Goal: Communication & Community: Answer question/provide support

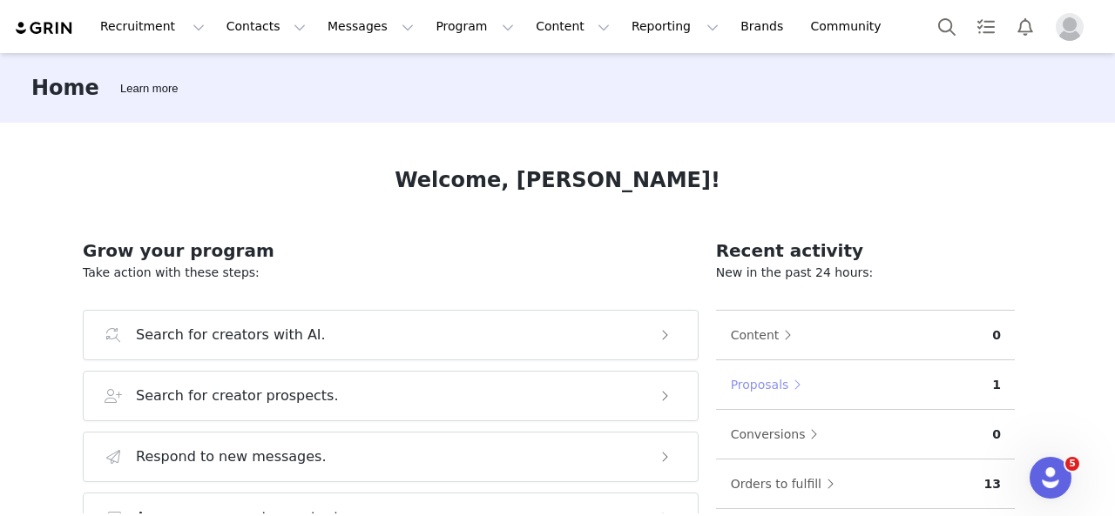
click at [776, 387] on button "Proposals" at bounding box center [770, 385] width 81 height 28
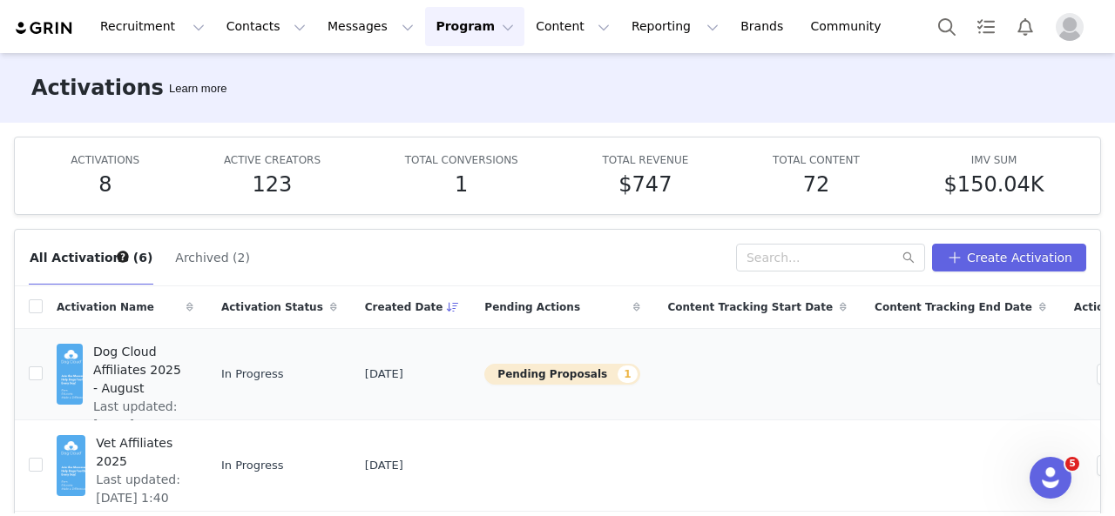
click at [160, 356] on span "Dog Cloud Affiliates 2025 - August" at bounding box center [138, 370] width 90 height 55
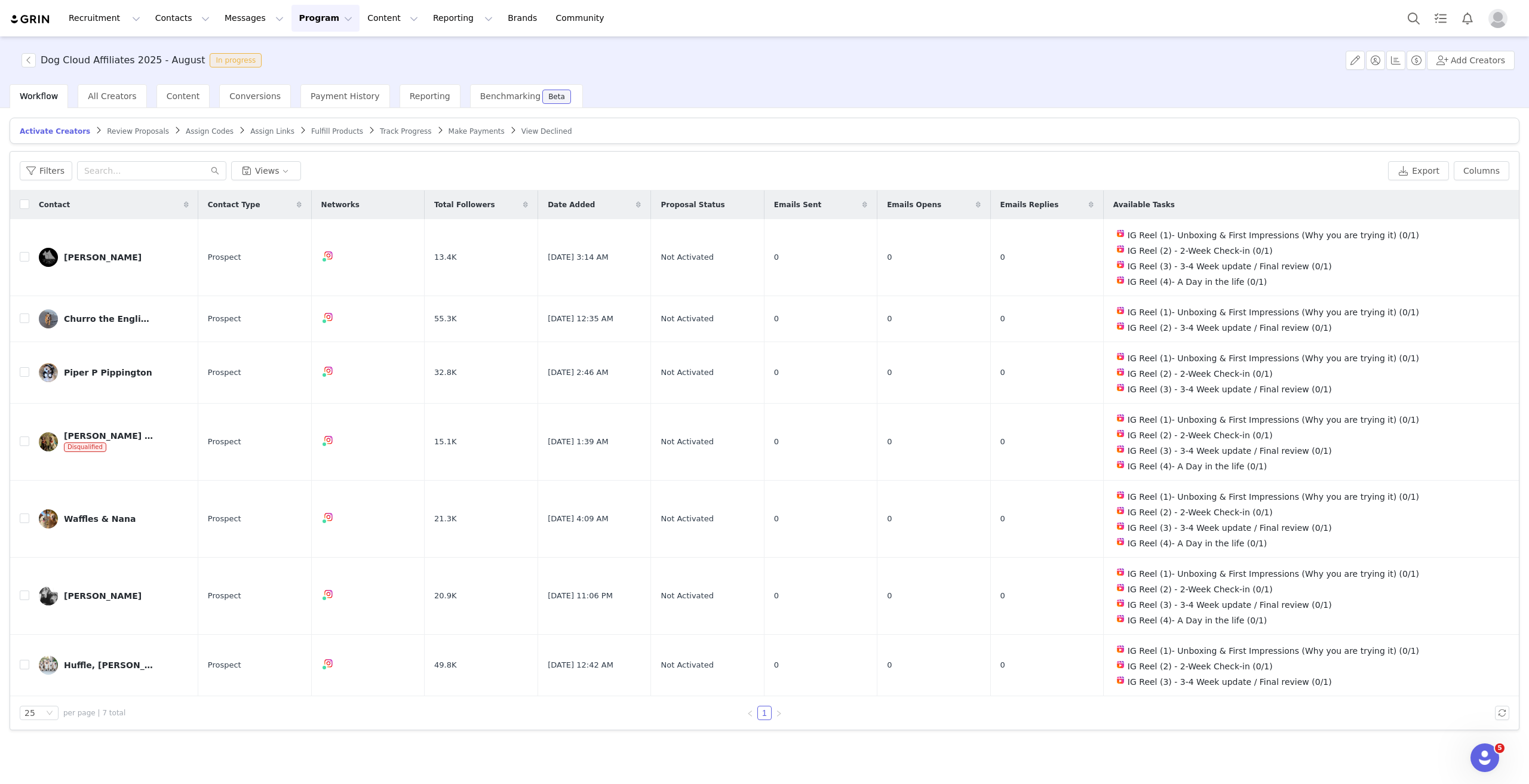
click at [122, 130] on span "Review Proposals" at bounding box center [138, 131] width 62 height 8
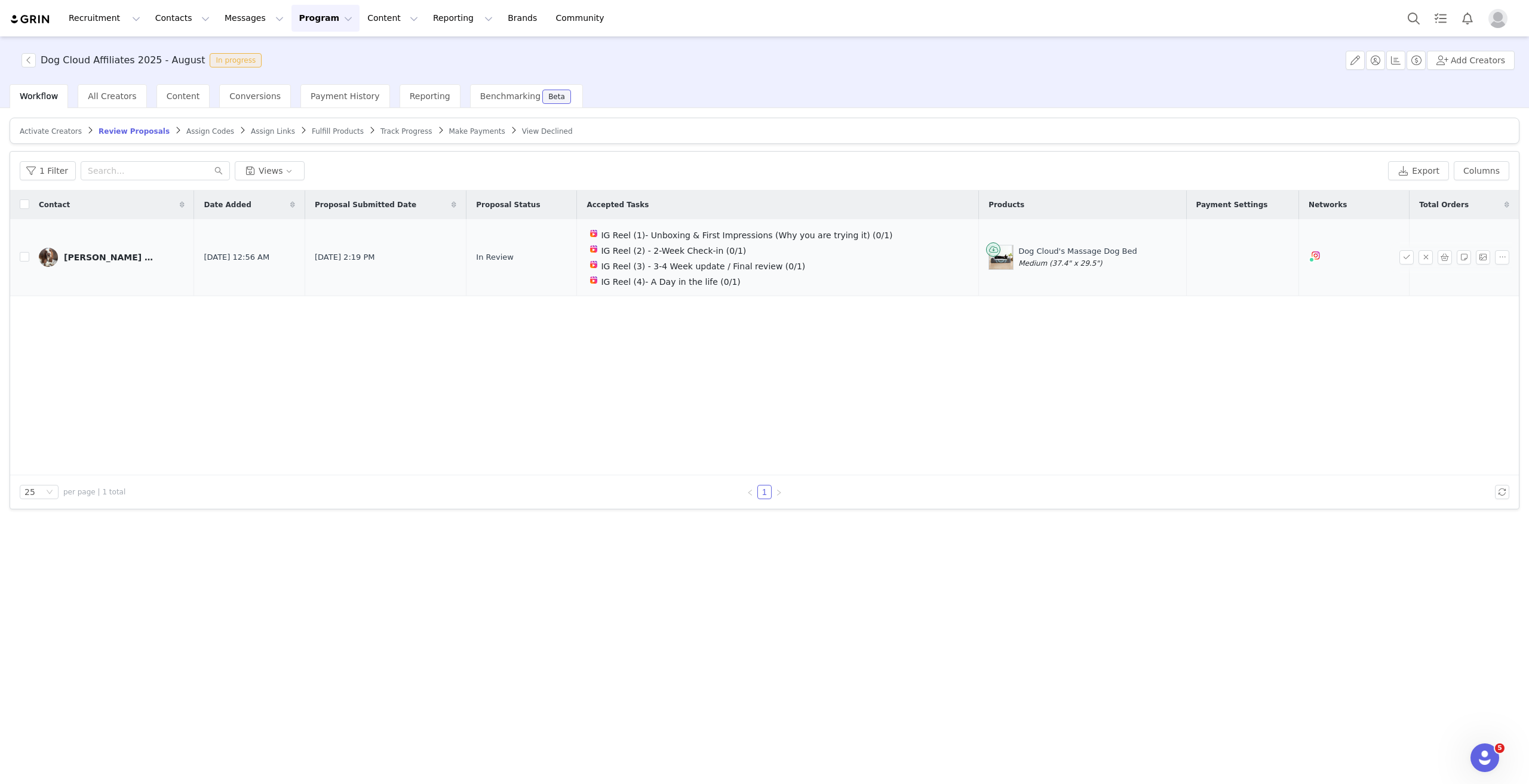
click at [76, 259] on div "Jeff the Basset" at bounding box center [108, 257] width 90 height 10
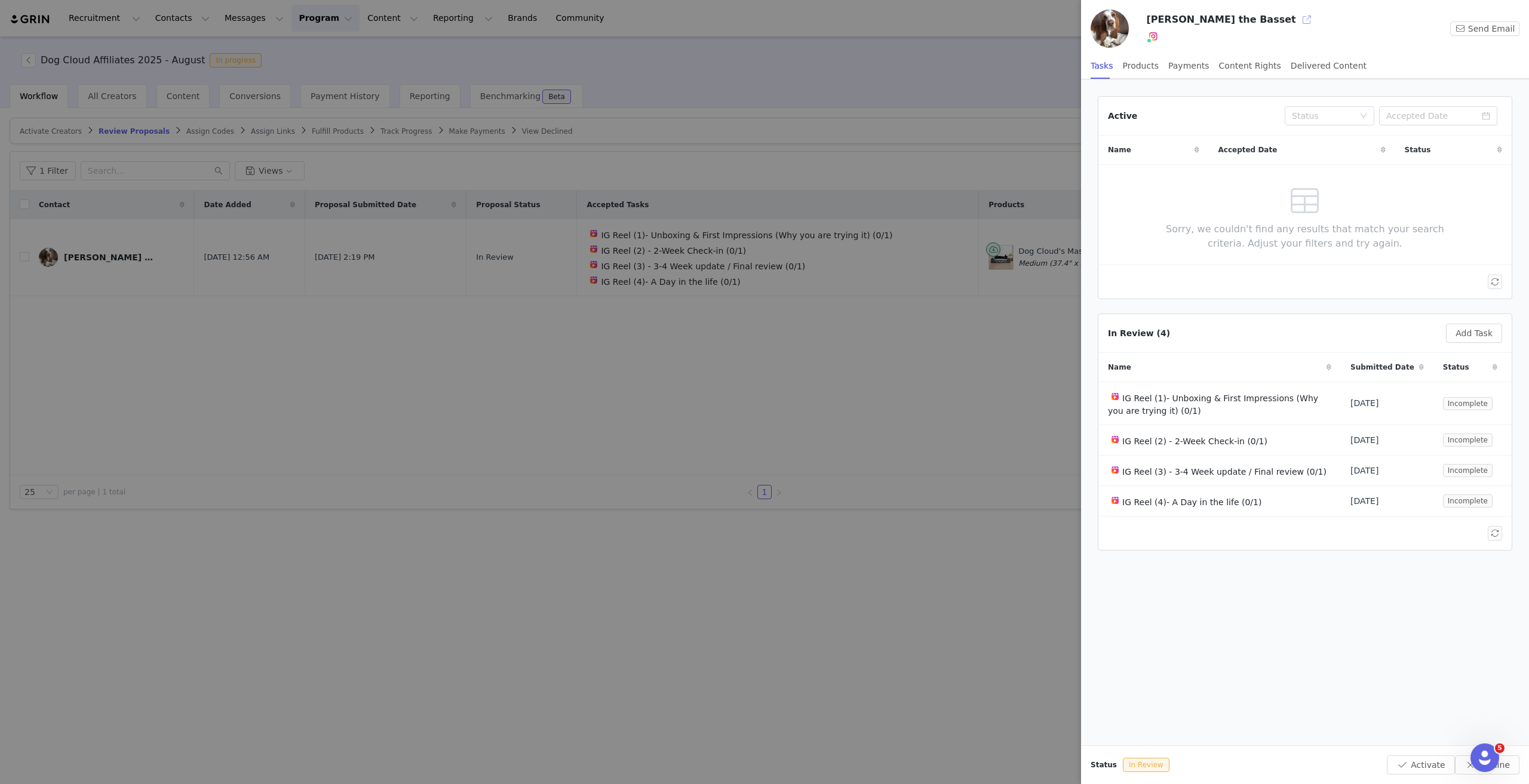
click at [764, 21] on button "button" at bounding box center [1307, 20] width 19 height 19
click at [320, 315] on div at bounding box center [764, 392] width 1529 height 784
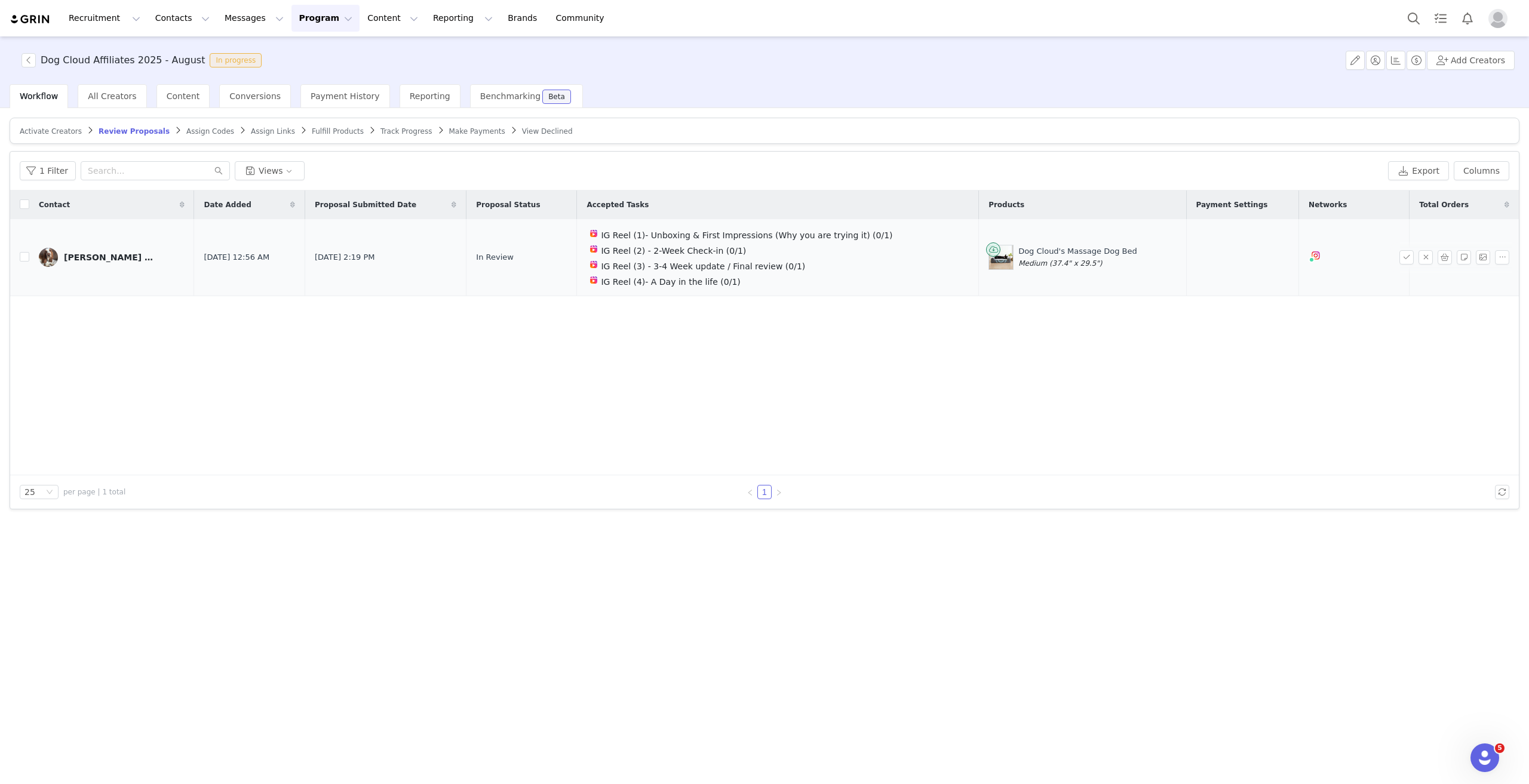
click at [82, 256] on div "Jeff the Basset" at bounding box center [108, 257] width 90 height 10
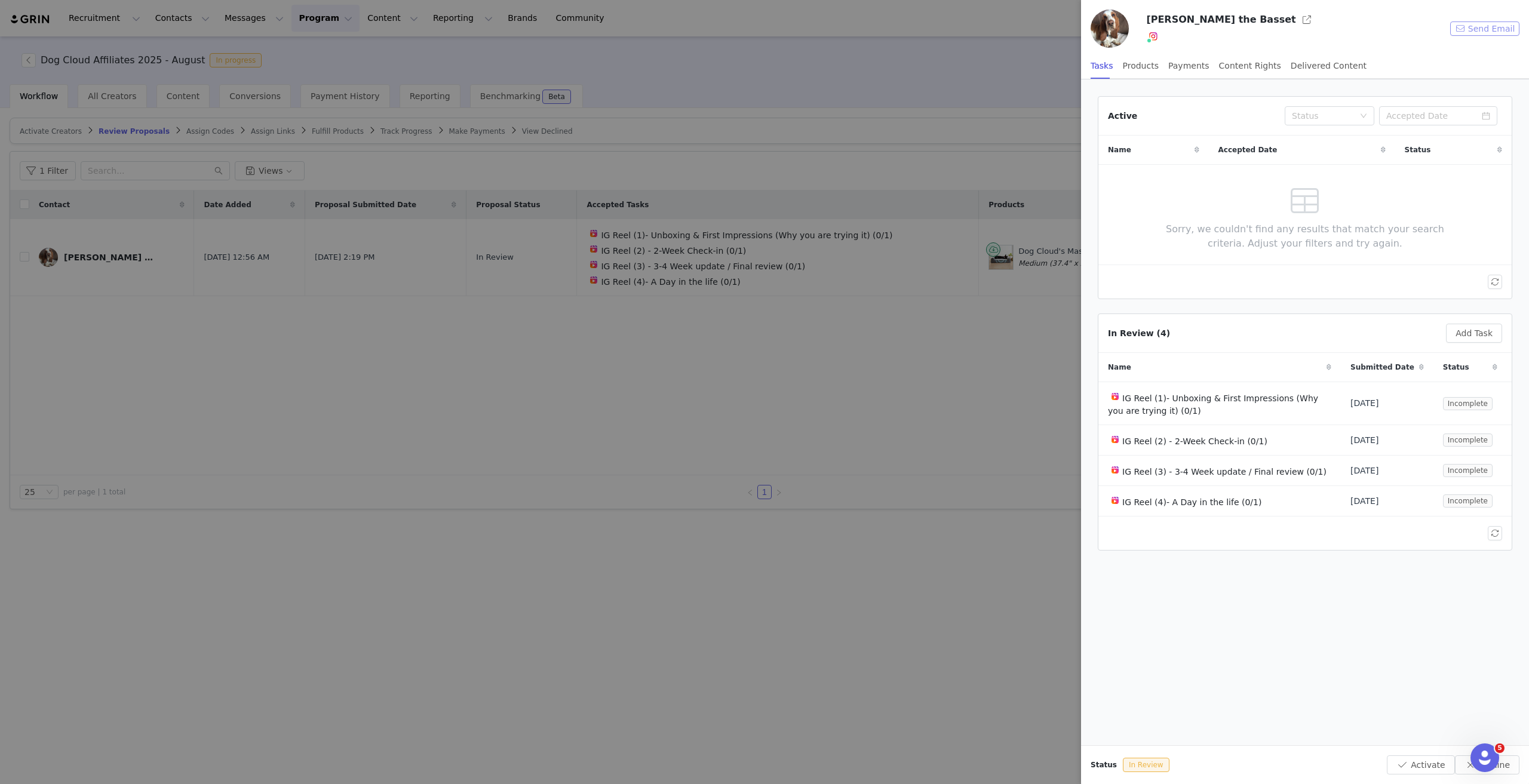
click at [764, 25] on button "Send Email" at bounding box center [1484, 28] width 69 height 14
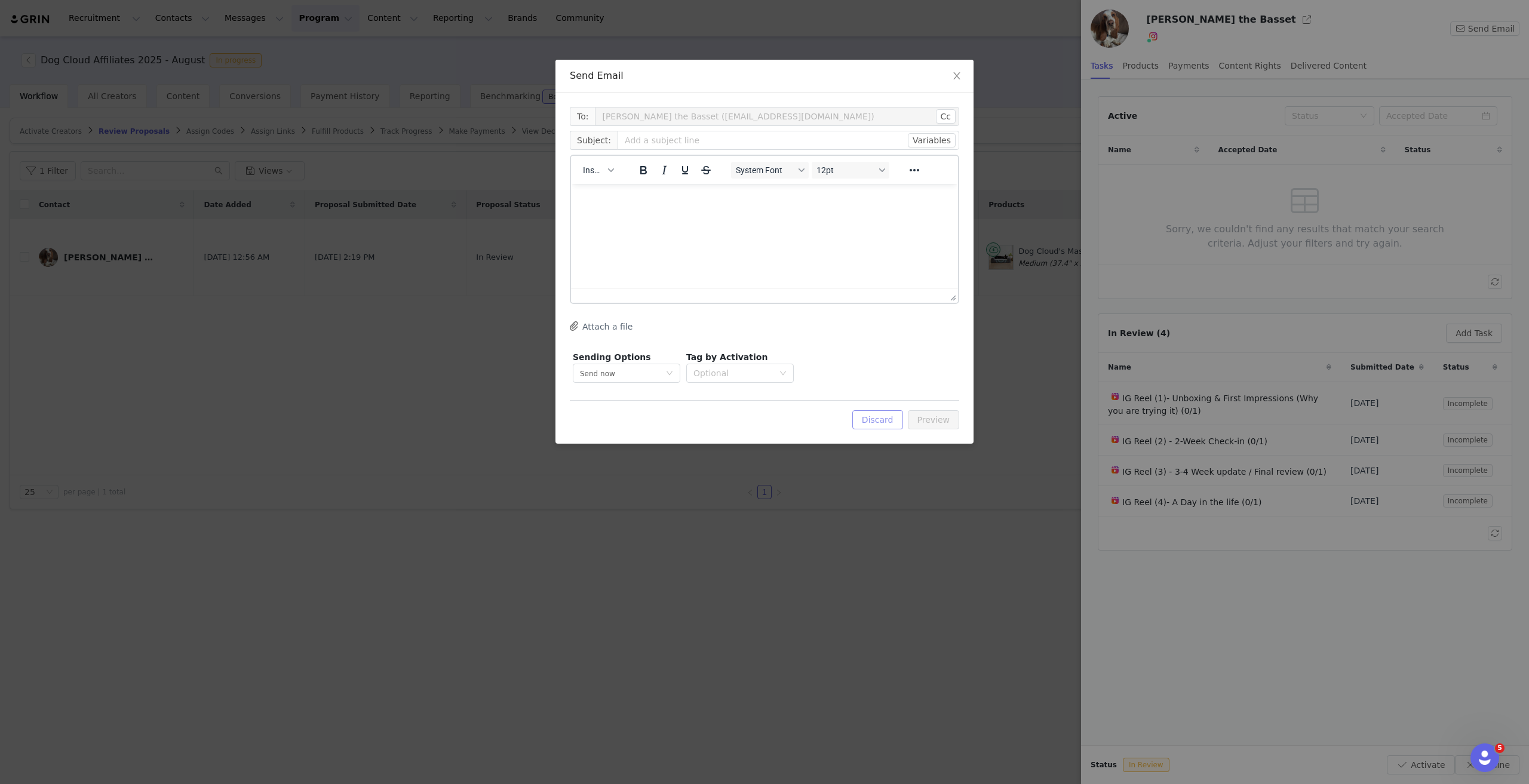
click at [764, 353] on button "Discard" at bounding box center [878, 420] width 51 height 19
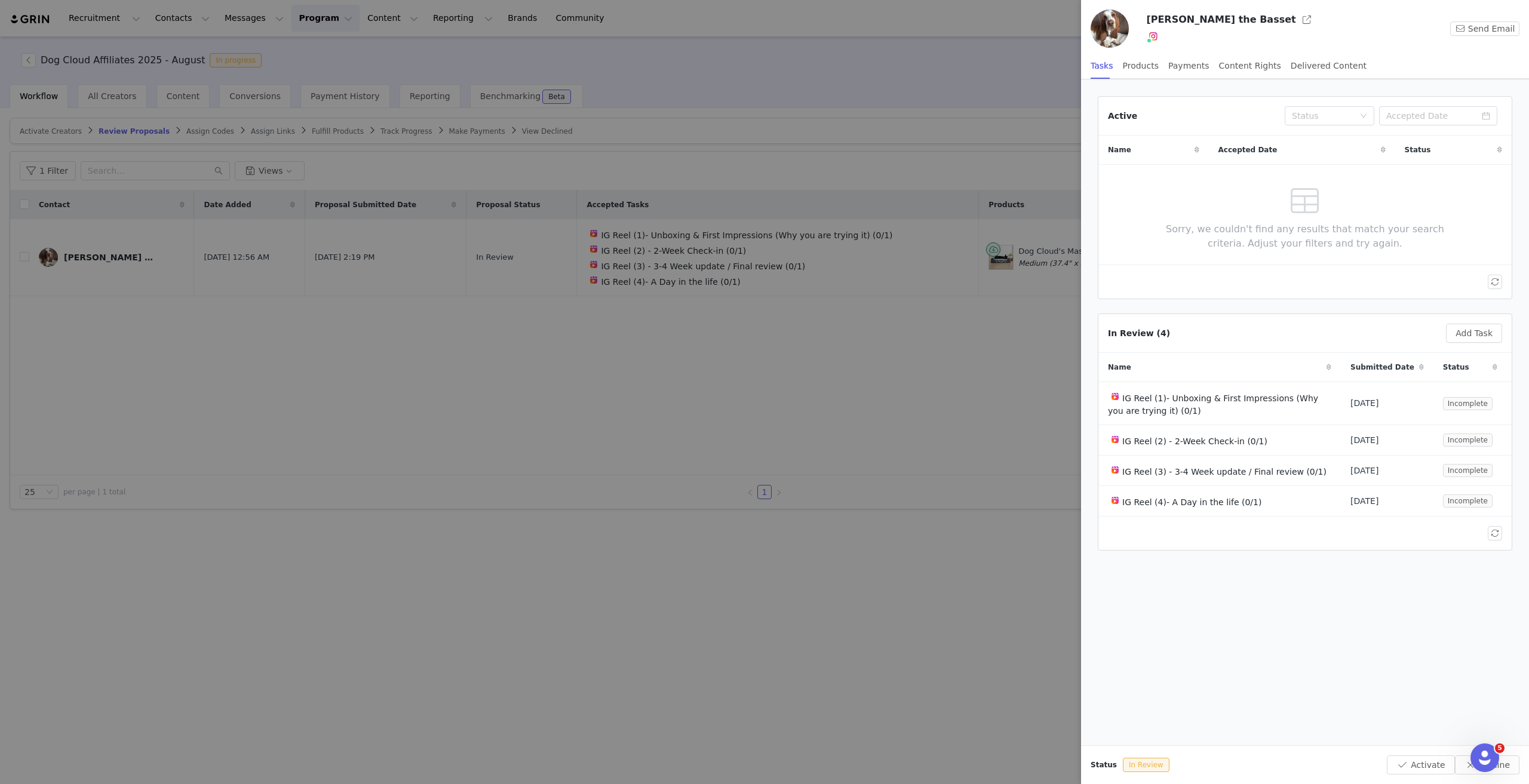
click at [274, 349] on div at bounding box center [764, 392] width 1529 height 784
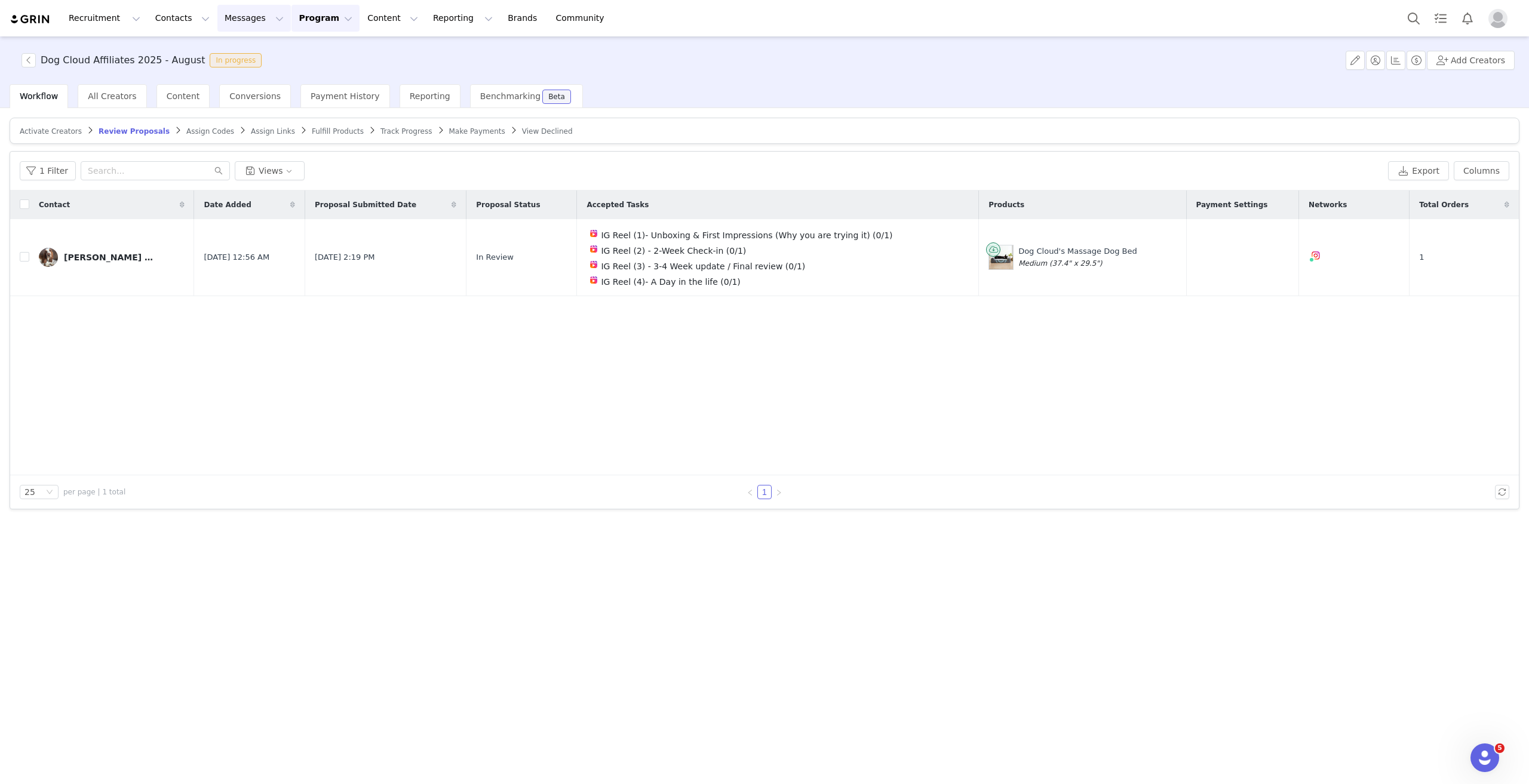
click at [232, 12] on button "Messages Messages" at bounding box center [254, 18] width 73 height 27
click at [232, 75] on div "Inbox" at bounding box center [245, 75] width 80 height 12
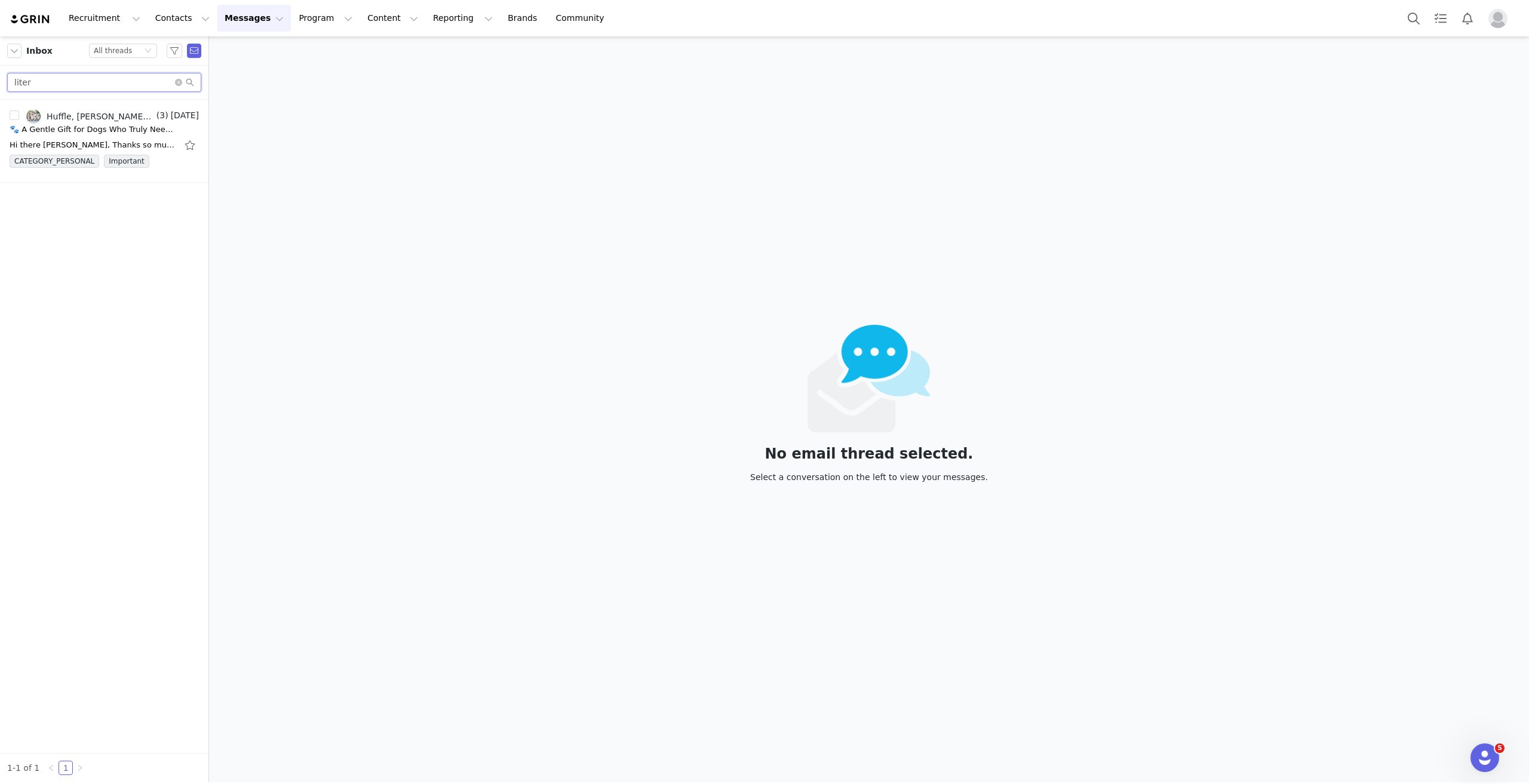
click at [87, 77] on input "liter" at bounding box center [104, 82] width 194 height 19
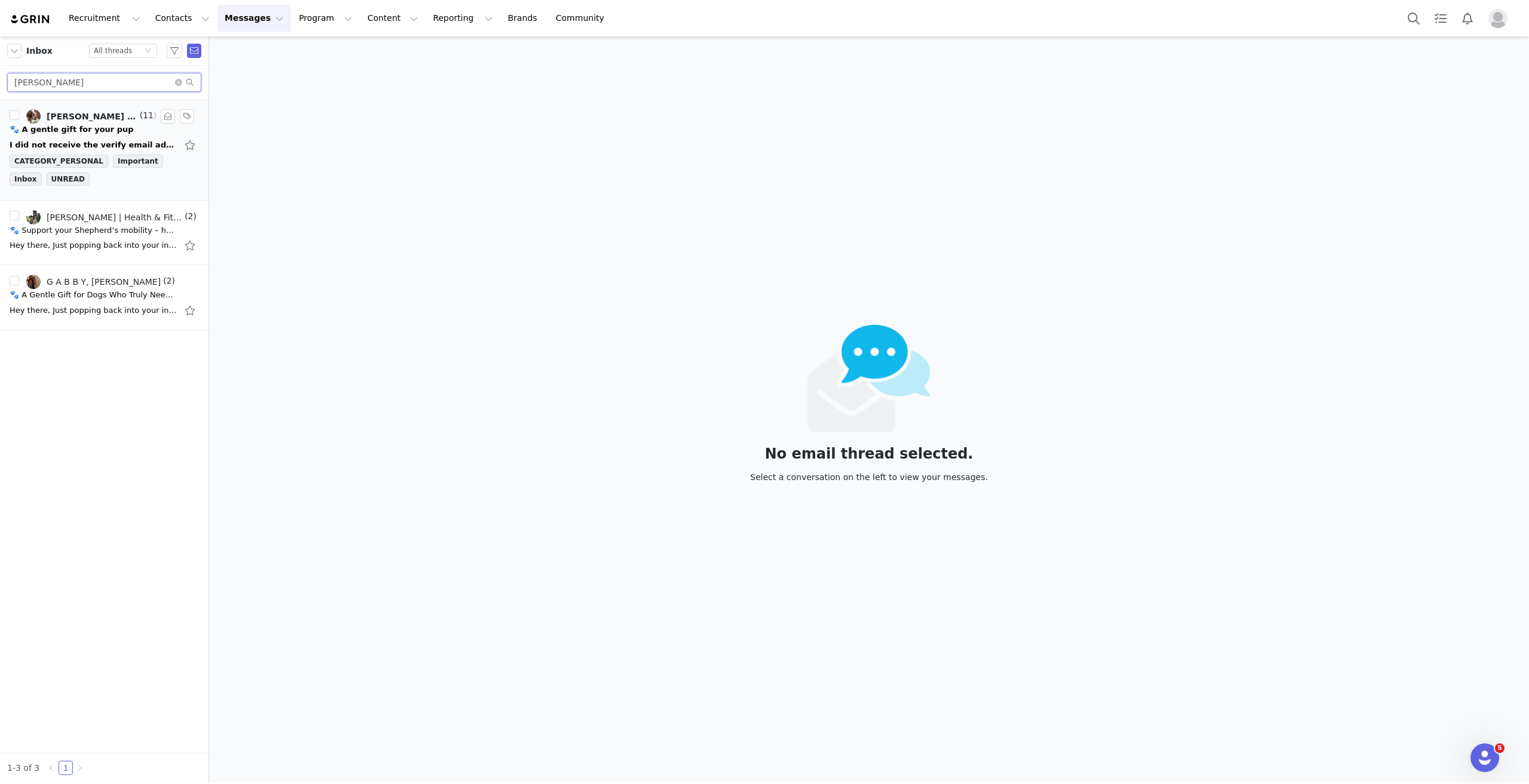
type input "jeff"
click at [85, 130] on div "🐾 A gentle gift for your pup" at bounding box center [71, 129] width 124 height 12
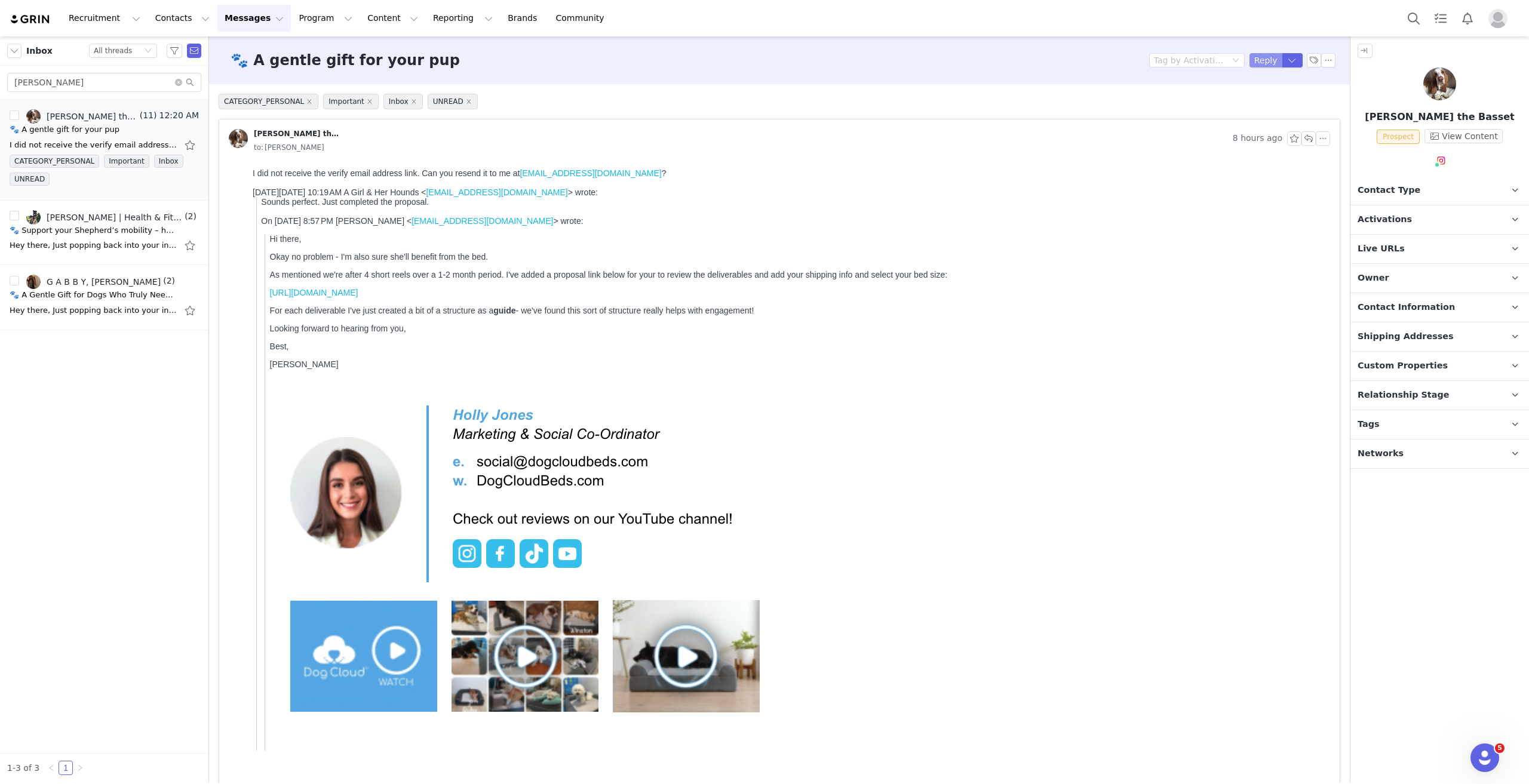
click at [764, 59] on button "Reply" at bounding box center [1266, 60] width 33 height 14
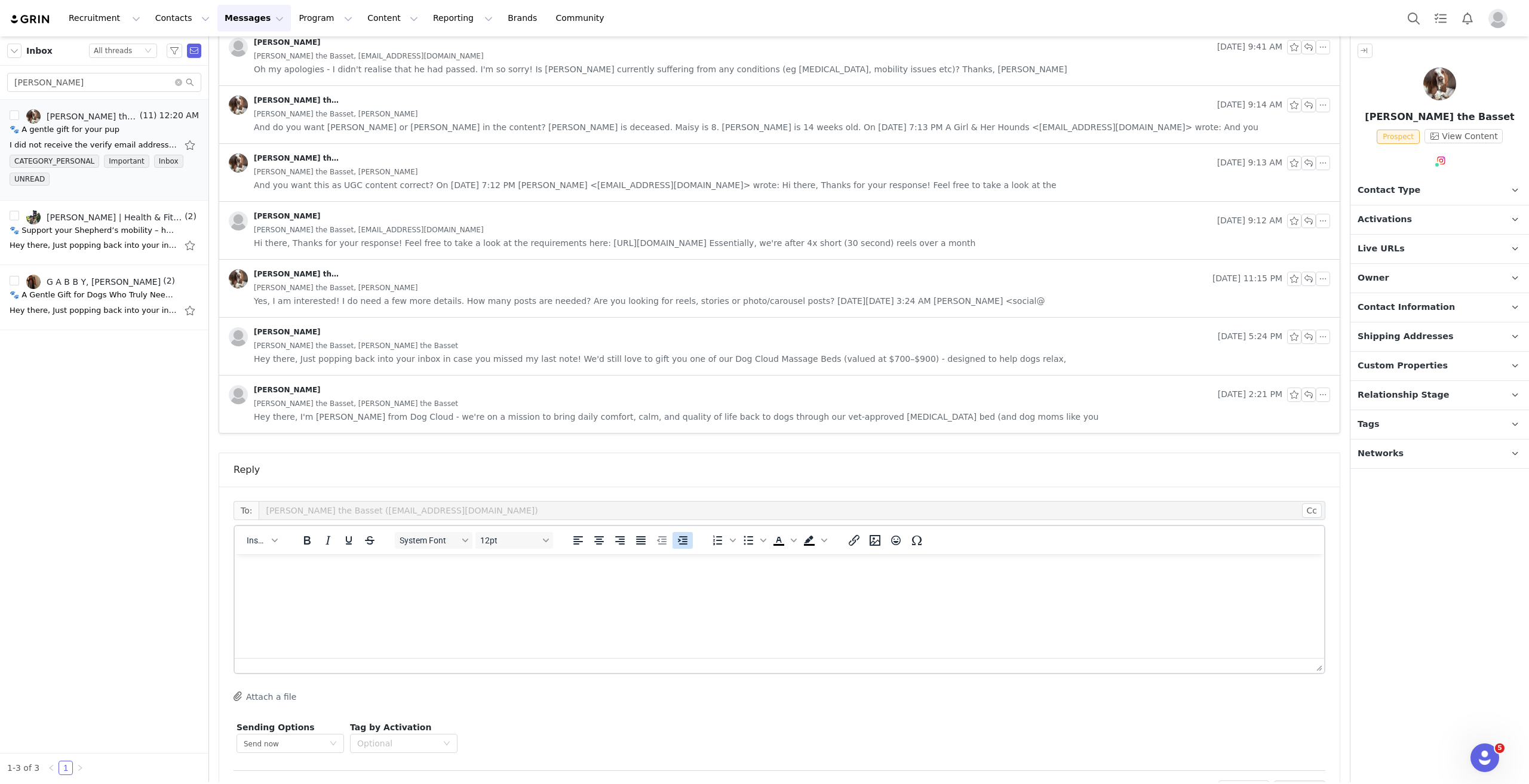
scroll to position [959, 0]
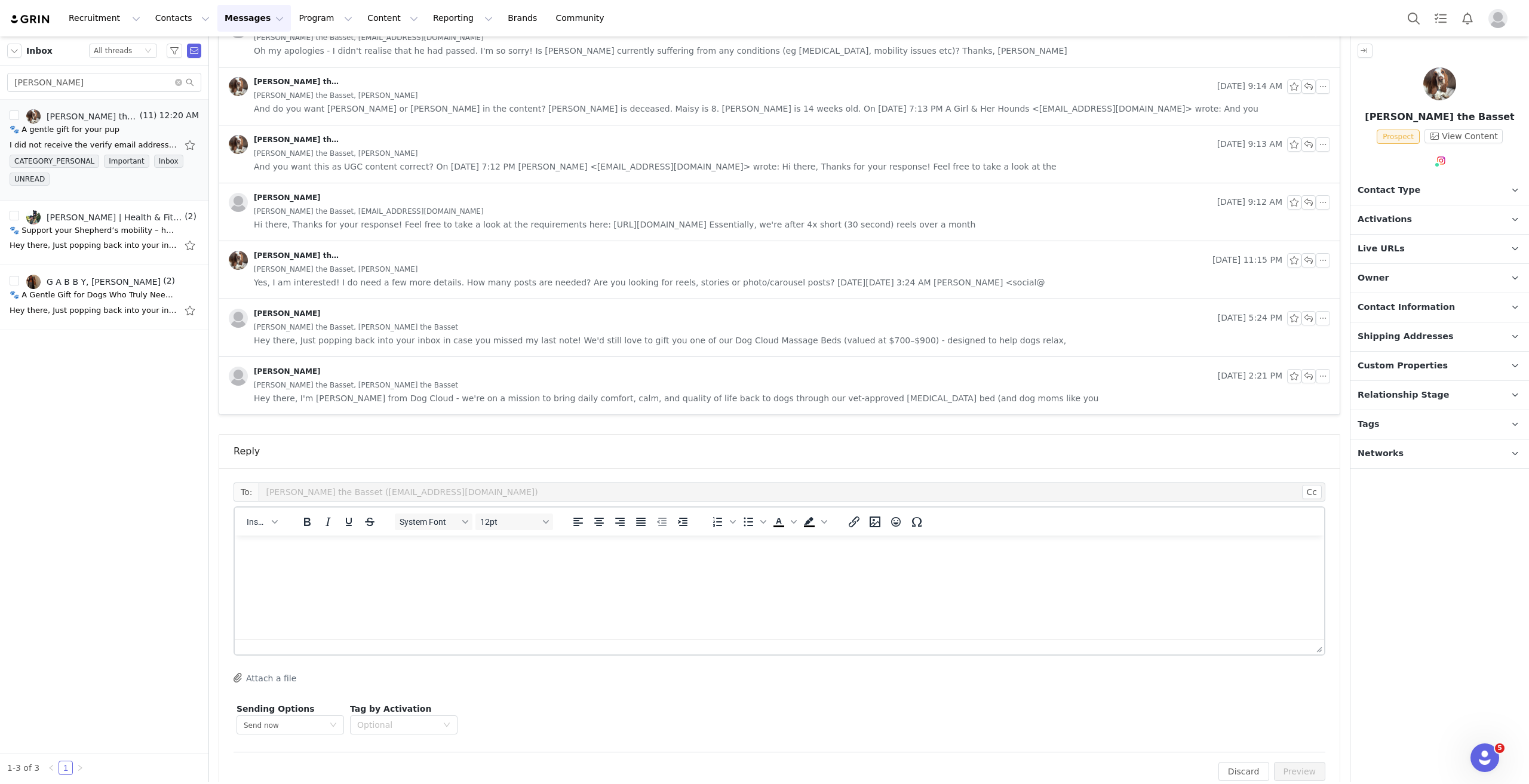
click at [471, 353] on html at bounding box center [779, 551] width 1089 height 32
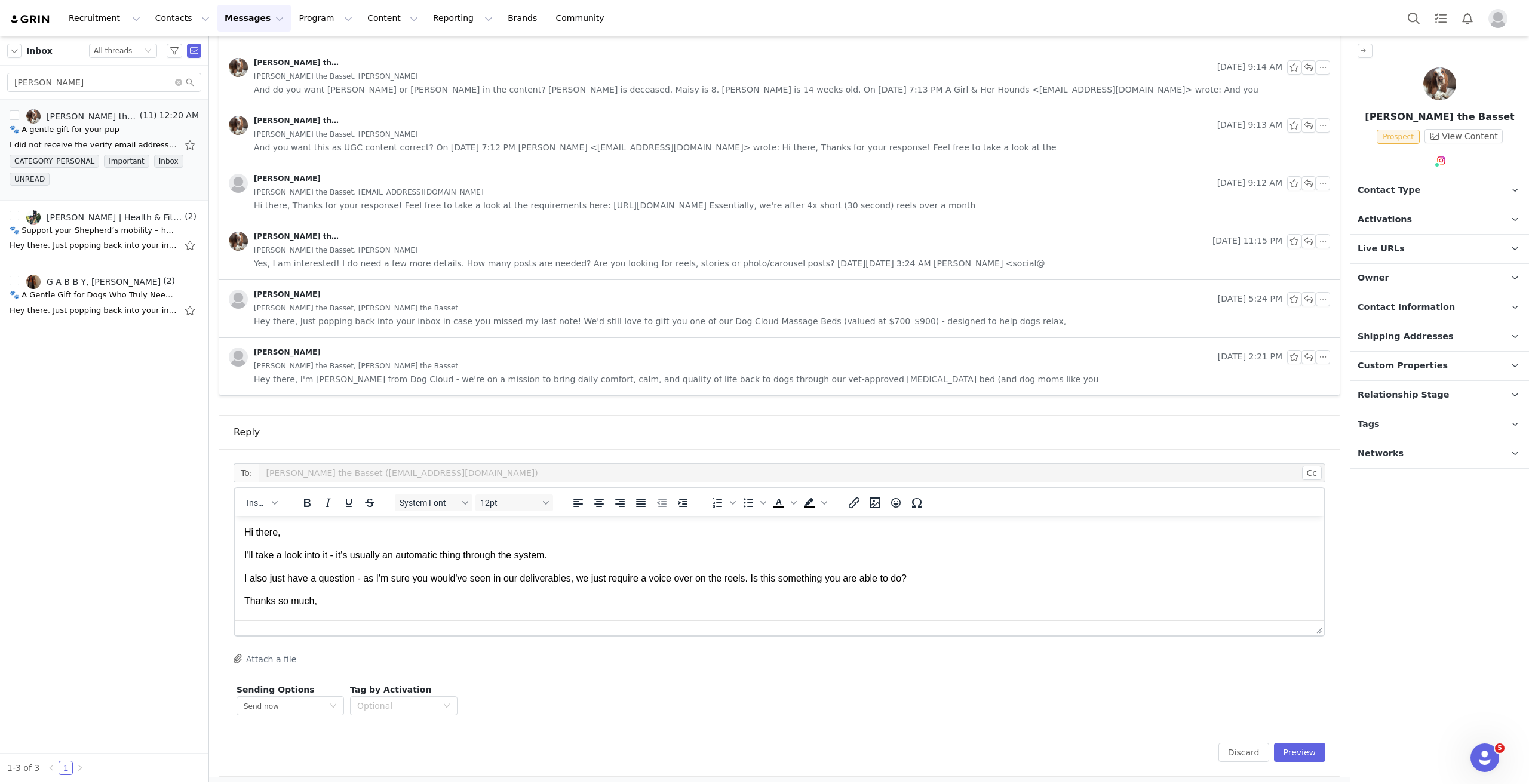
scroll to position [11, 0]
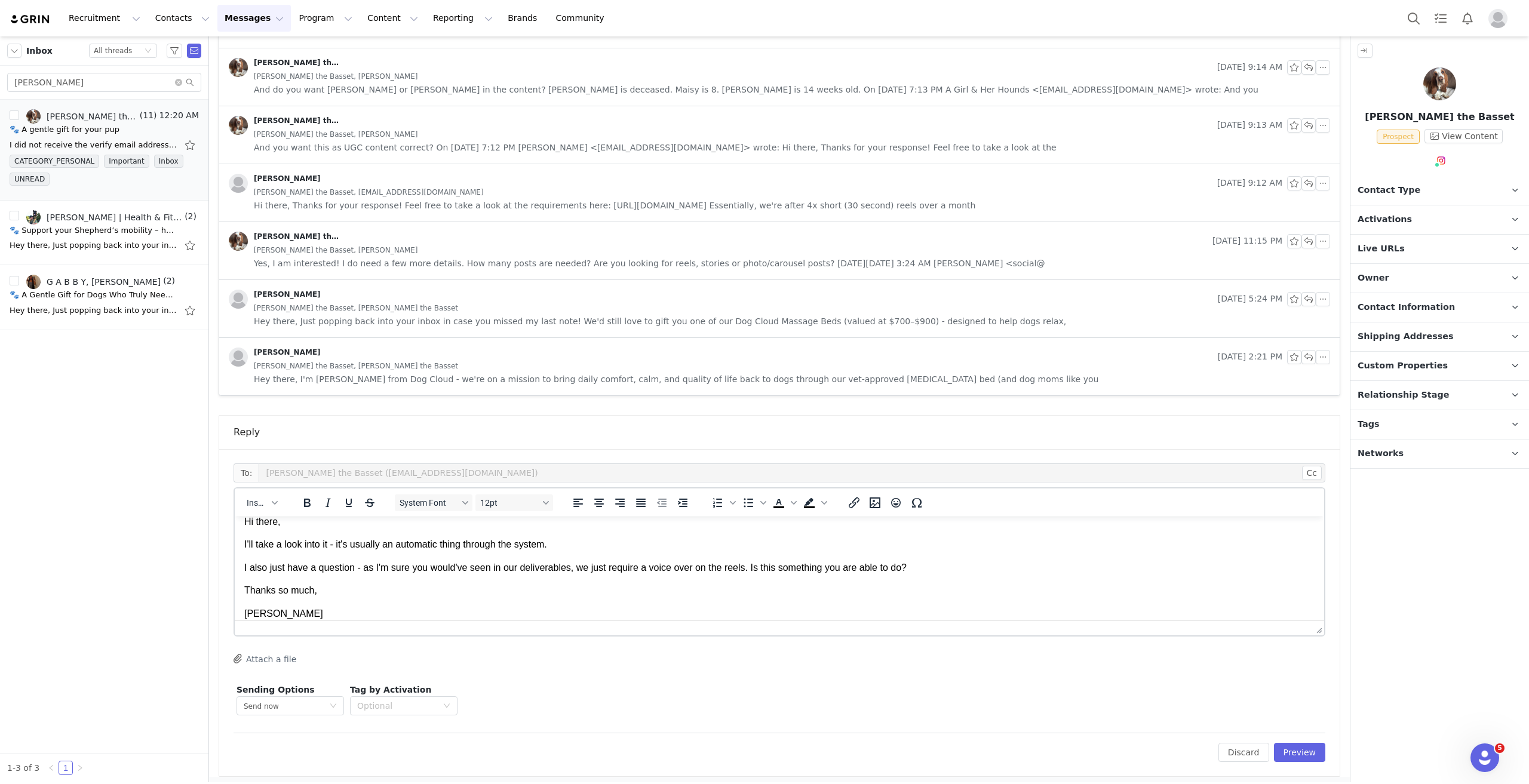
click at [317, 353] on p "I also just have a question - as I'm sure you would've seen in our deliverables…" at bounding box center [779, 568] width 1070 height 13
click at [764, 353] on p "I also just have a quick question - as I'm sure you would've seen in our delive…" at bounding box center [779, 568] width 1070 height 13
click at [761, 353] on p "I also just have a quick question - as I'm sure you would've seen in our delive…" at bounding box center [779, 568] width 1070 height 13
click at [761, 353] on p "I also just have a quick question - as I'm sure you would've seen in our delive…" at bounding box center [779, 568] width 1070 height 13
click at [764, 353] on div "Edit Discard Preview" at bounding box center [779, 747] width 1092 height 29
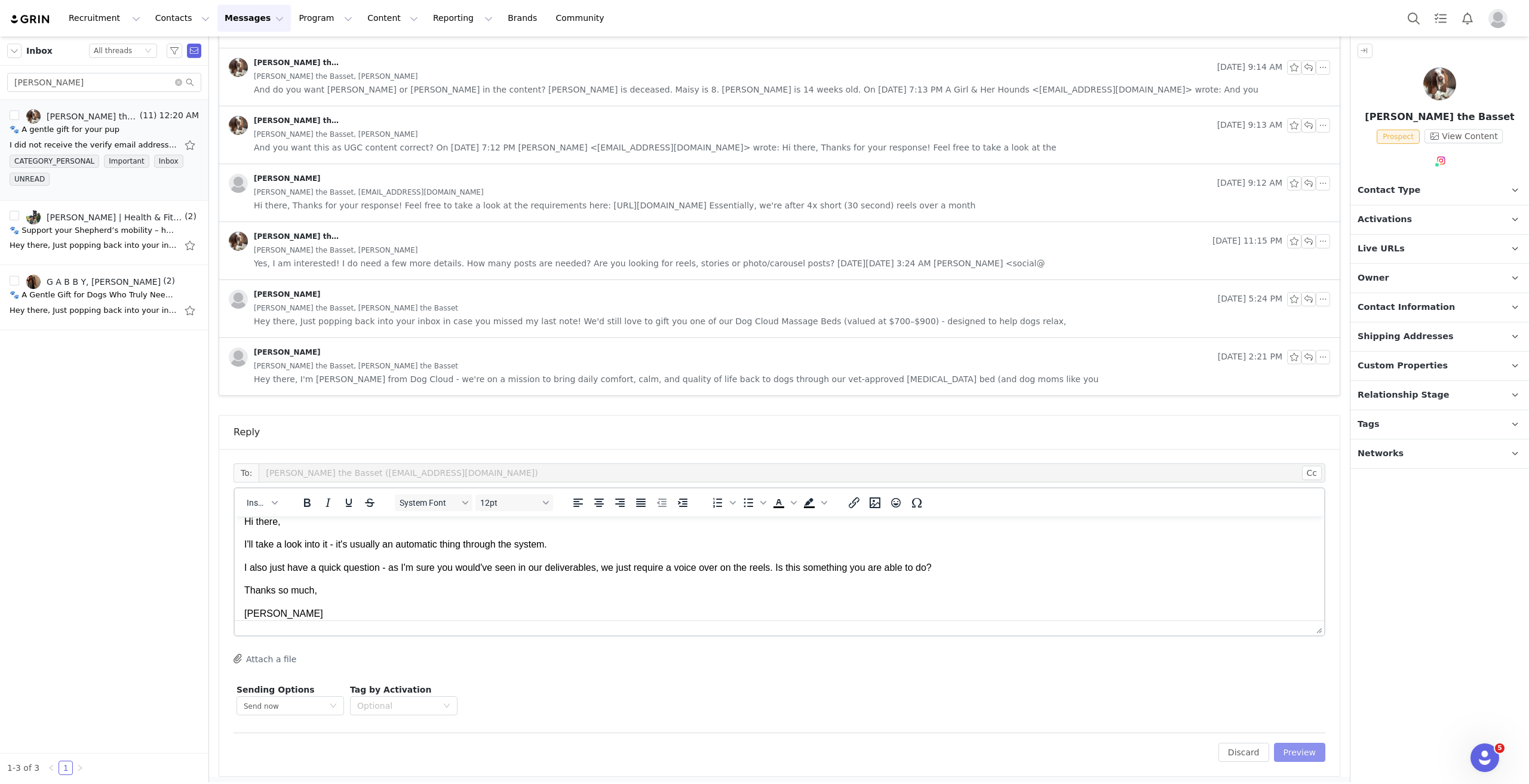
click at [764, 353] on button "Preview" at bounding box center [1300, 752] width 52 height 19
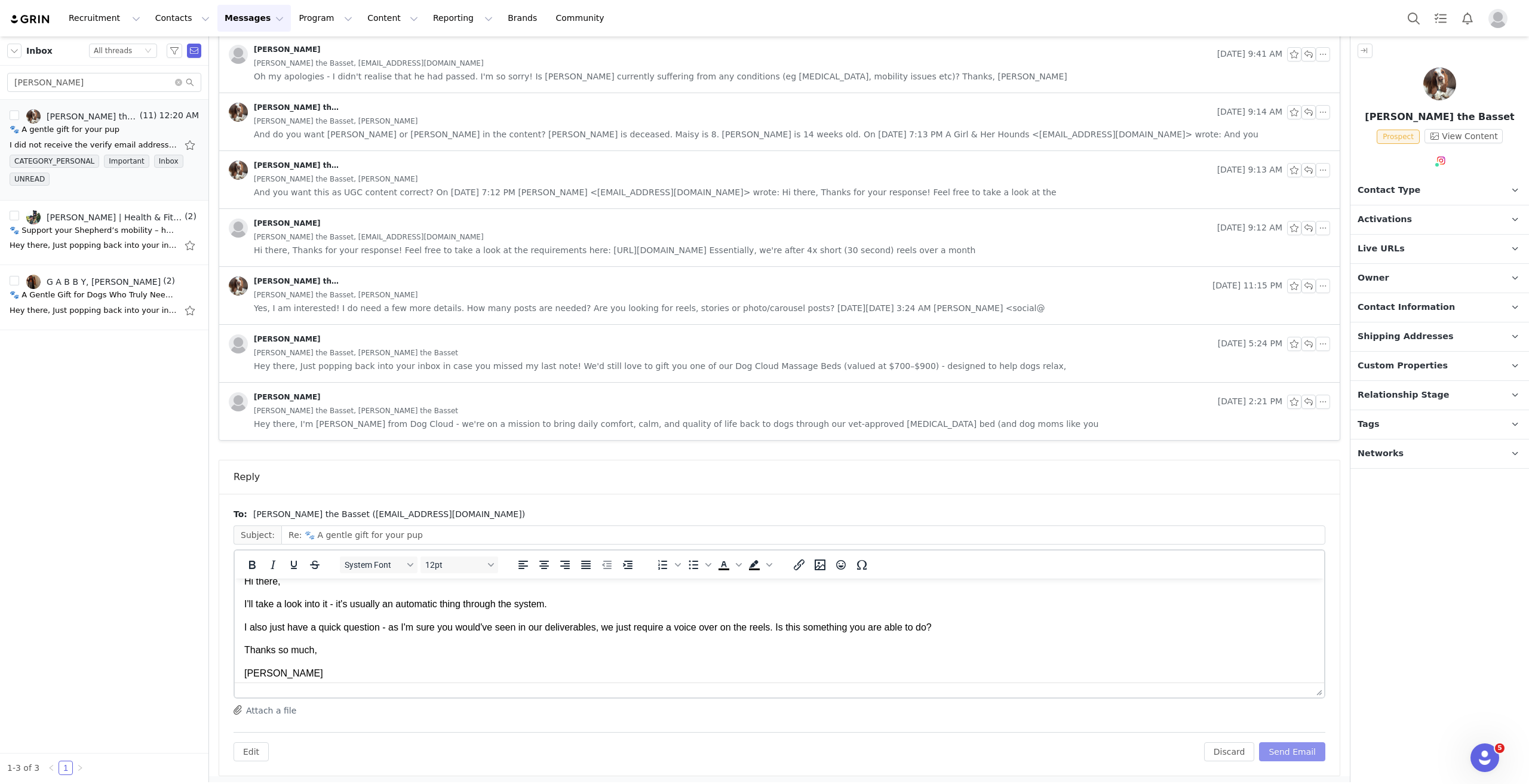
scroll to position [21, 0]
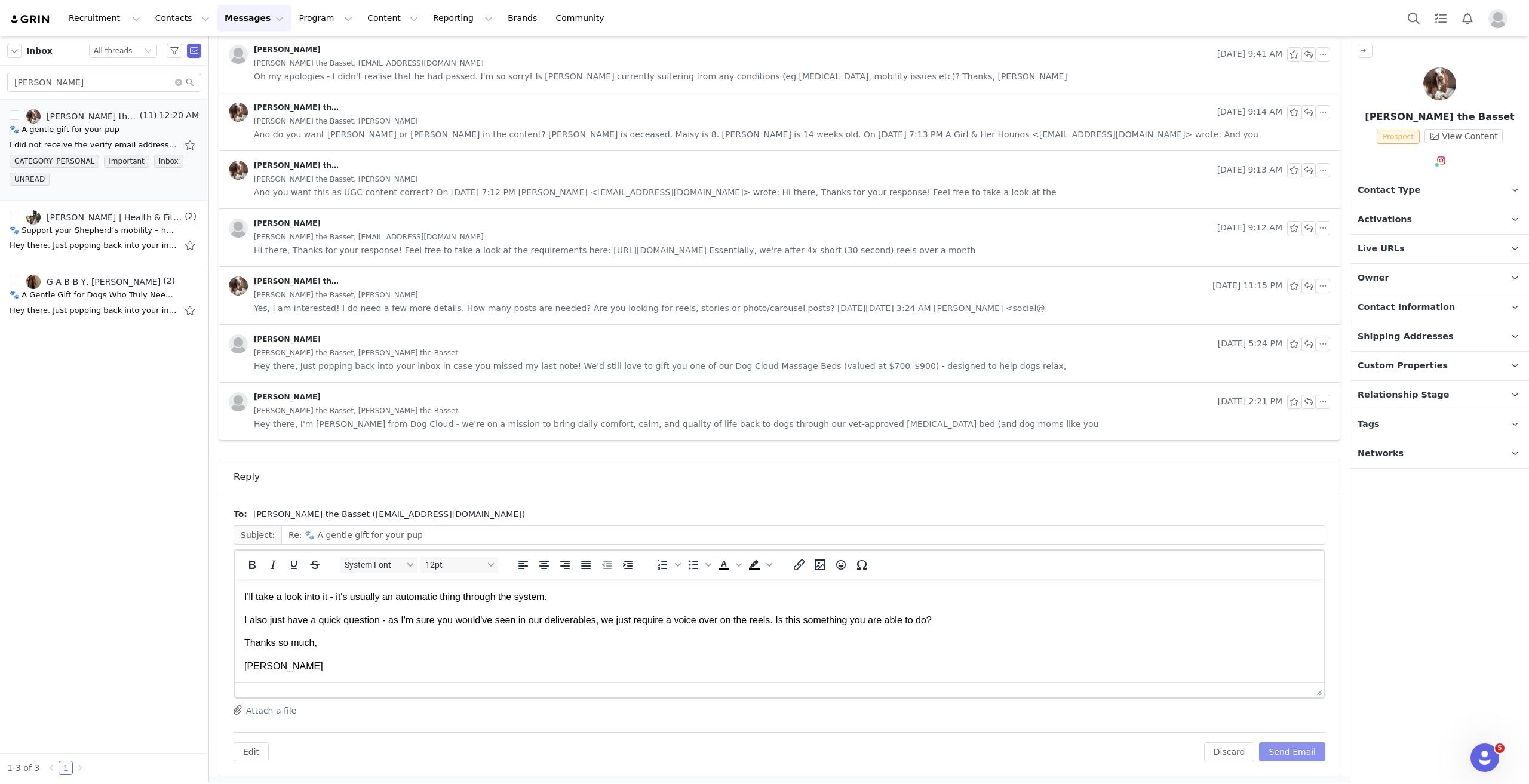
click at [764, 353] on button "Send Email" at bounding box center [1292, 752] width 67 height 19
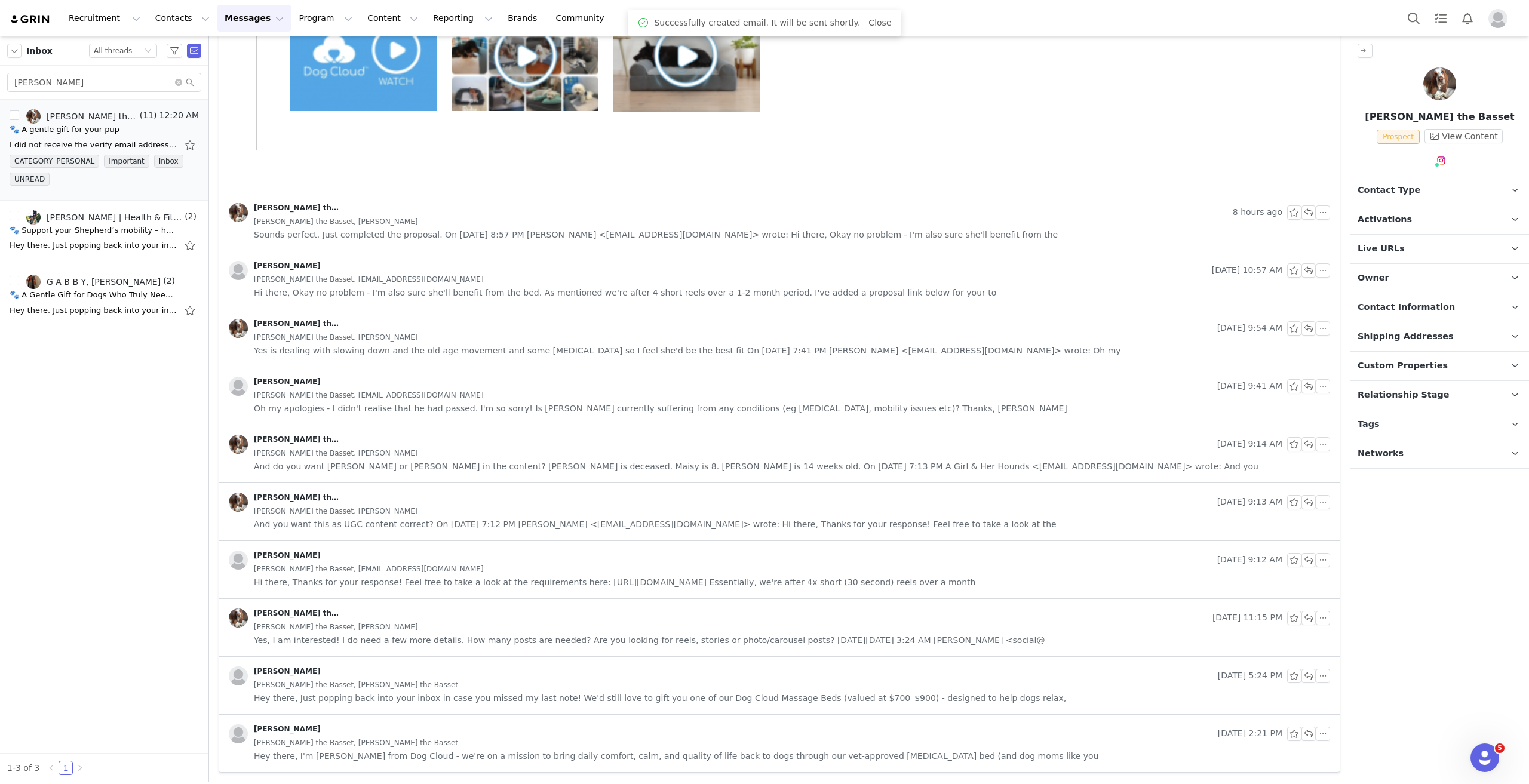
scroll to position [598, 0]
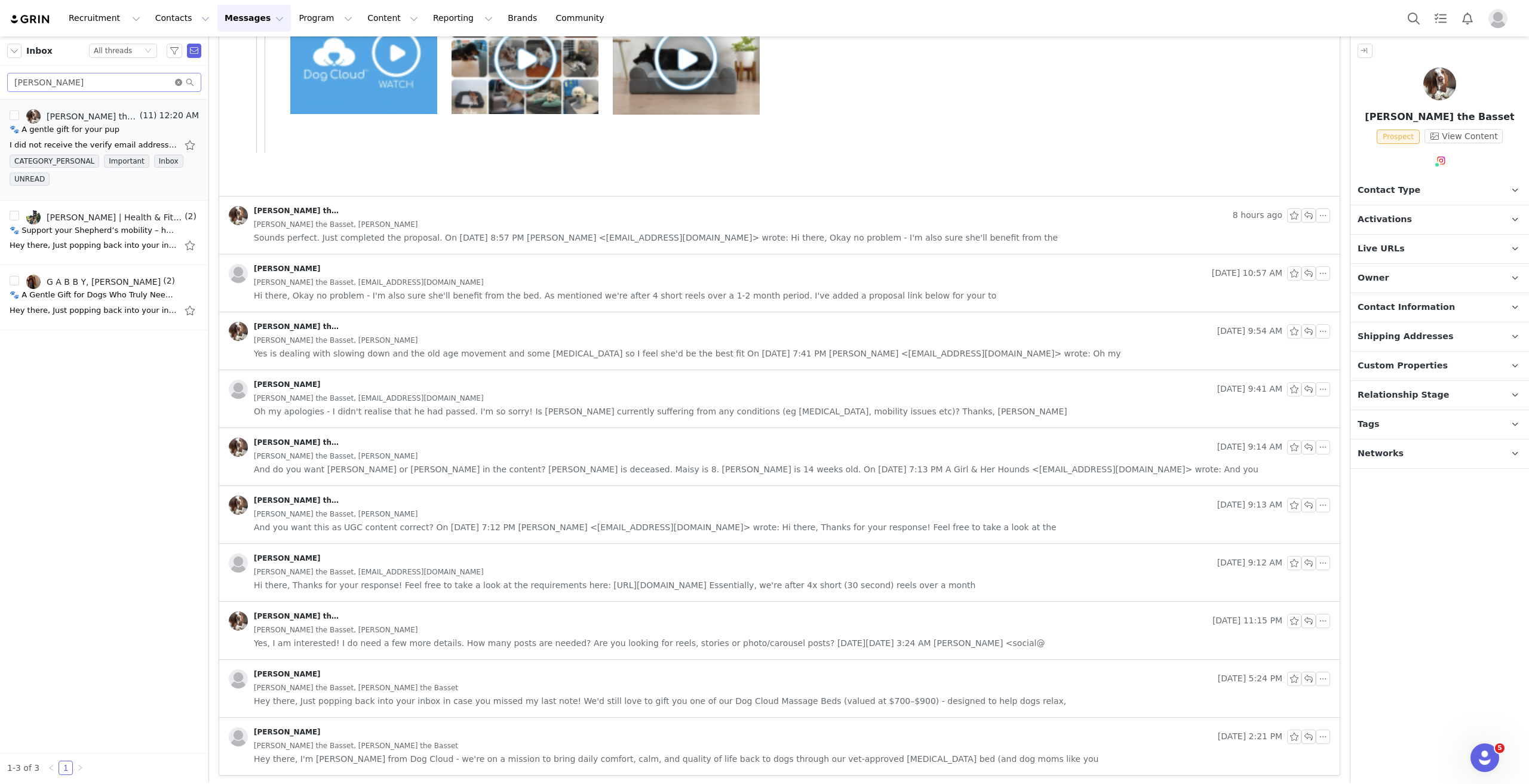
click at [180, 83] on icon "icon: close-circle" at bounding box center [178, 82] width 7 height 7
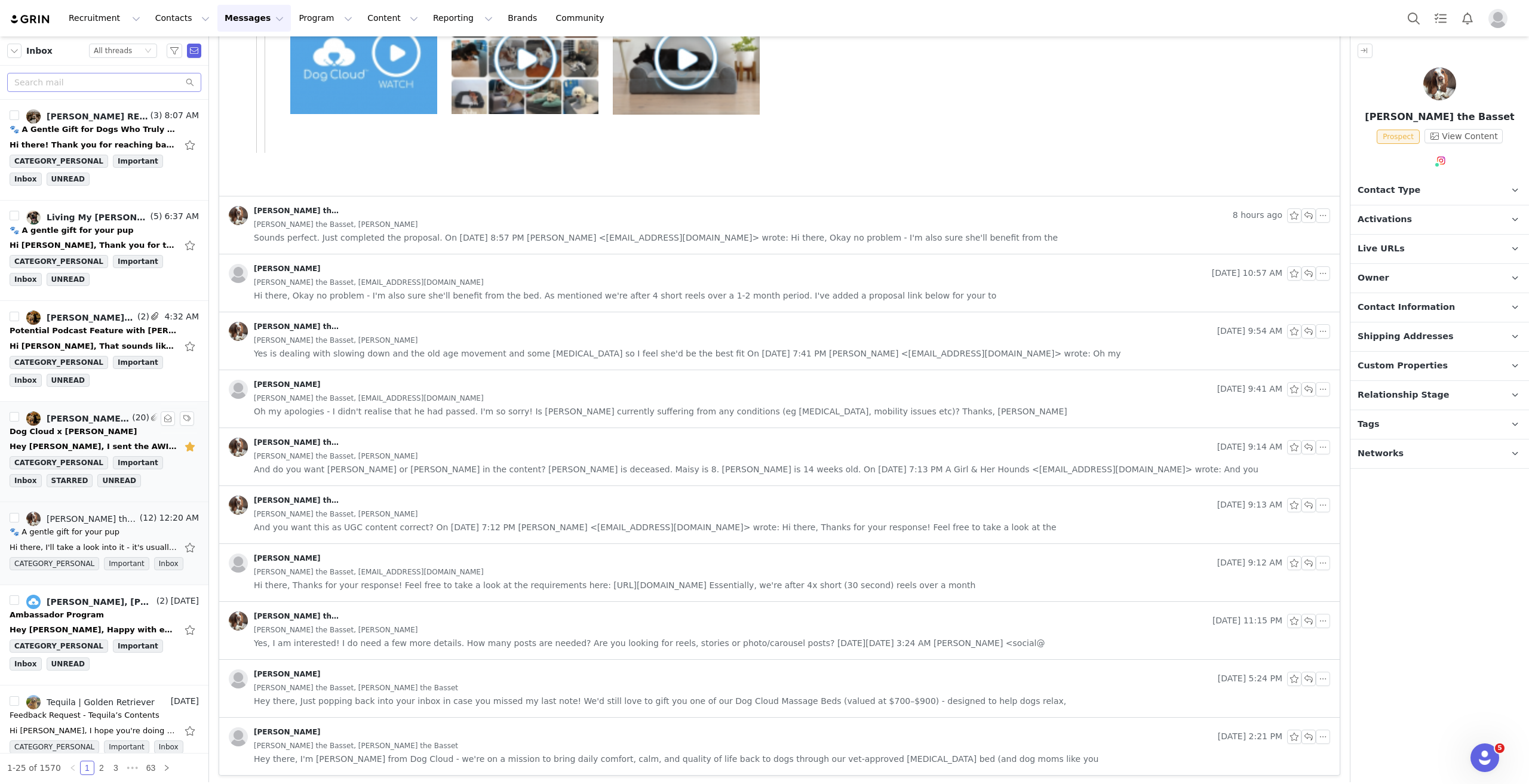
click at [95, 353] on div "Dog Cloud x Dr Molly Brinkmann" at bounding box center [73, 431] width 127 height 12
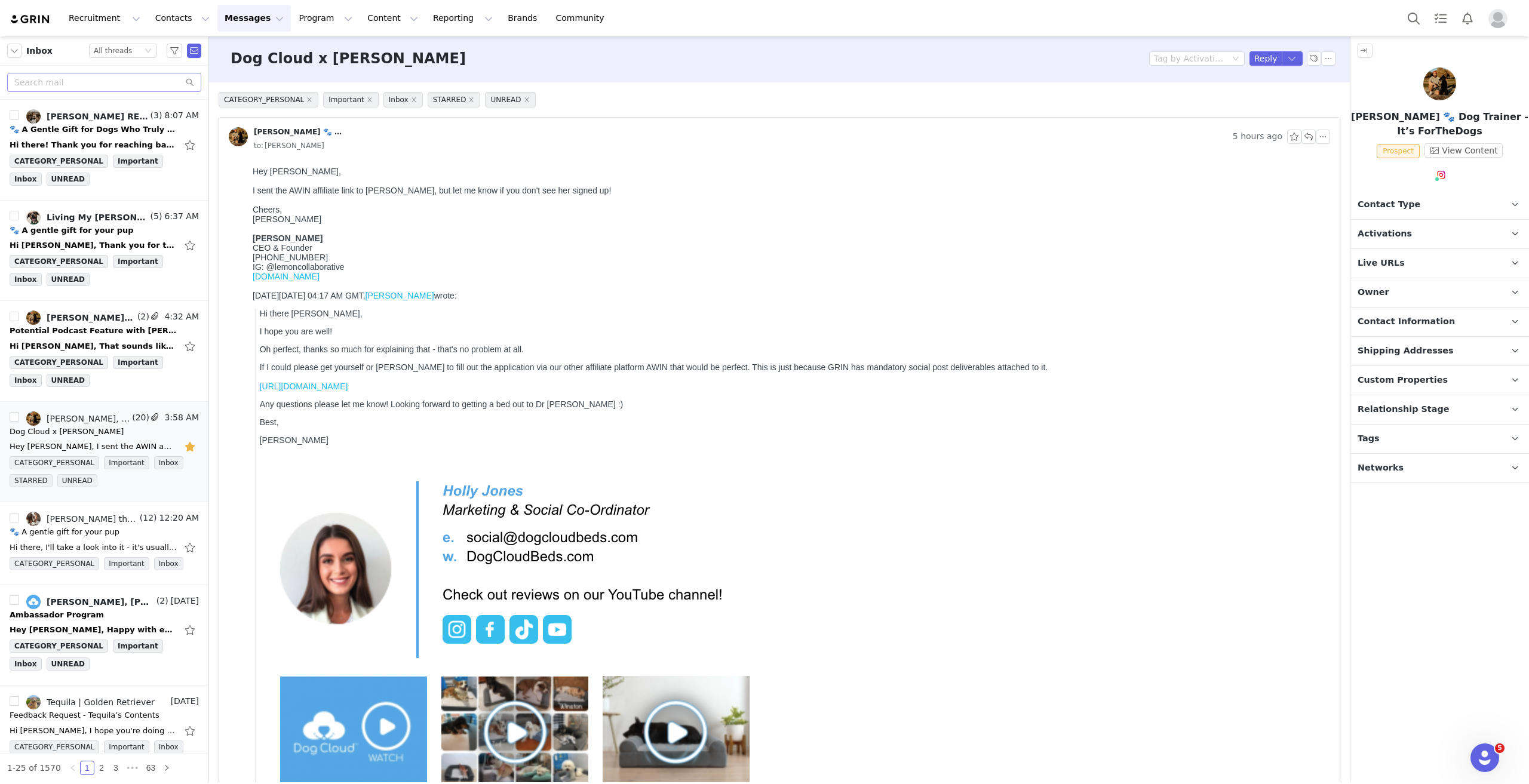
scroll to position [0, 0]
click at [764, 58] on button "Reply" at bounding box center [1266, 60] width 33 height 14
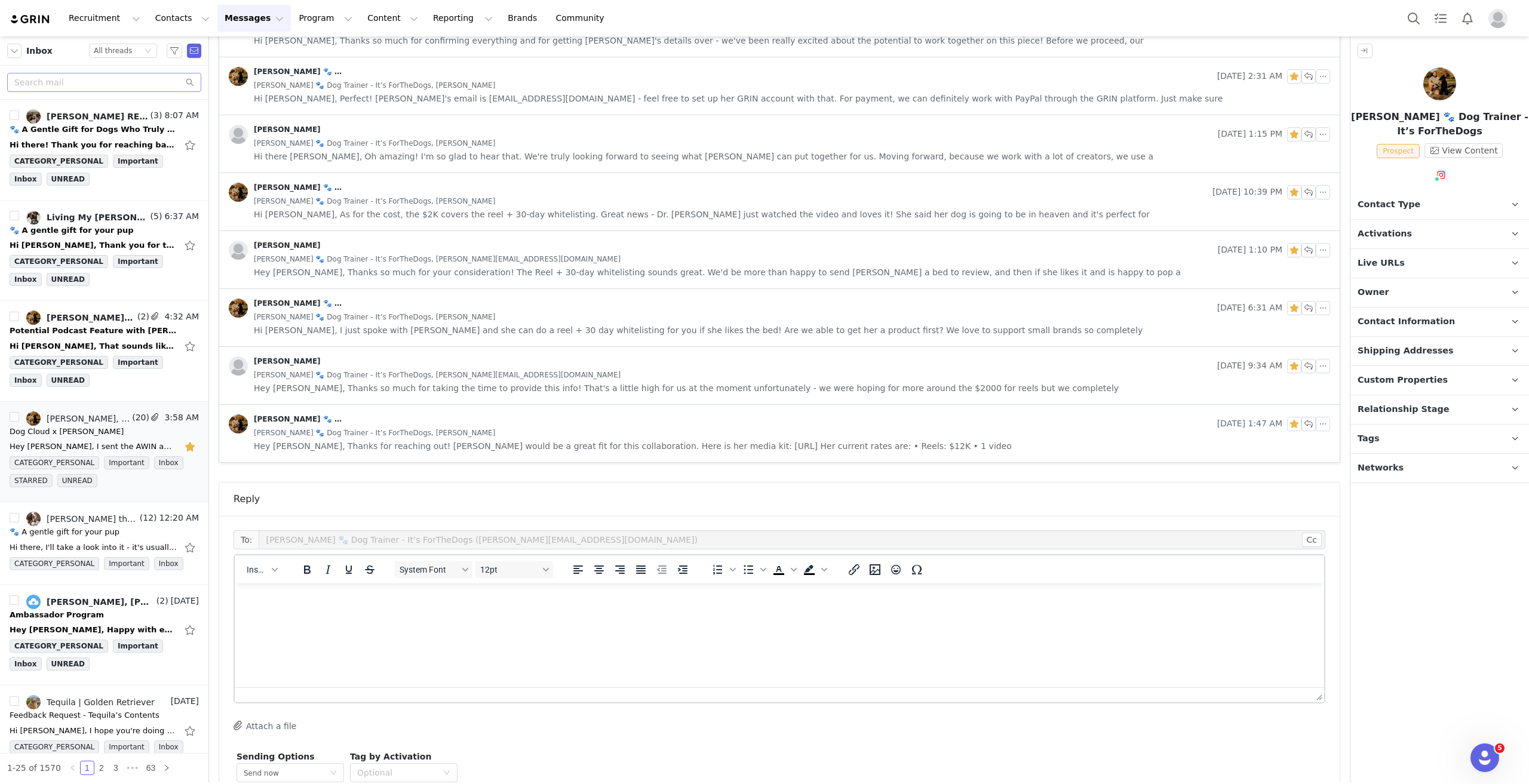
click at [547, 353] on html at bounding box center [779, 599] width 1089 height 32
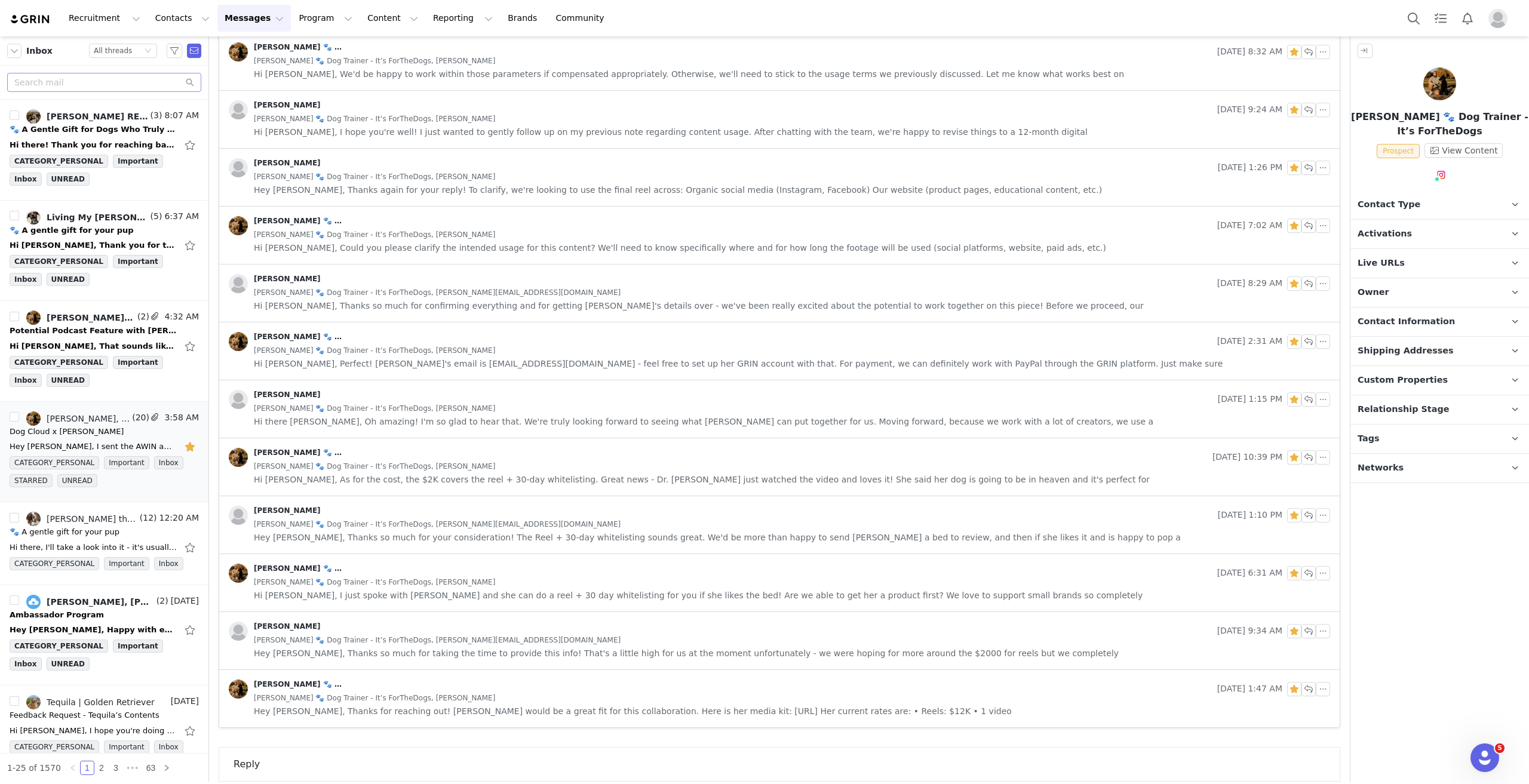
scroll to position [1584, 0]
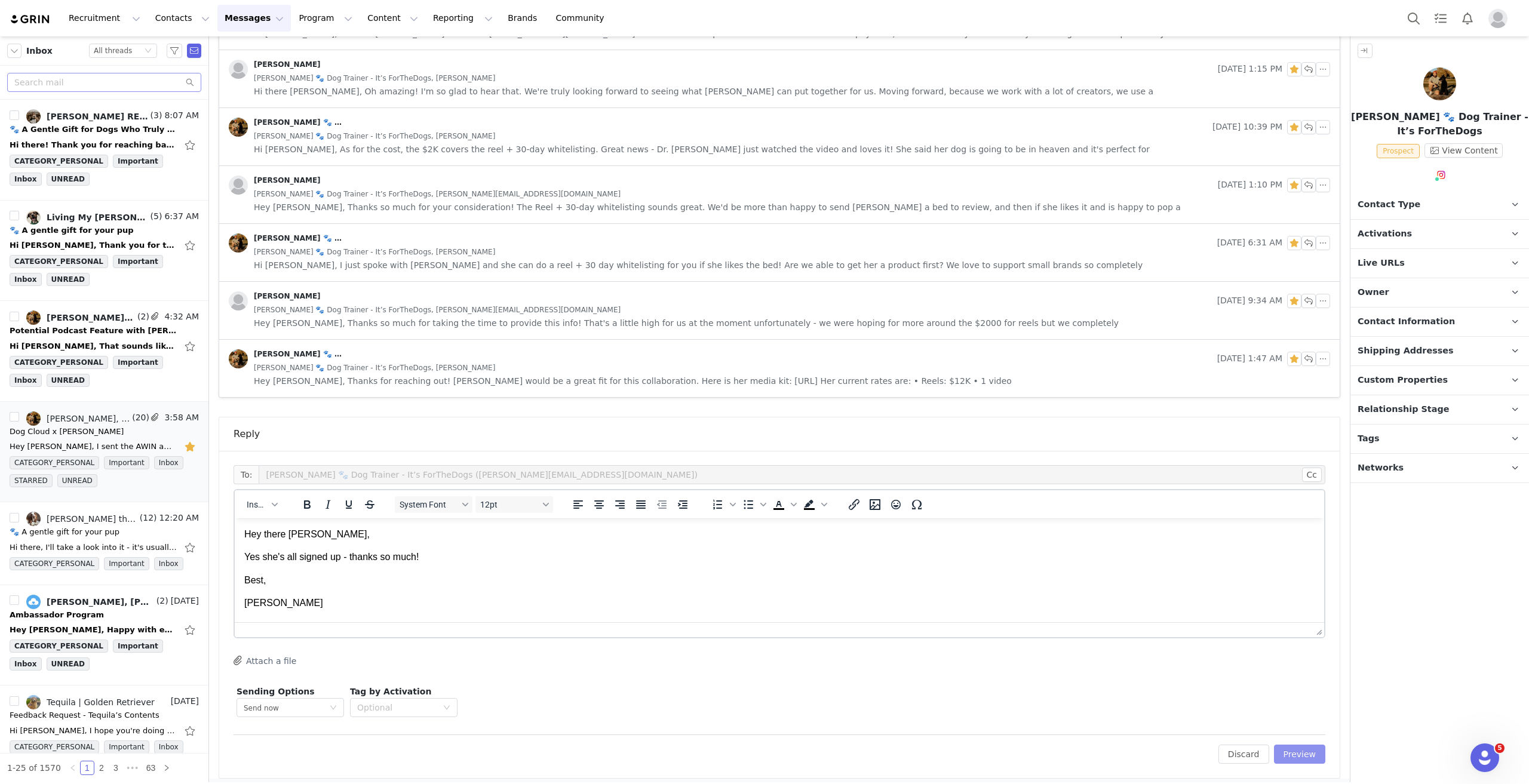
click at [764, 353] on button "Preview" at bounding box center [1300, 755] width 52 height 19
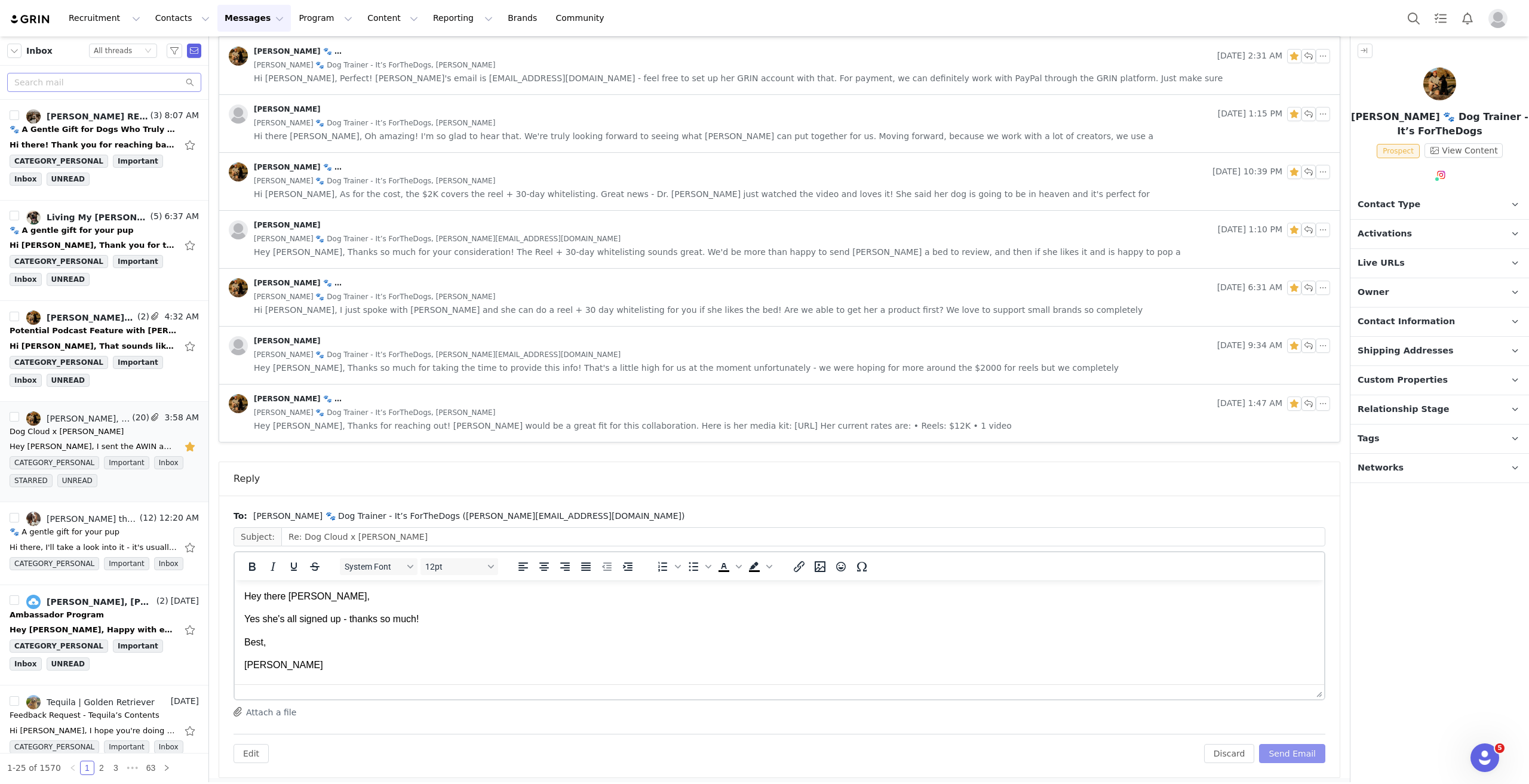
scroll to position [0, 0]
click at [764, 353] on button "Send Email" at bounding box center [1292, 754] width 67 height 19
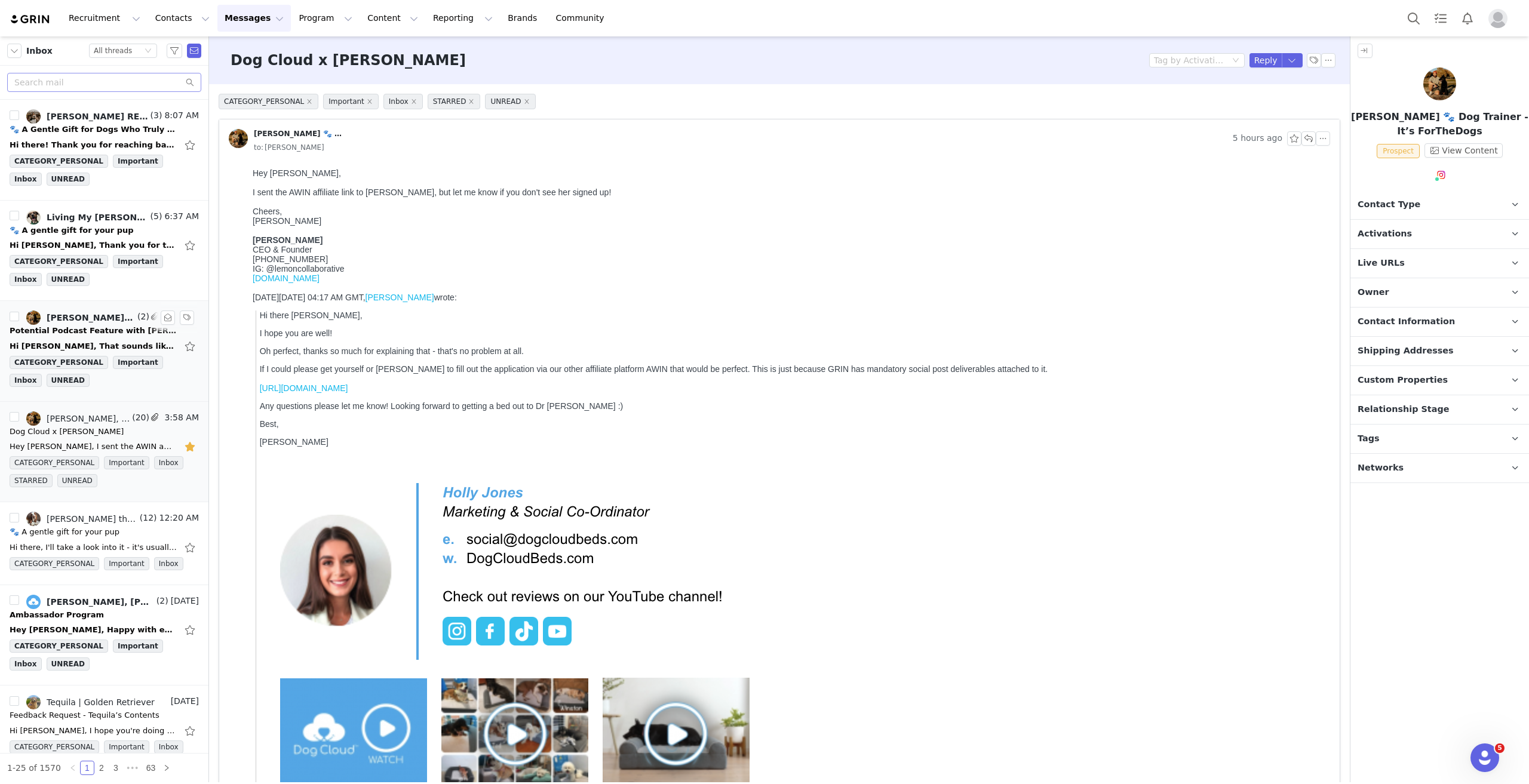
click at [106, 337] on div "Hi Holly, That sounds like a great opportunity! Face-to-face recording would be…" at bounding box center [104, 346] width 189 height 19
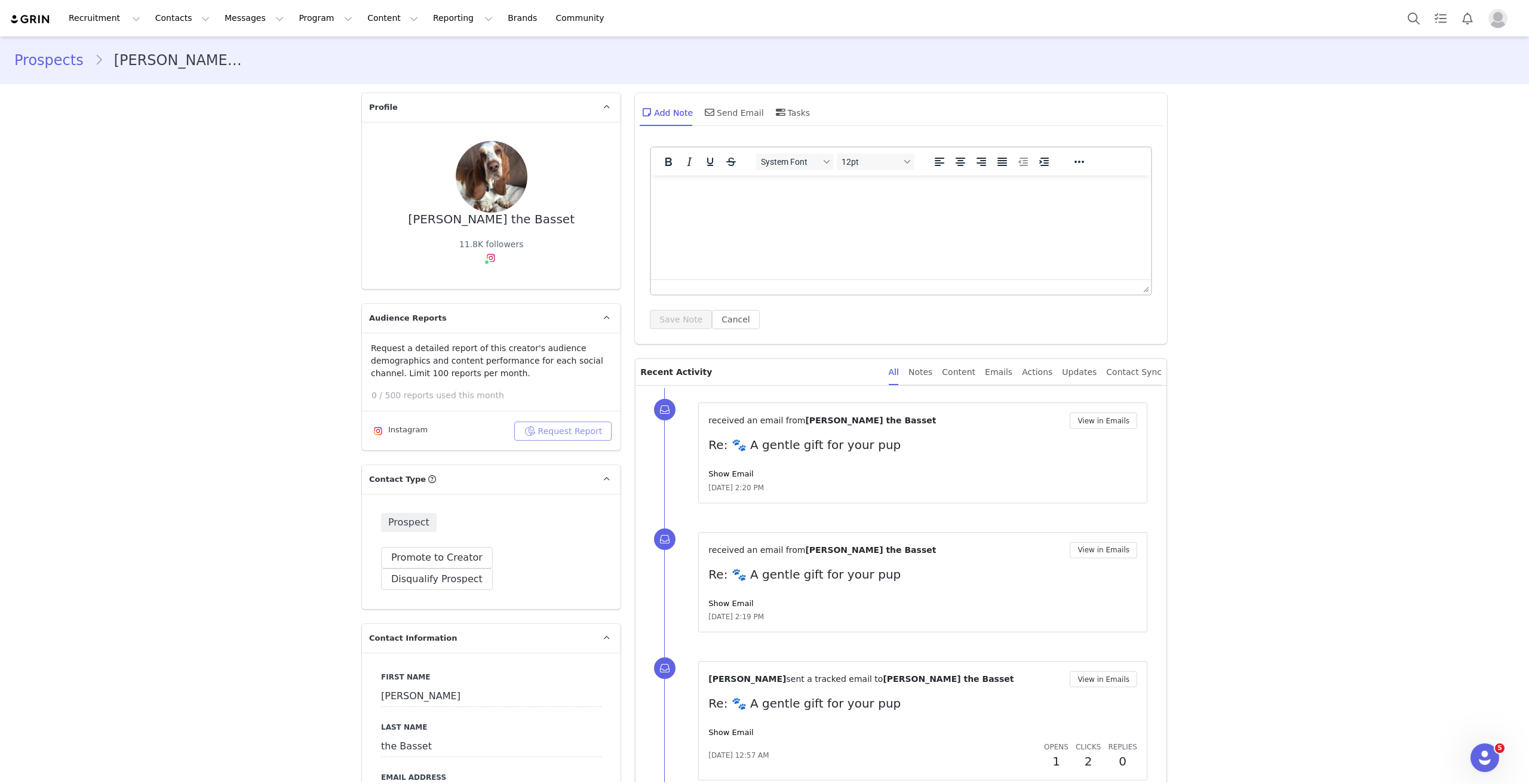
click at [569, 432] on button "Request Report" at bounding box center [563, 431] width 98 height 19
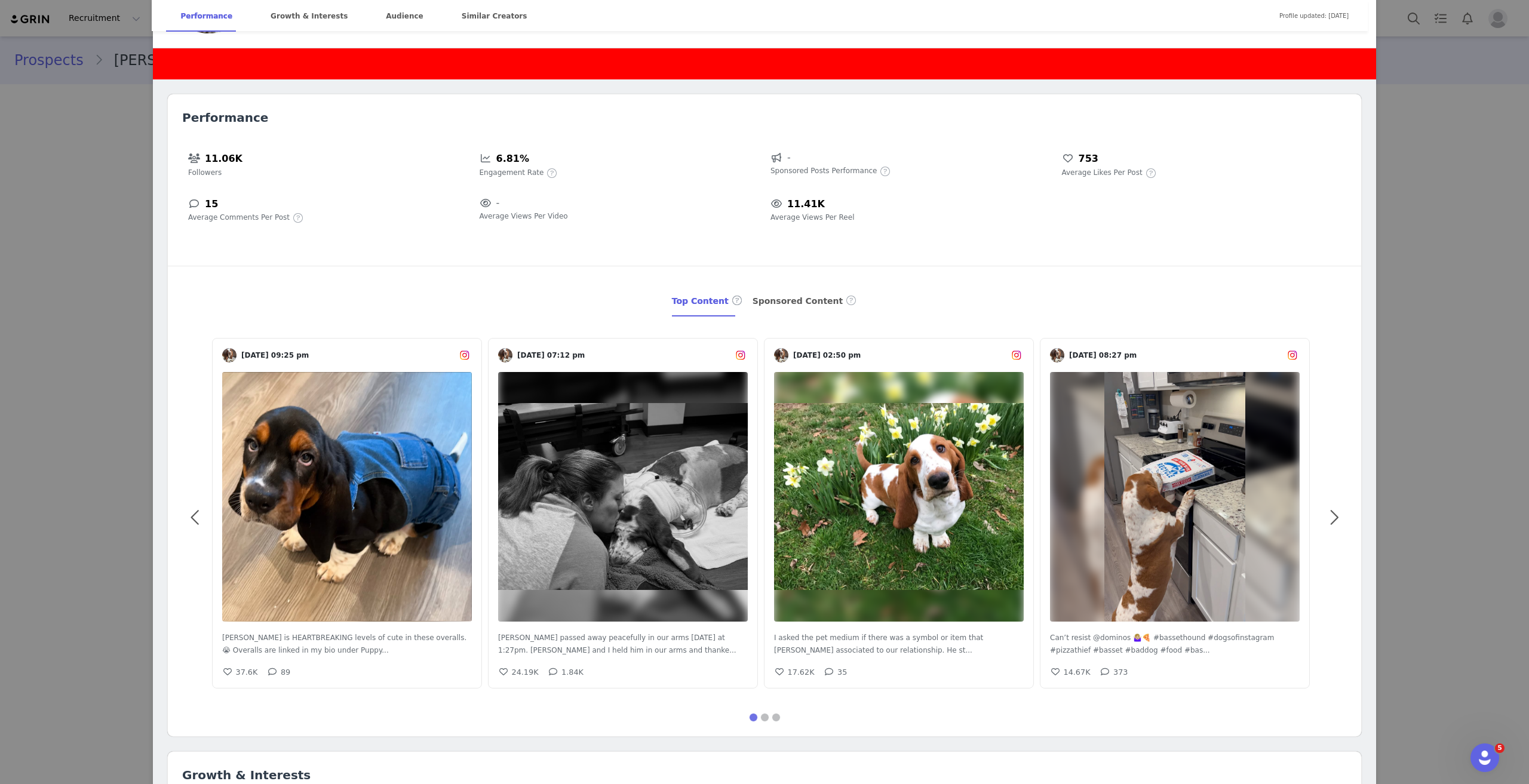
scroll to position [478, 0]
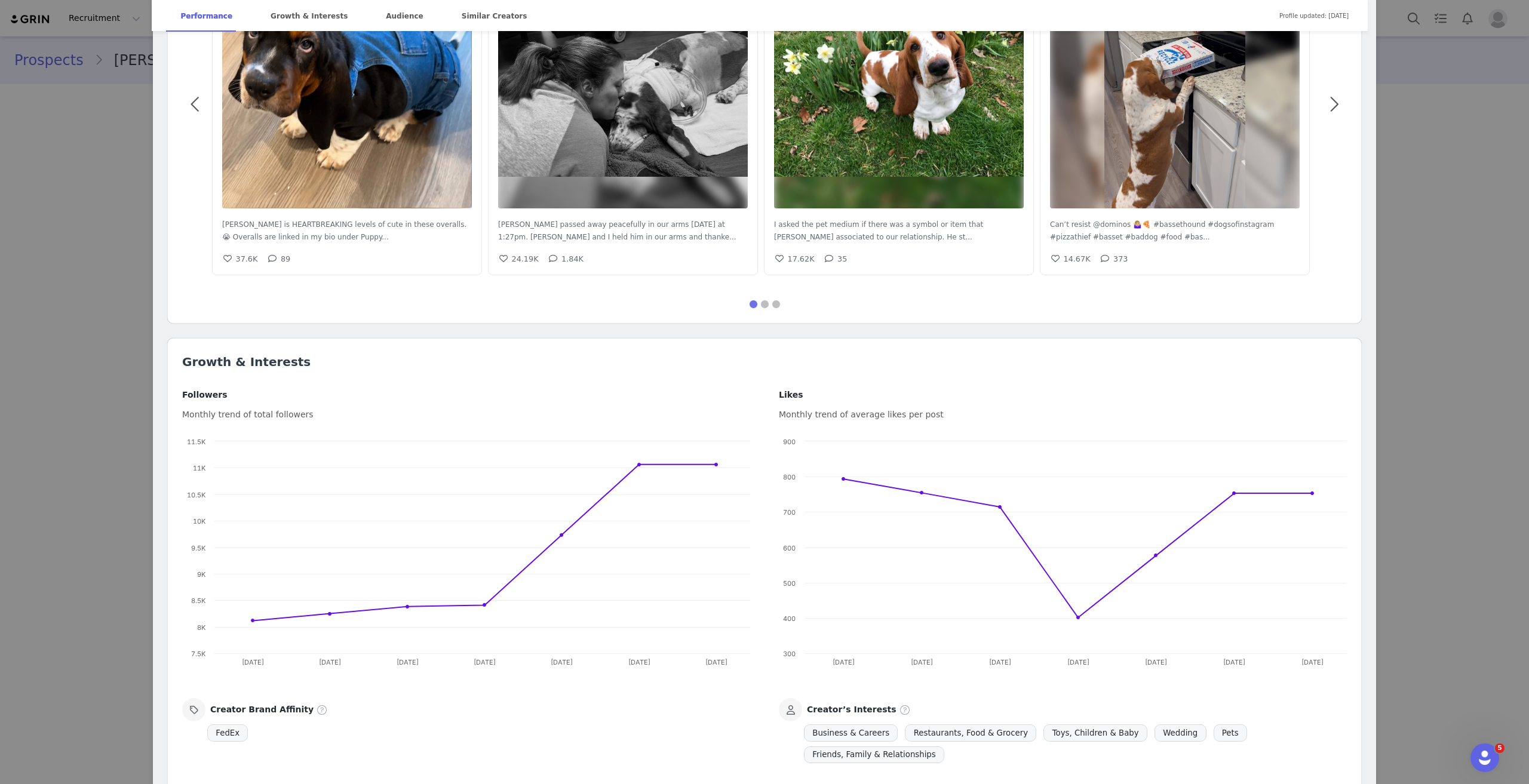
click at [97, 289] on div "Jeff the Basset @jeffthebasset Jeff 🪽💚 10/16/17-1/12/25 was put to rest after b…" at bounding box center [764, 392] width 1529 height 784
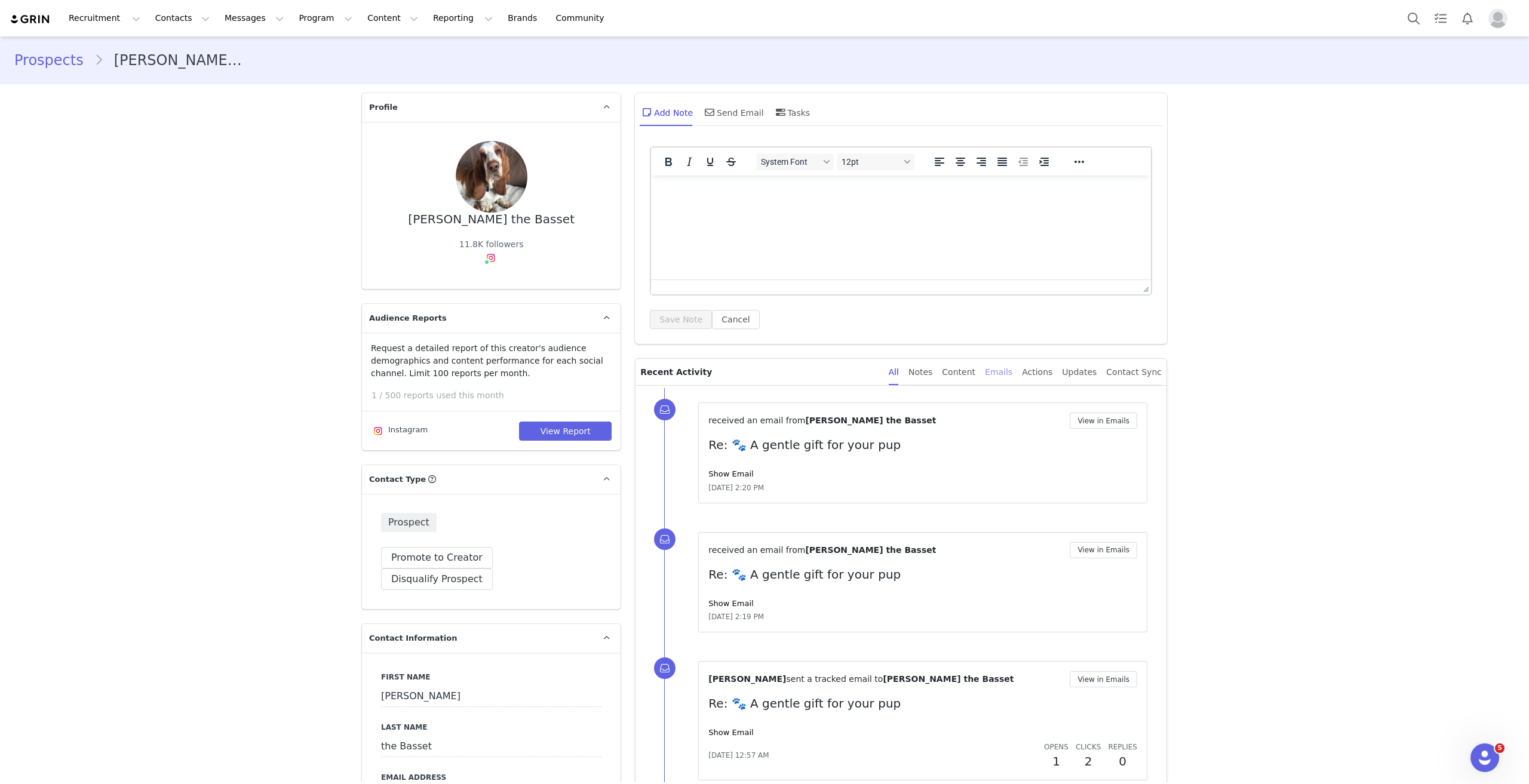
click at [1012, 377] on div "Emails" at bounding box center [999, 372] width 27 height 27
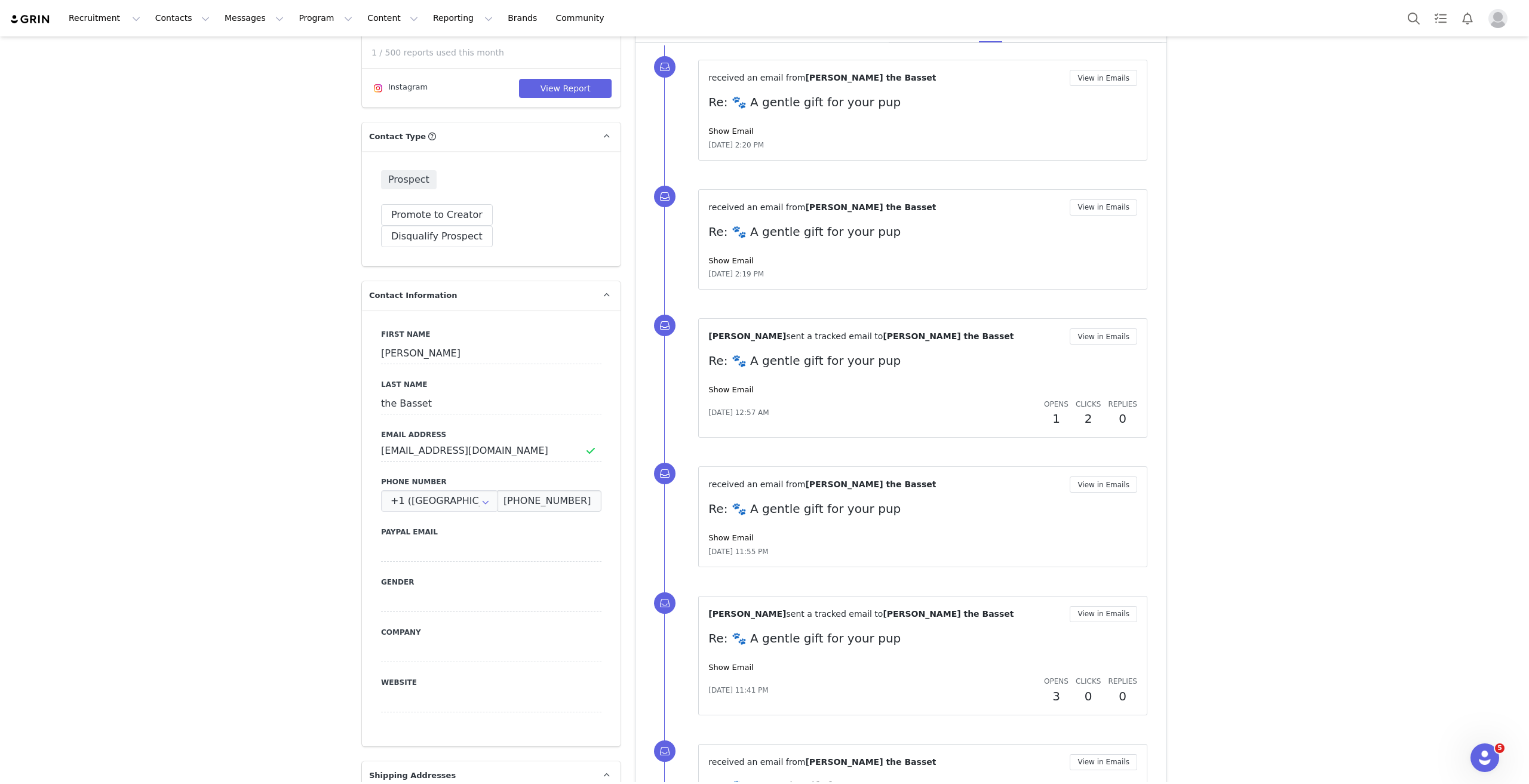
scroll to position [358, 0]
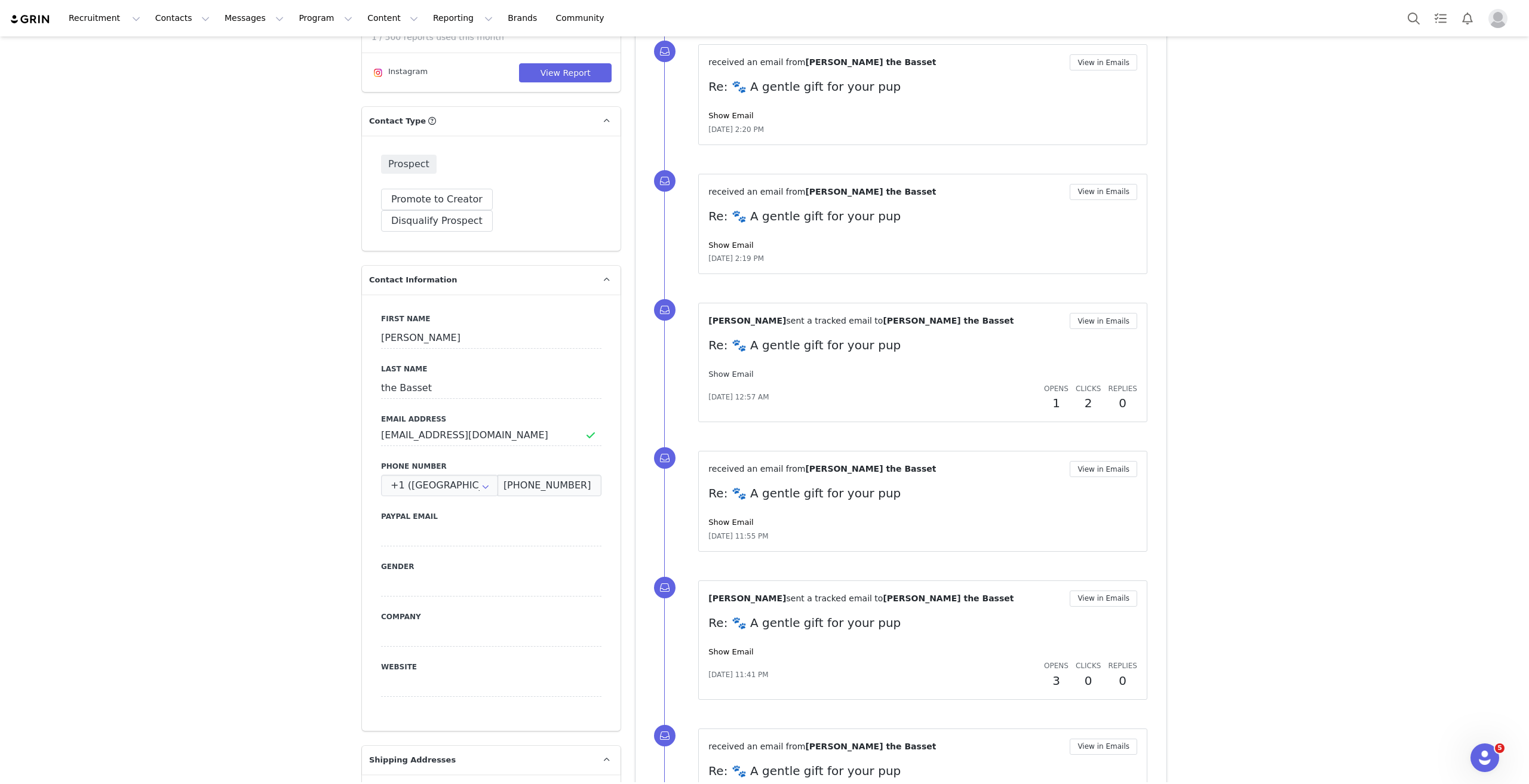
click at [740, 372] on link "Show Email" at bounding box center [731, 374] width 45 height 9
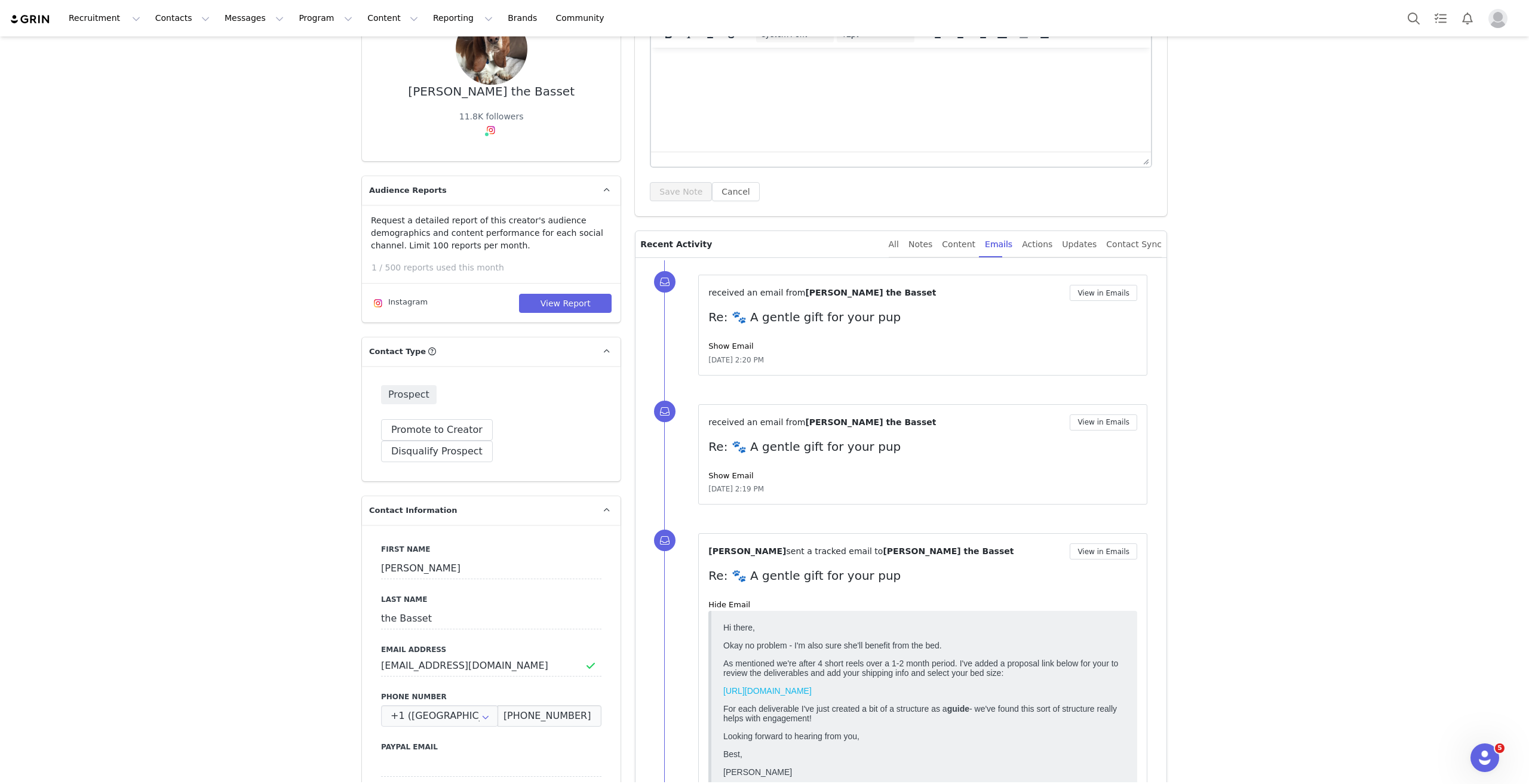
scroll to position [0, 0]
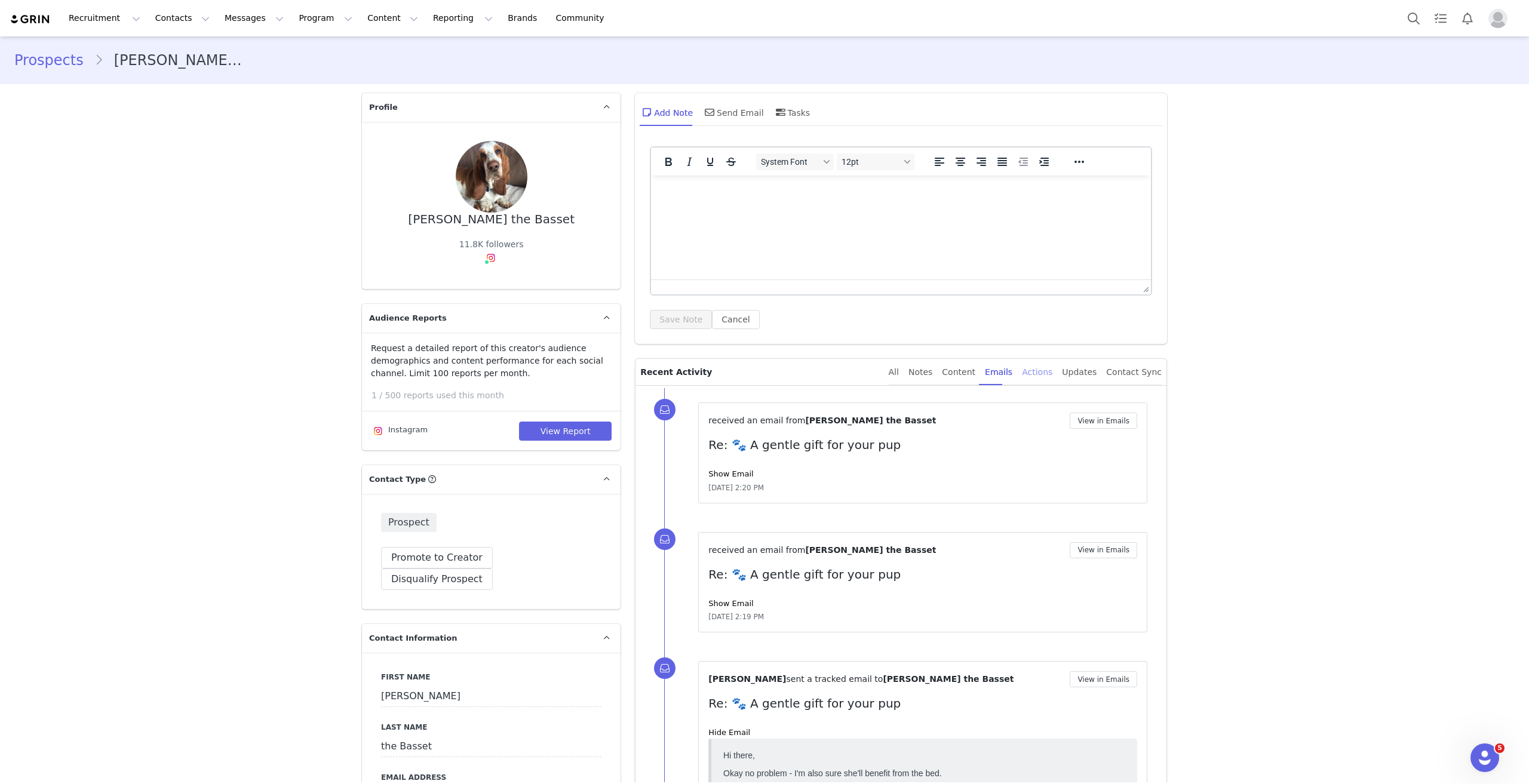
click at [1050, 371] on div "Actions" at bounding box center [1037, 372] width 30 height 27
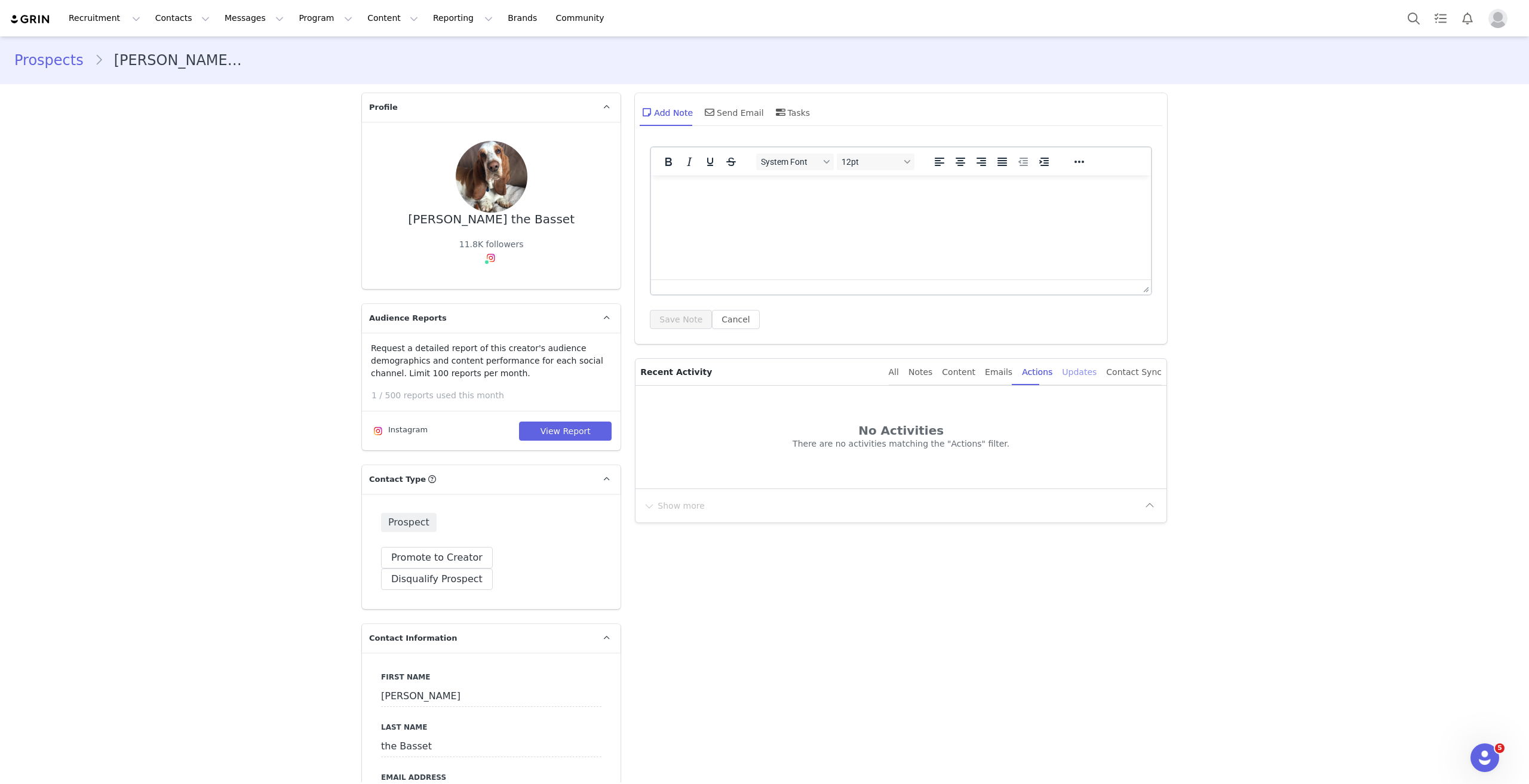
click at [1091, 370] on div "Updates" at bounding box center [1079, 372] width 35 height 27
click at [975, 372] on div "Content" at bounding box center [958, 372] width 34 height 27
click at [932, 375] on div "Notes" at bounding box center [920, 372] width 24 height 27
click at [899, 375] on div "All" at bounding box center [894, 372] width 10 height 27
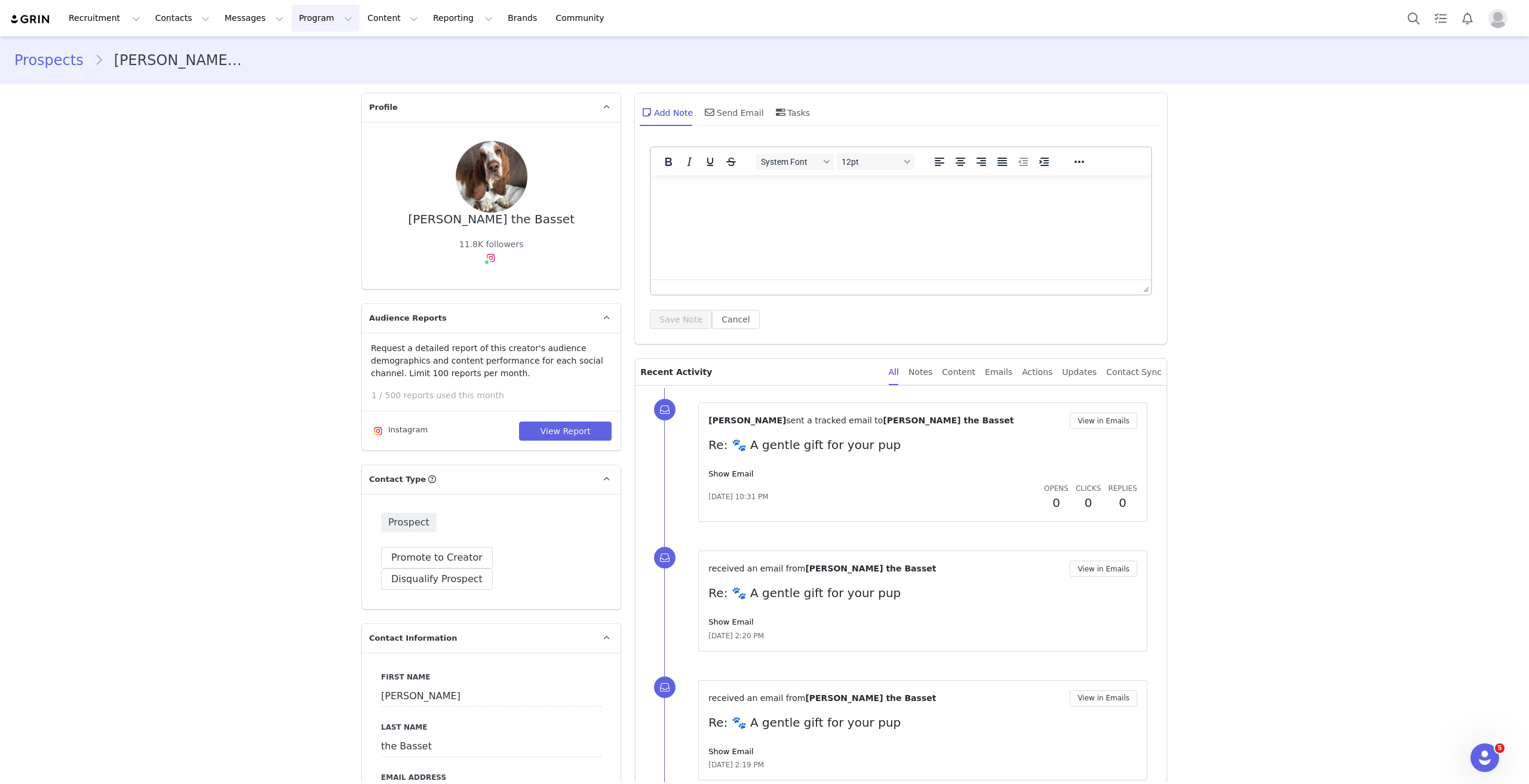
click at [292, 8] on button "Program Program" at bounding box center [325, 18] width 68 height 27
click at [222, 19] on button "Messages Messages" at bounding box center [254, 18] width 73 height 27
click at [292, 21] on button "Program Program" at bounding box center [325, 18] width 68 height 27
click at [289, 51] on p "Activations" at bounding box center [295, 53] width 46 height 12
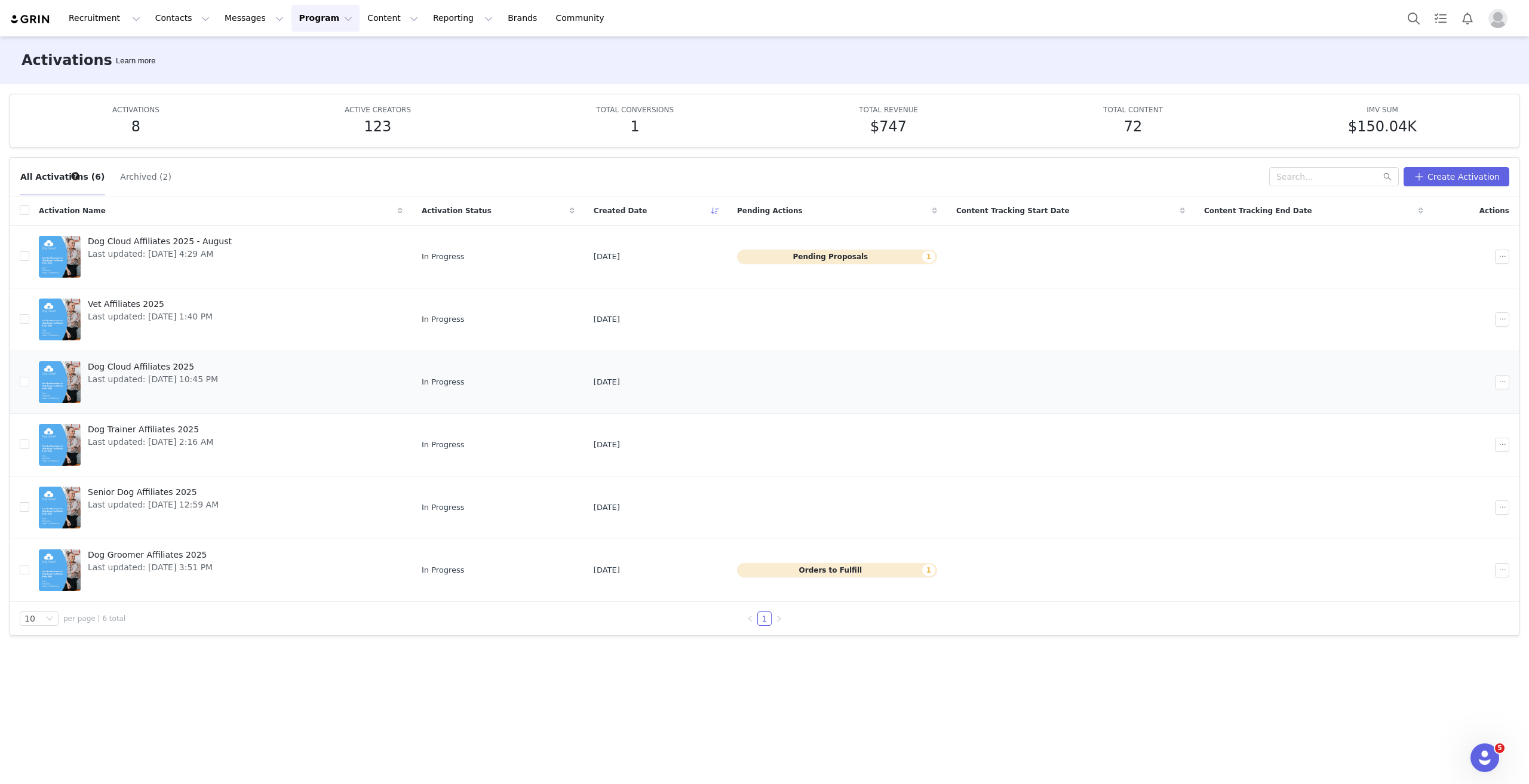
click at [156, 366] on span "Dog Cloud Affiliates 2025" at bounding box center [153, 367] width 130 height 12
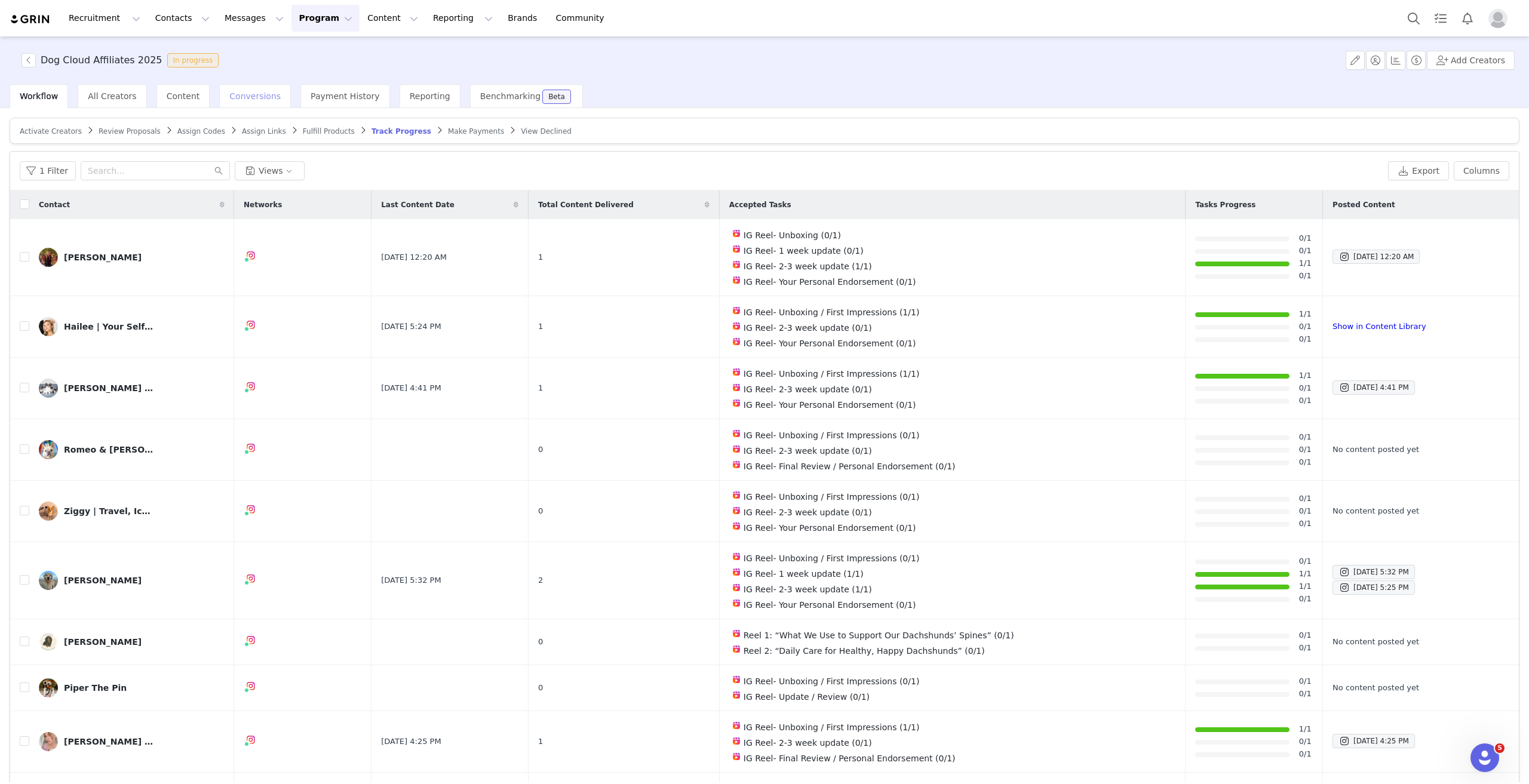
click at [248, 99] on span "Conversions" at bounding box center [254, 96] width 51 height 10
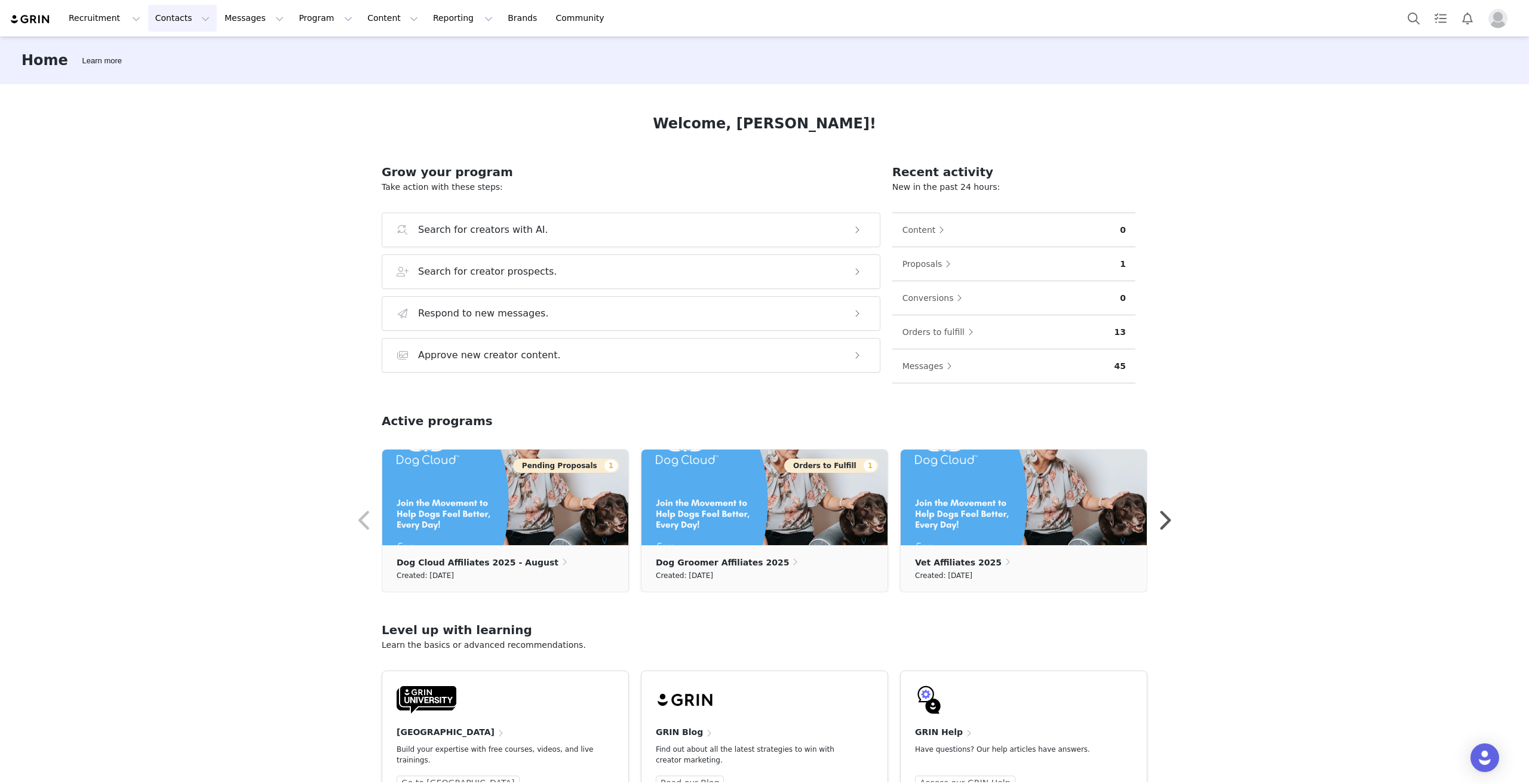
click at [174, 21] on button "Contacts Contacts" at bounding box center [182, 18] width 69 height 27
click at [116, 20] on button "Recruitment Recruitment" at bounding box center [104, 18] width 86 height 27
click at [112, 54] on p "Creator Search" at bounding box center [102, 53] width 62 height 12
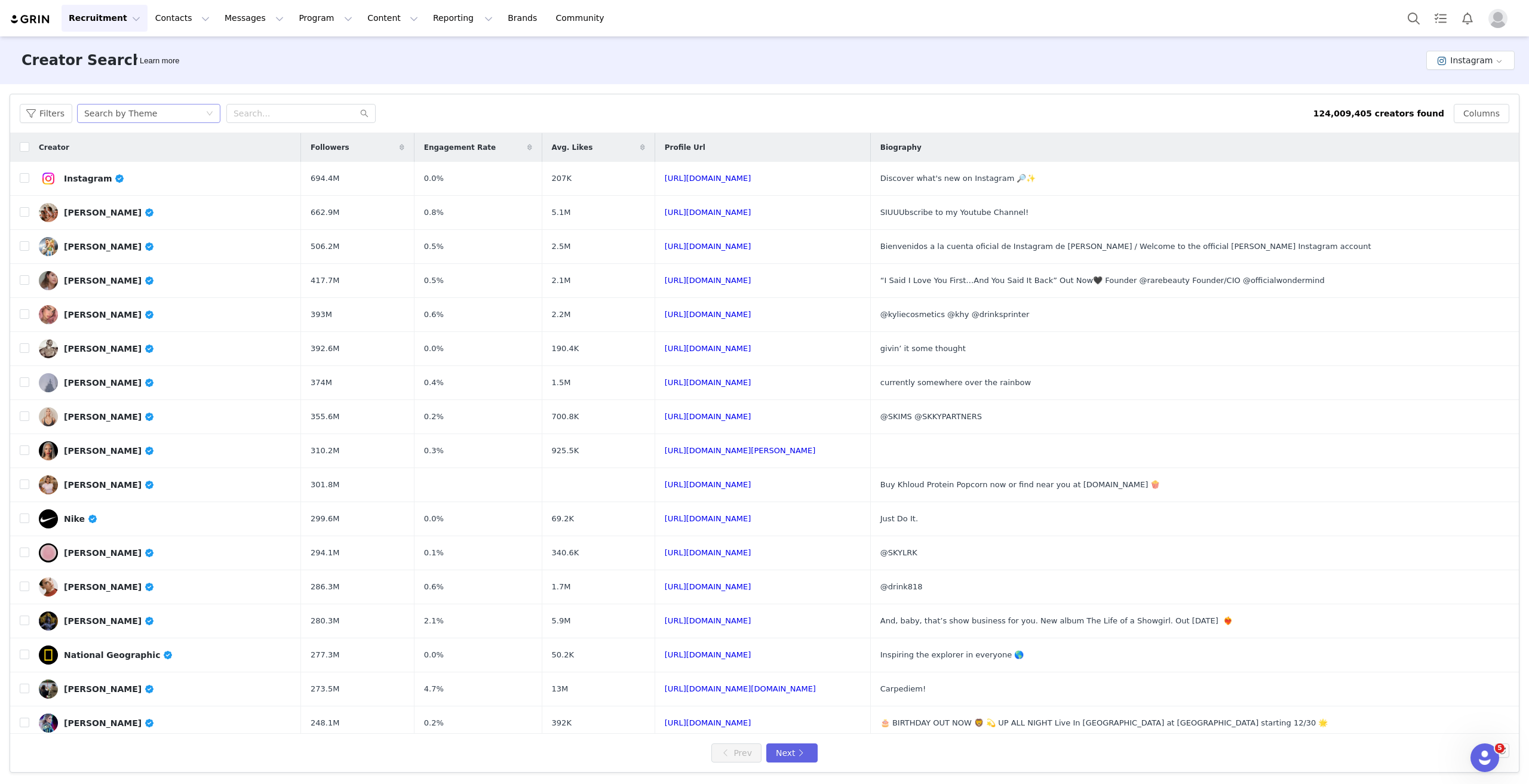
click at [143, 112] on div "Search by Theme" at bounding box center [145, 113] width 121 height 18
click at [150, 158] on li "Search by Creator" at bounding box center [148, 156] width 150 height 19
click at [274, 112] on input "text" at bounding box center [301, 114] width 150 height 19
type input "thewk9"
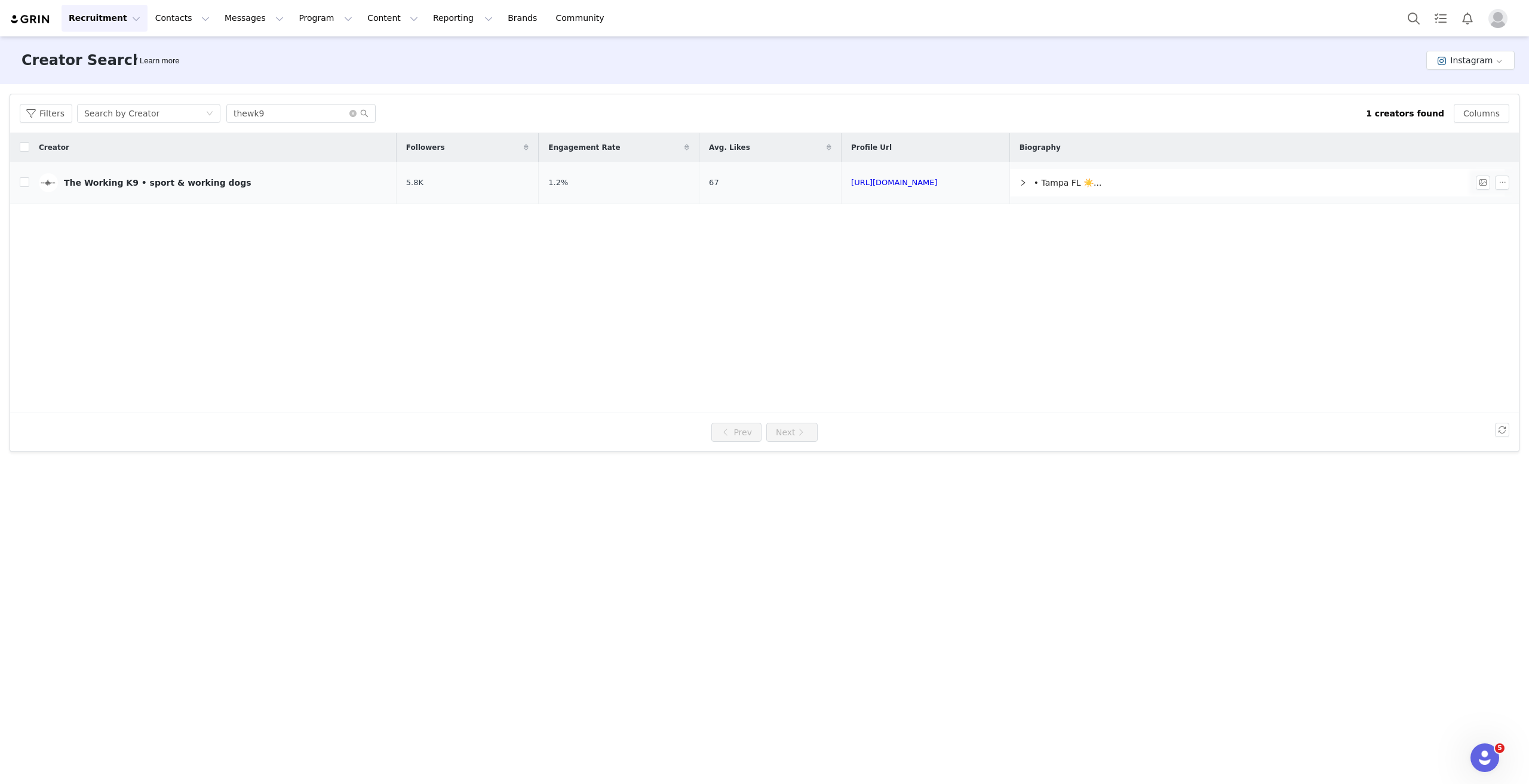
click at [145, 187] on div "The Working K9 • sport & working dogs" at bounding box center [157, 182] width 187 height 10
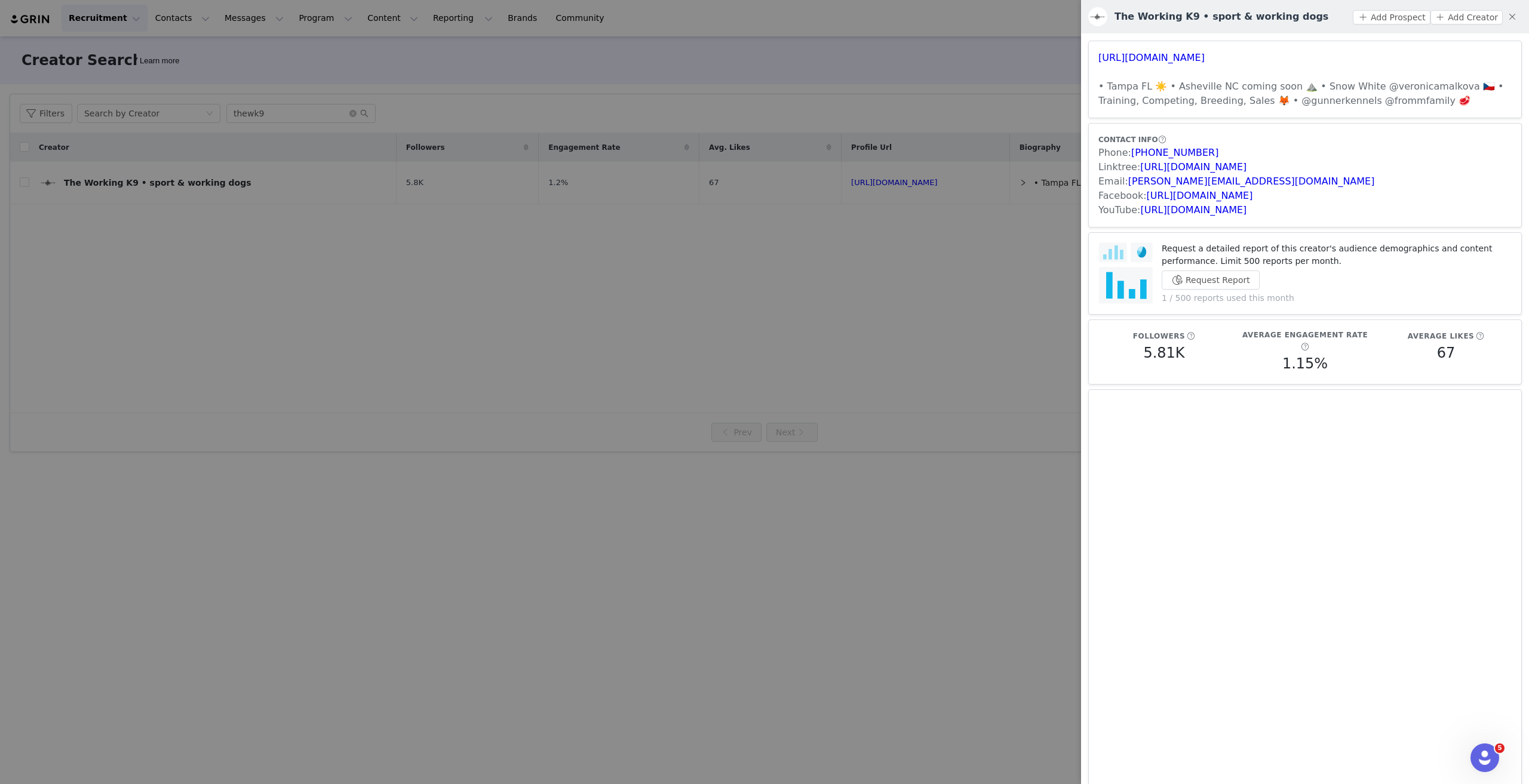
click at [195, 231] on div at bounding box center [764, 392] width 1529 height 784
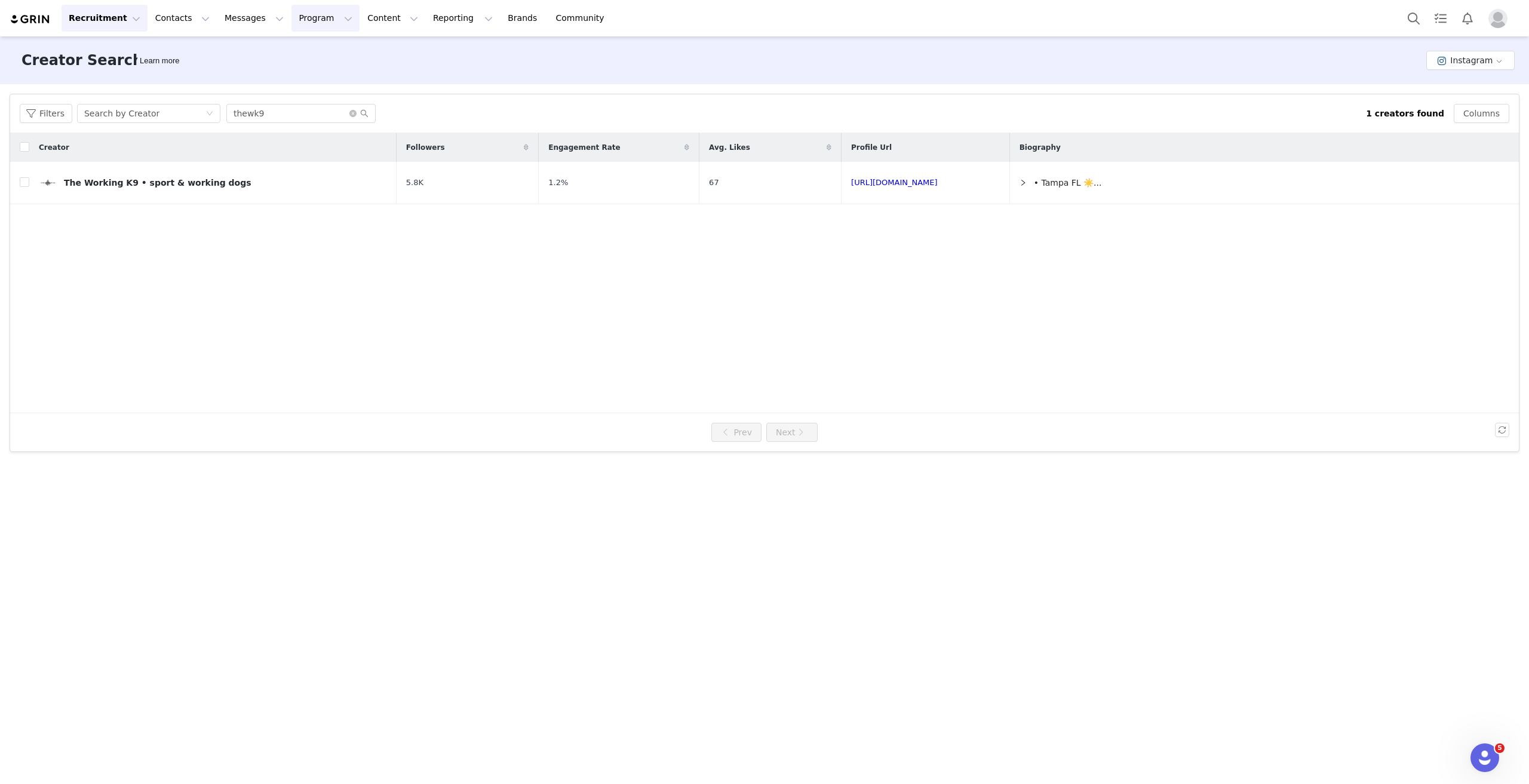
click at [306, 16] on button "Program Program" at bounding box center [325, 18] width 68 height 27
click at [426, 19] on button "Reporting Reporting" at bounding box center [463, 18] width 74 height 27
click at [360, 14] on button "Content Content" at bounding box center [392, 18] width 65 height 27
click at [311, 13] on button "Program Program" at bounding box center [325, 18] width 68 height 27
click at [293, 52] on p "Activations" at bounding box center [295, 53] width 46 height 12
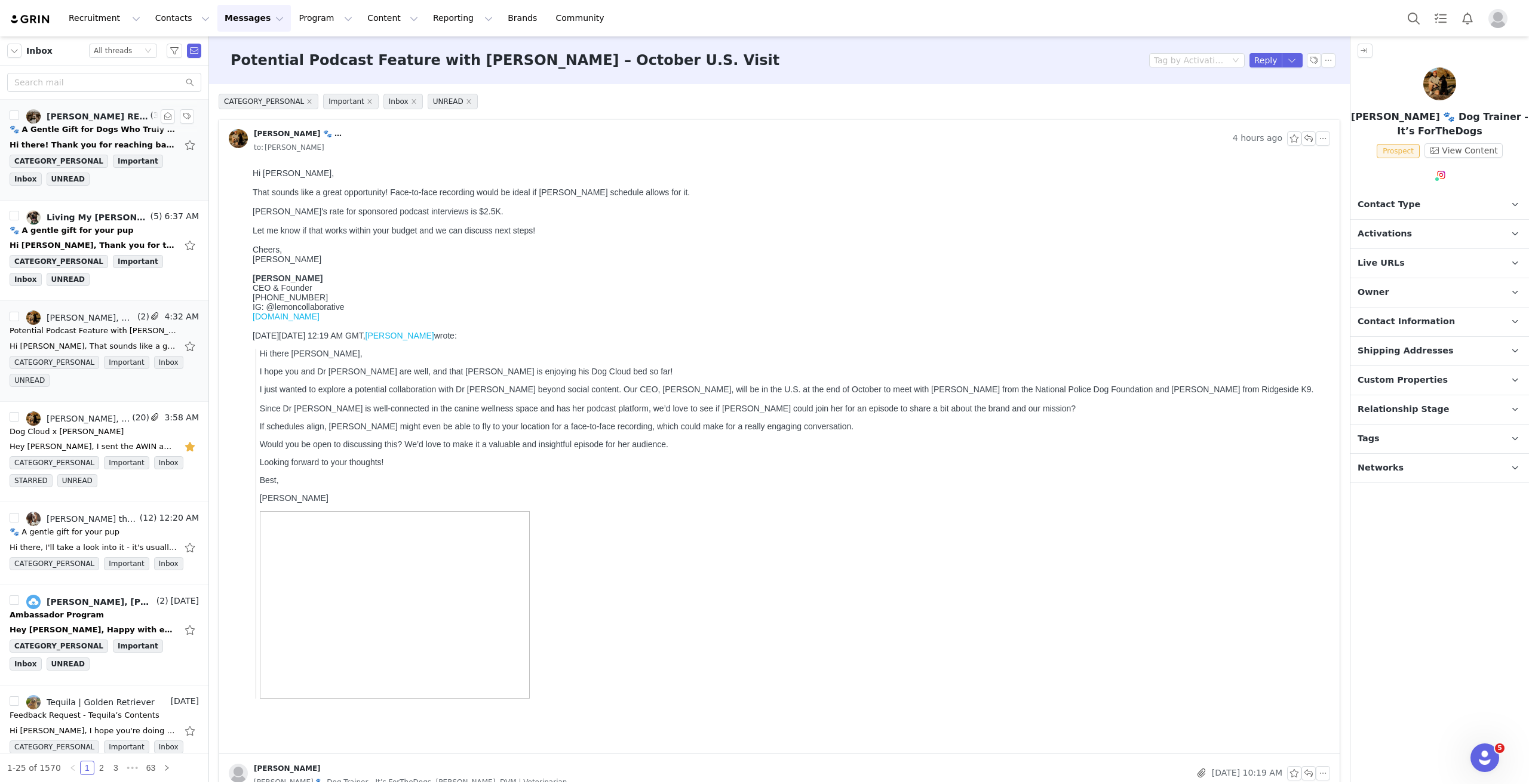
click at [103, 134] on div "🐾 A Gentle Gift for Dogs Who Truly Need It" at bounding box center [93, 129] width 167 height 12
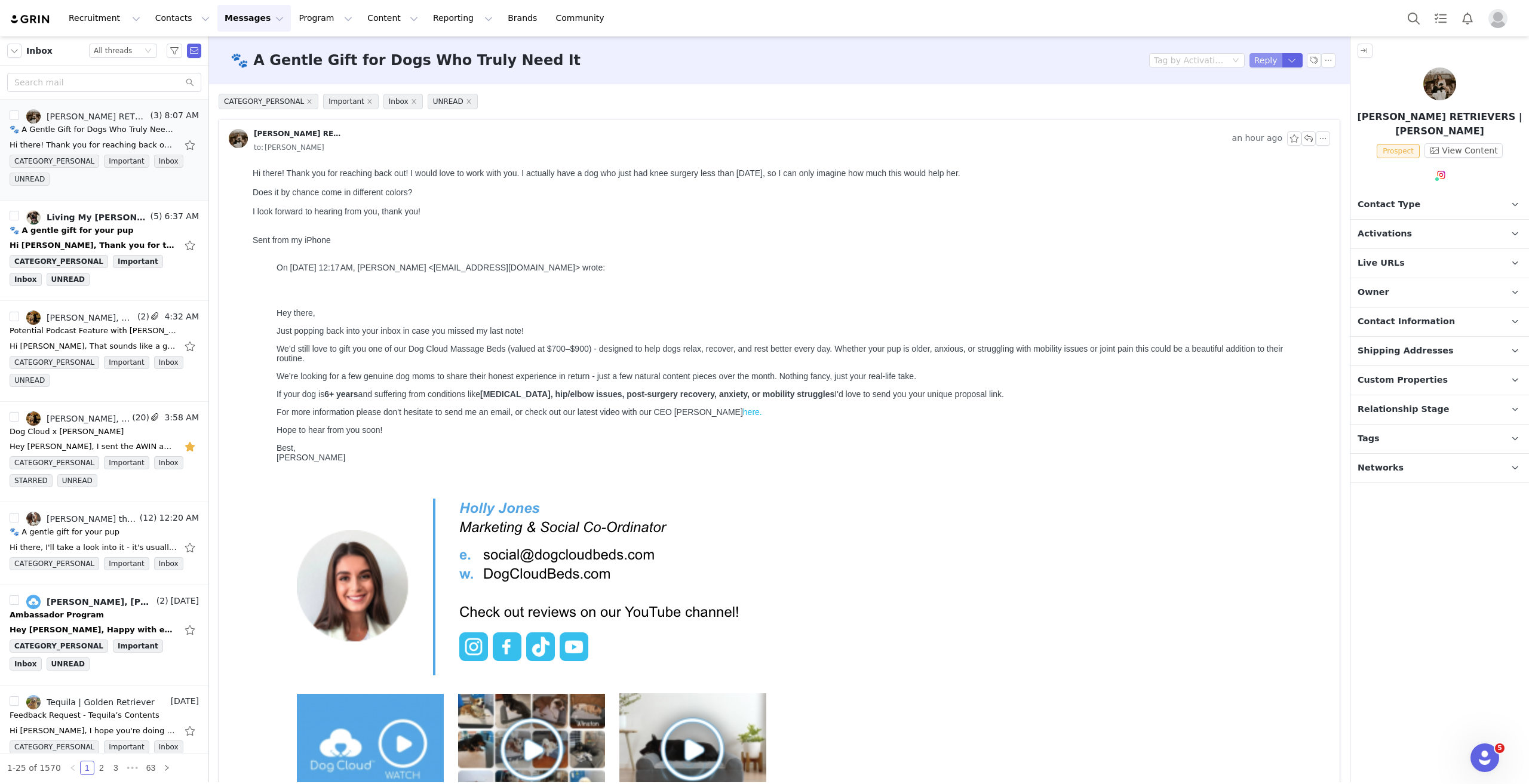
click at [1261, 58] on button "Reply" at bounding box center [1266, 60] width 33 height 14
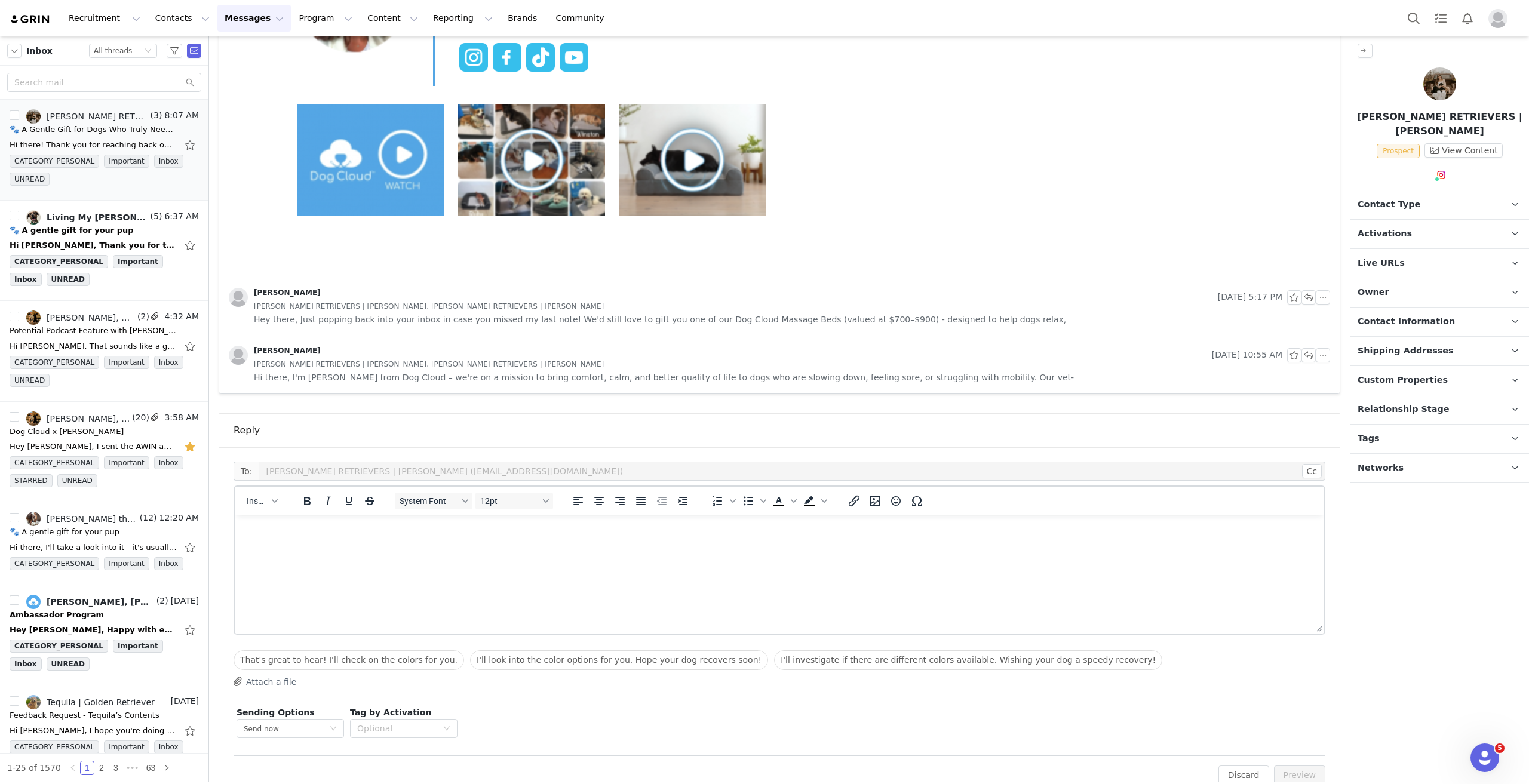
click at [322, 536] on p "Rich Text Area. Press ALT-0 for help." at bounding box center [779, 531] width 1070 height 13
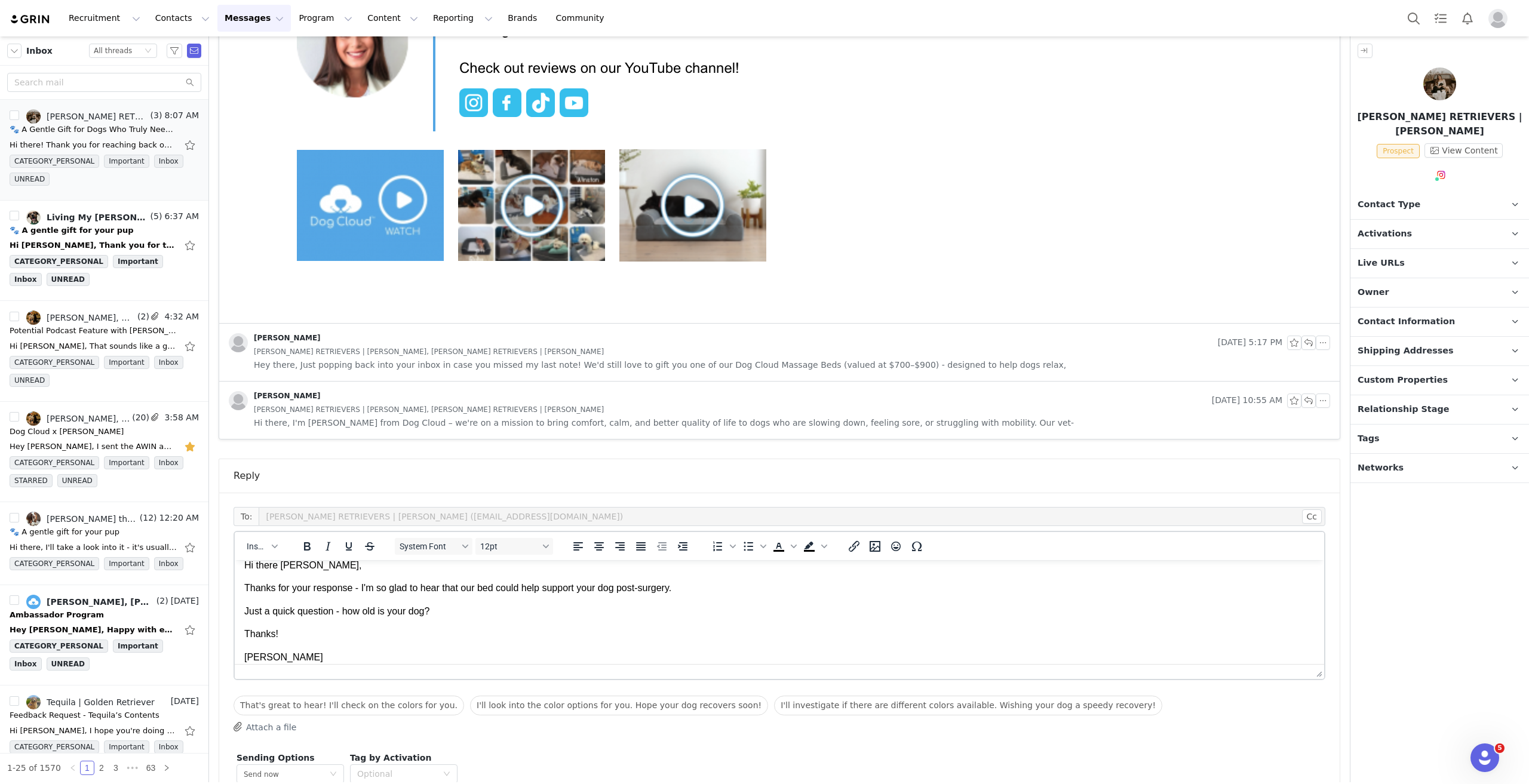
scroll to position [613, 0]
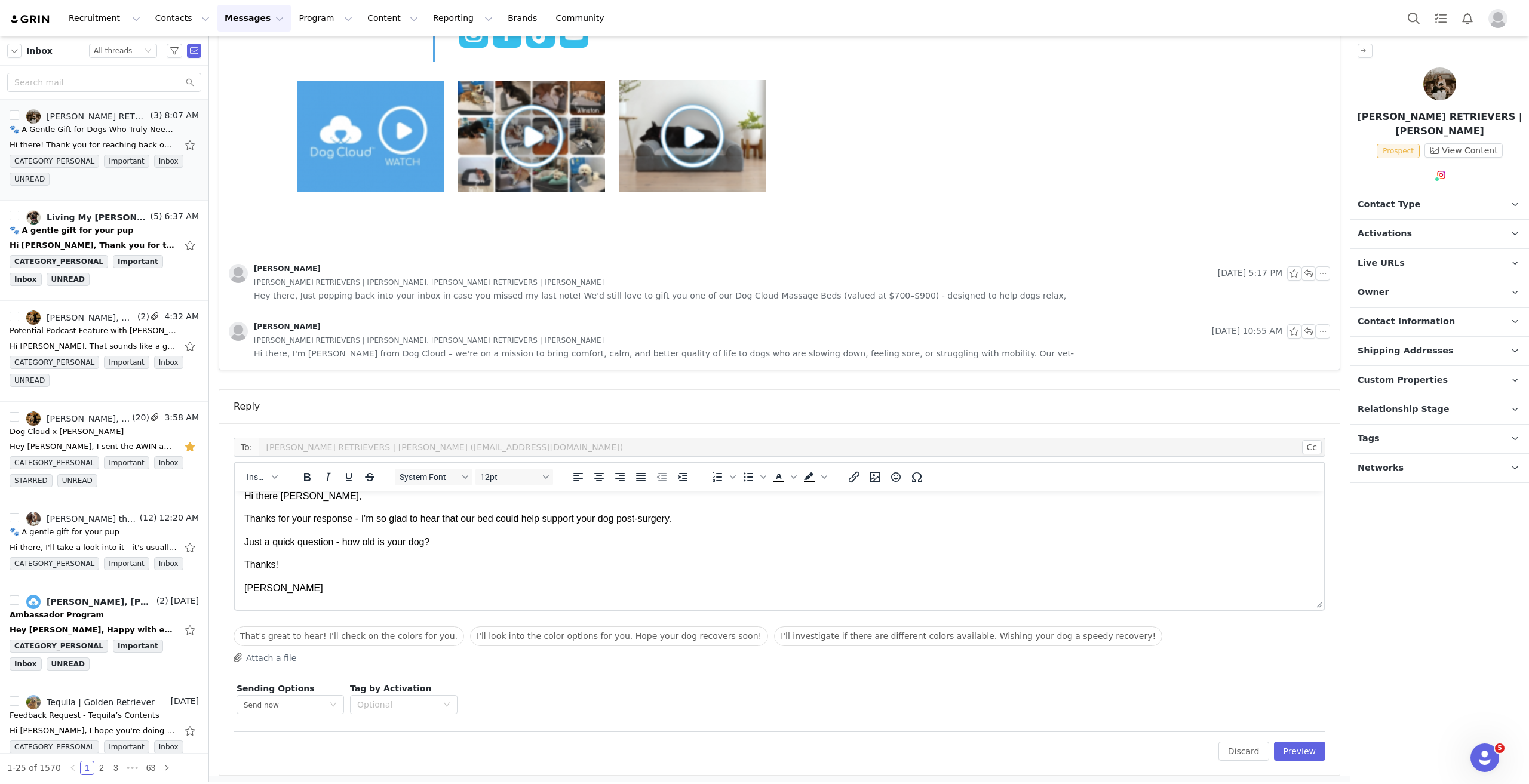
click at [507, 541] on p "Just a quick question - how old is your dog?" at bounding box center [779, 542] width 1070 height 13
click at [501, 563] on p "And unfortunately we don't have any other colours just yet! But we are working …" at bounding box center [779, 565] width 1070 height 13
drag, startPoint x: 445, startPoint y: 569, endPoint x: 698, endPoint y: 572, distance: 253.0
click at [702, 572] on body "Hi there Michelle, Thanks for your response - I'm so glad to hear that our bed …" at bounding box center [779, 554] width 1070 height 128
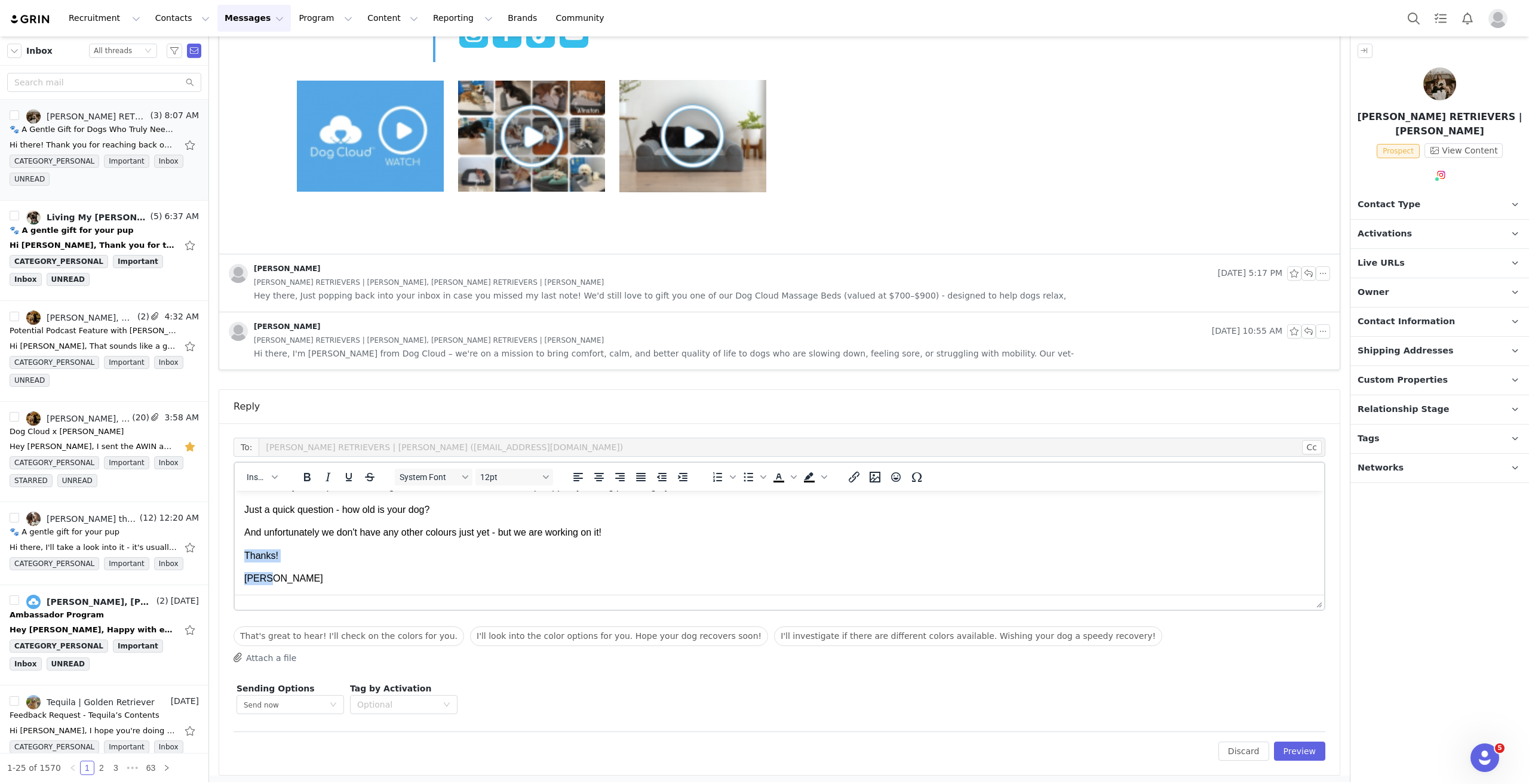
drag, startPoint x: 292, startPoint y: 578, endPoint x: 243, endPoint y: 558, distance: 52.9
click at [243, 558] on html "Hi there Michelle, Thanks for your response - I'm so glad to hear that our bed …" at bounding box center [779, 521] width 1089 height 147
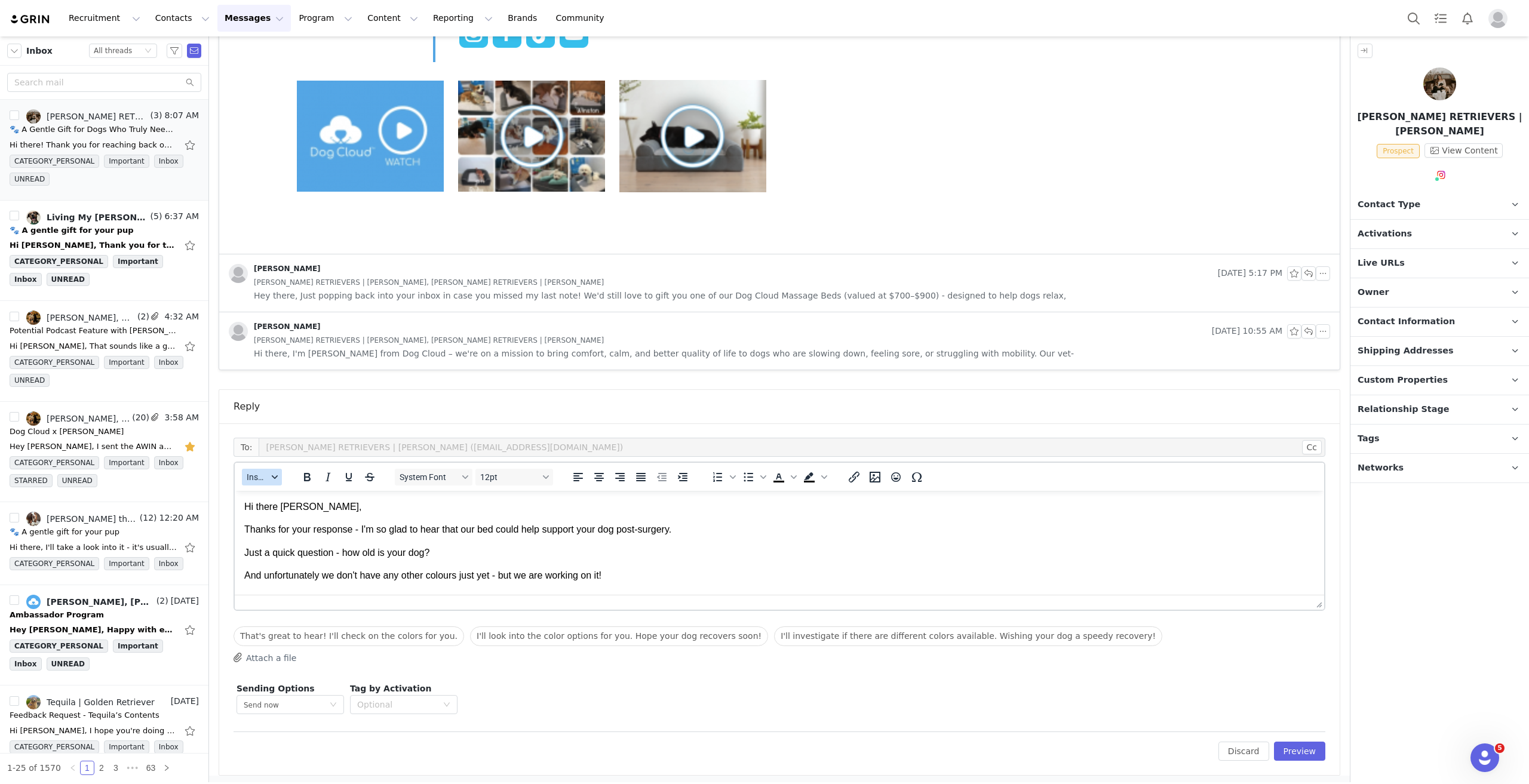
click at [263, 482] on button "Insert" at bounding box center [262, 477] width 40 height 16
click at [280, 532] on div "Insert Signature" at bounding box center [305, 534] width 108 height 14
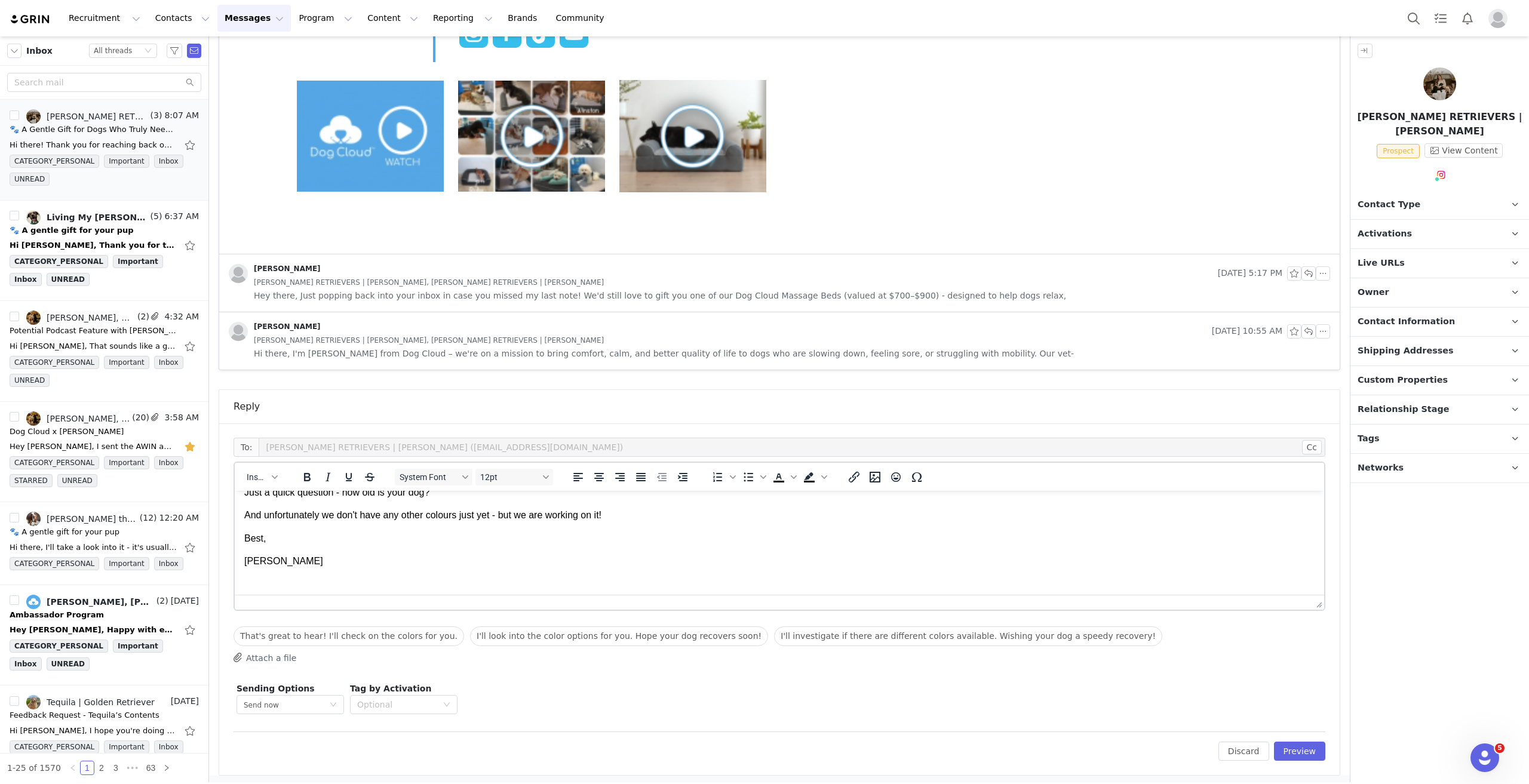
click at [285, 557] on p "Holly Jones" at bounding box center [779, 561] width 1070 height 13
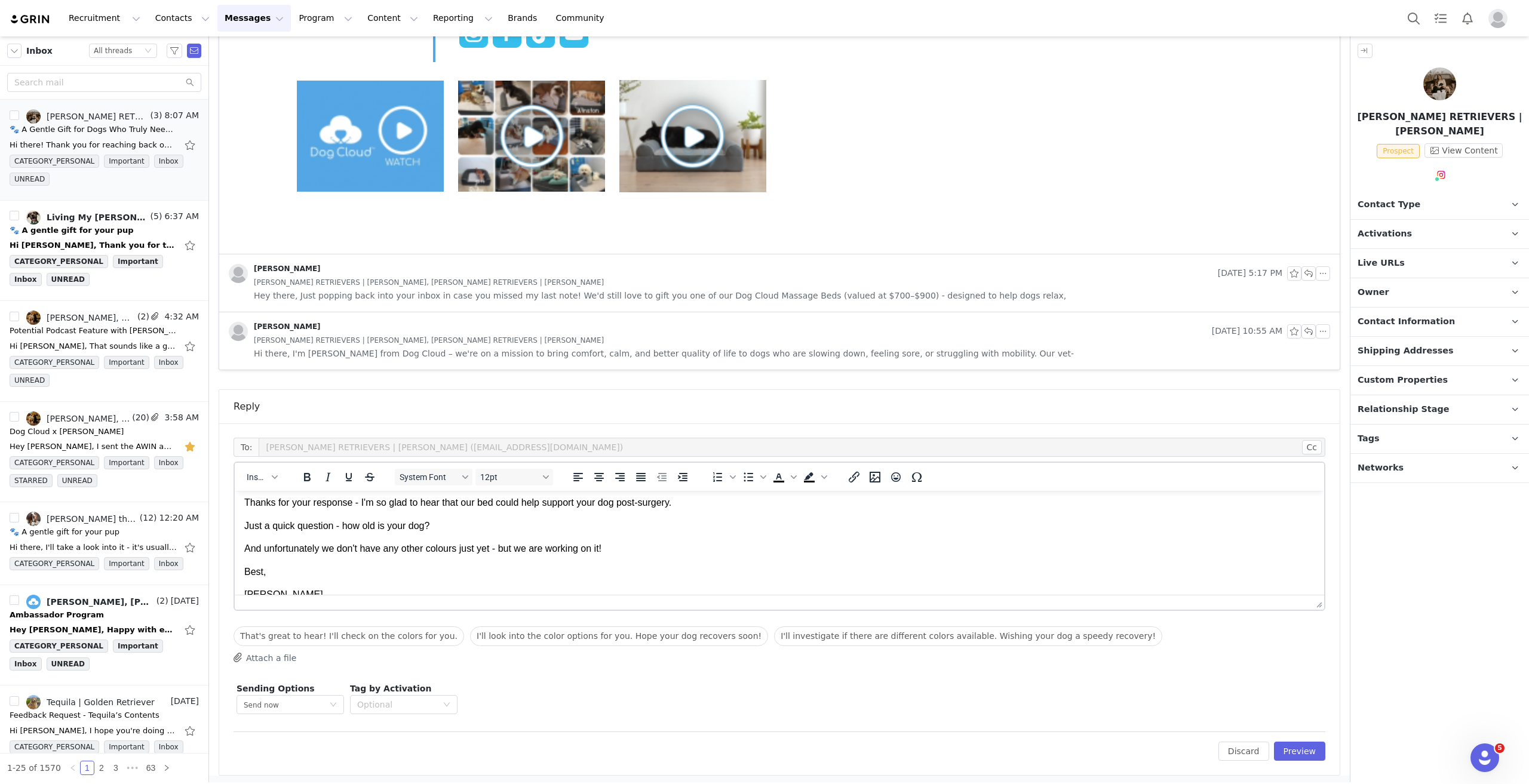
scroll to position [0, 0]
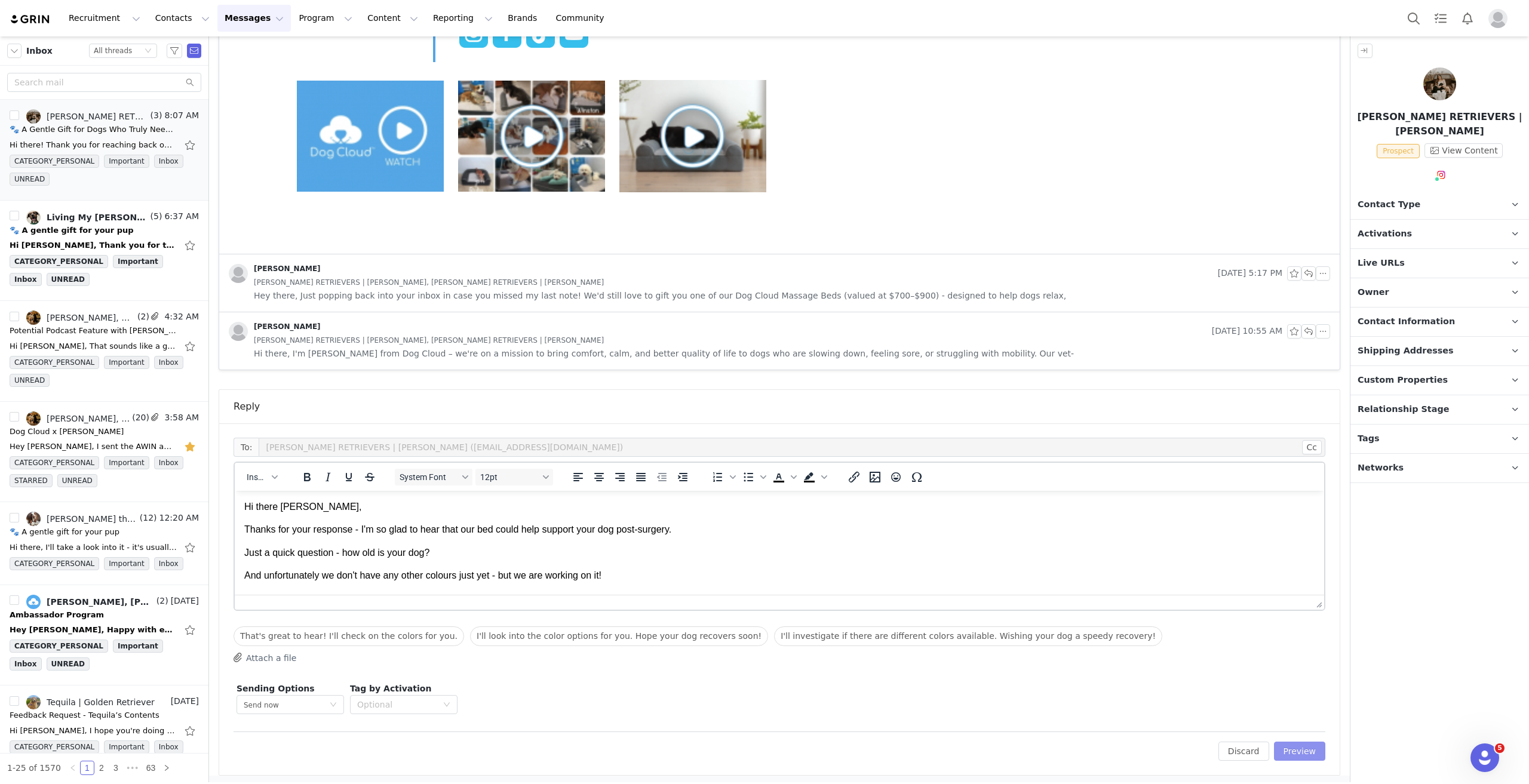
click at [1290, 752] on button "Preview" at bounding box center [1300, 752] width 52 height 19
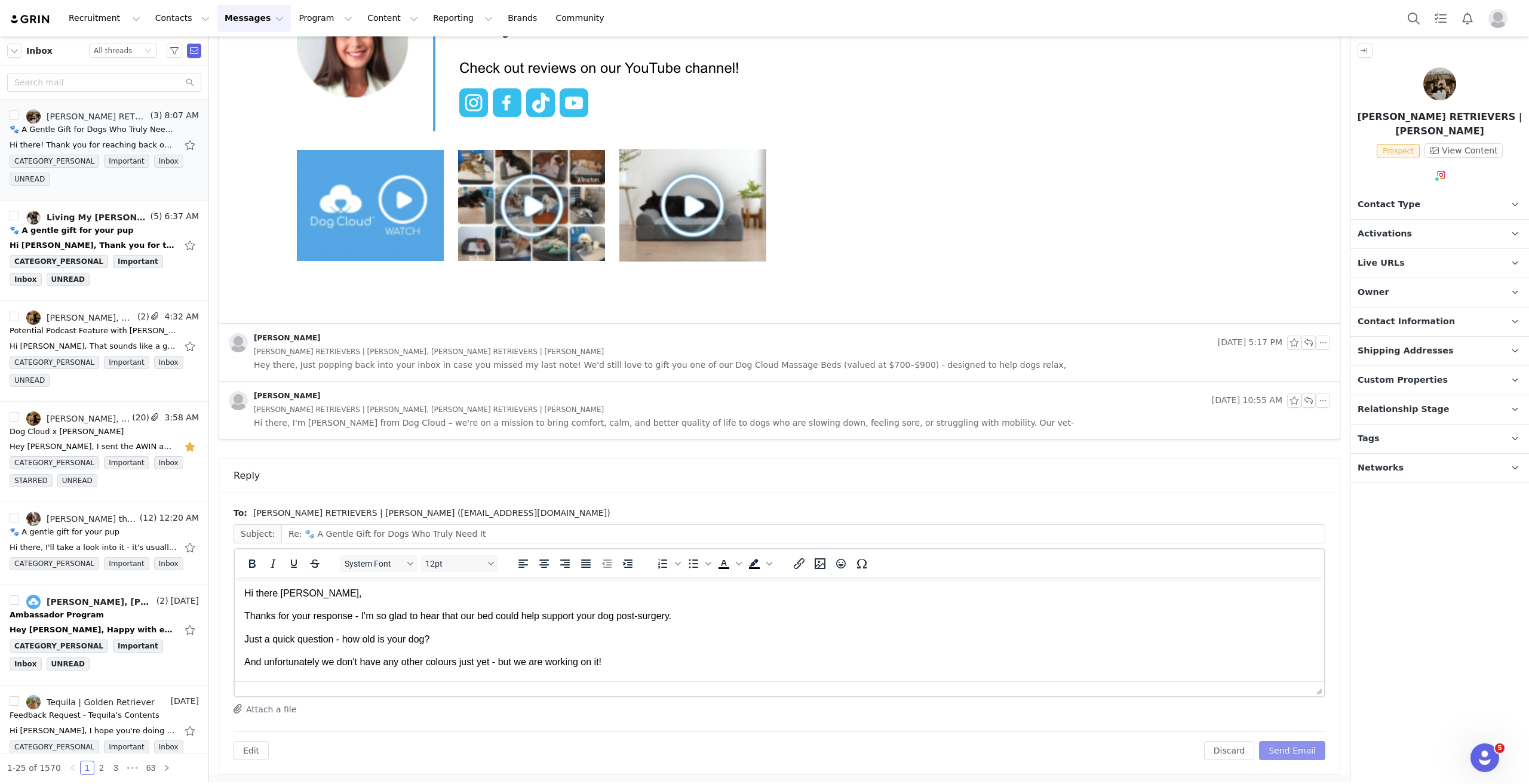
click at [1287, 752] on button "Send Email" at bounding box center [1292, 751] width 67 height 19
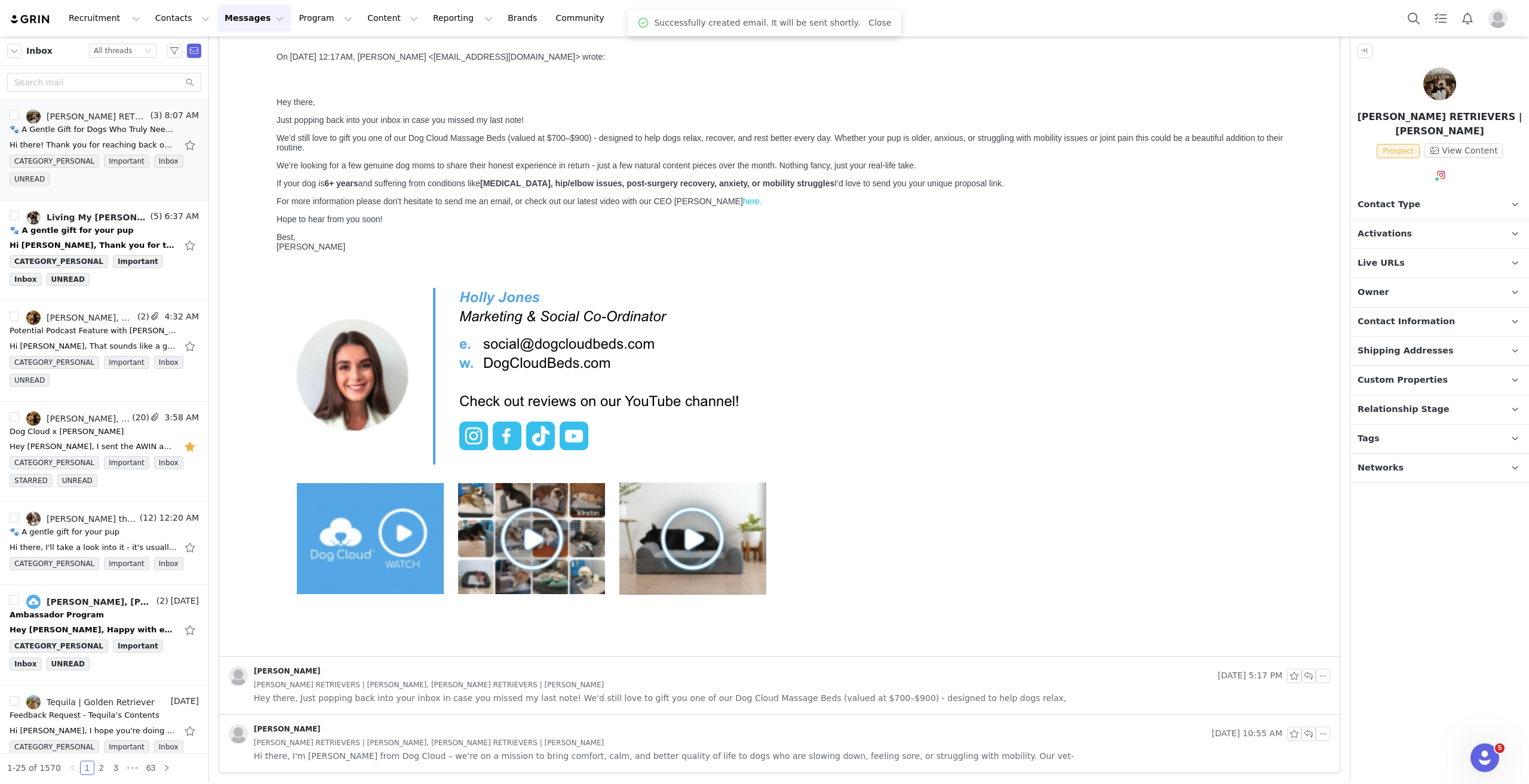
scroll to position [209, 0]
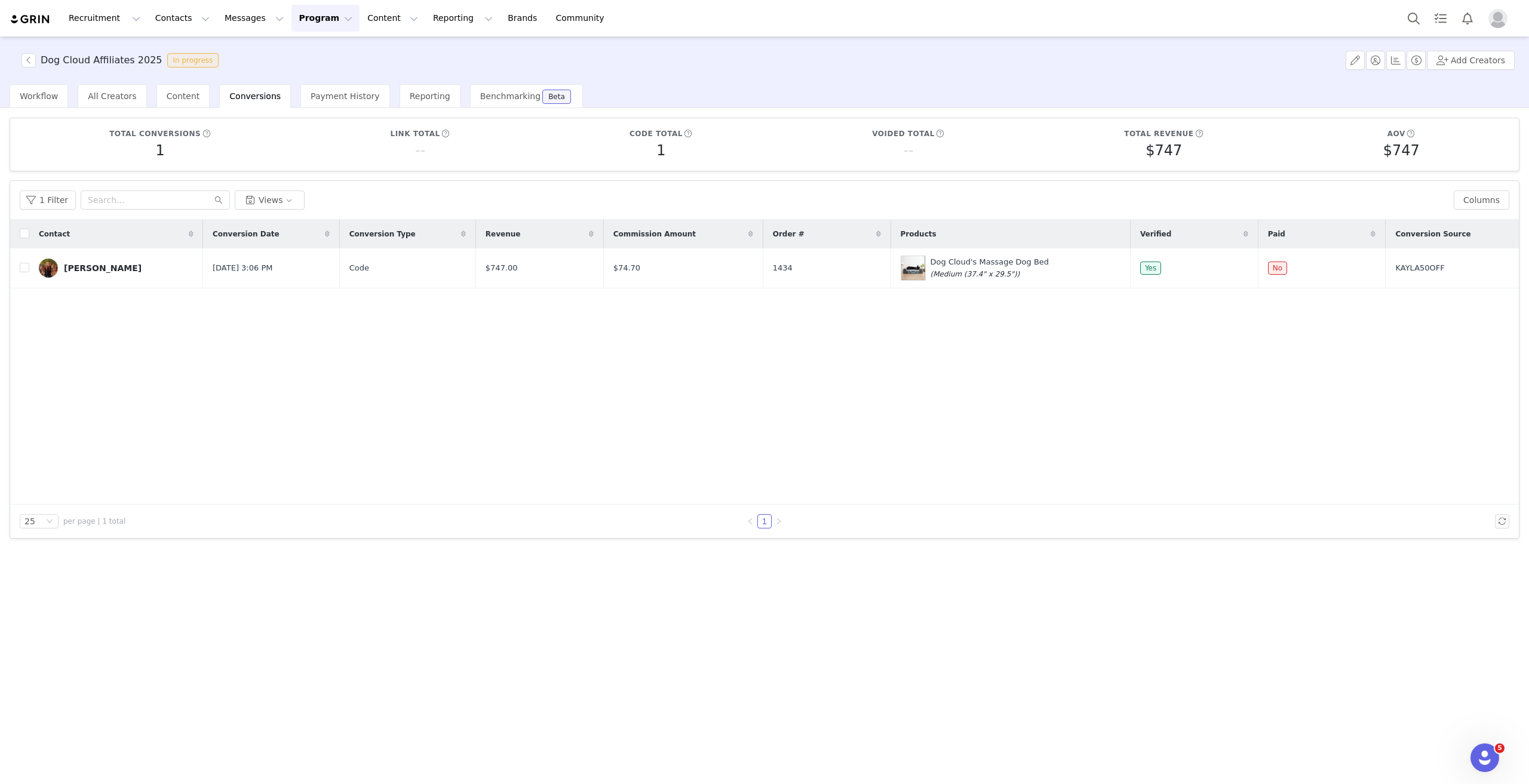
click at [301, 16] on button "Program Program" at bounding box center [325, 18] width 68 height 27
click at [282, 51] on p "Activations" at bounding box center [295, 53] width 46 height 12
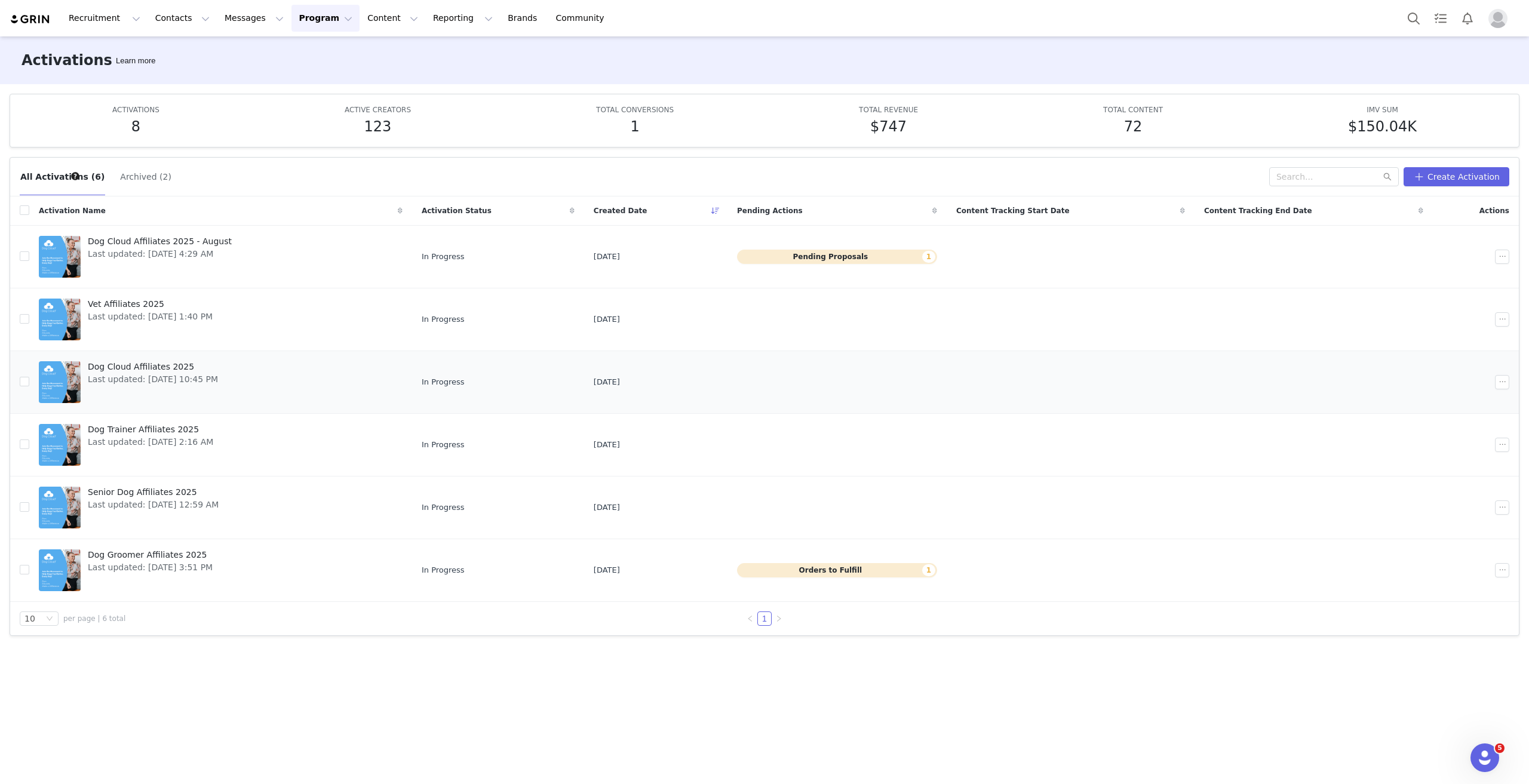
click at [153, 366] on span "Dog Cloud Affiliates 2025" at bounding box center [153, 367] width 130 height 12
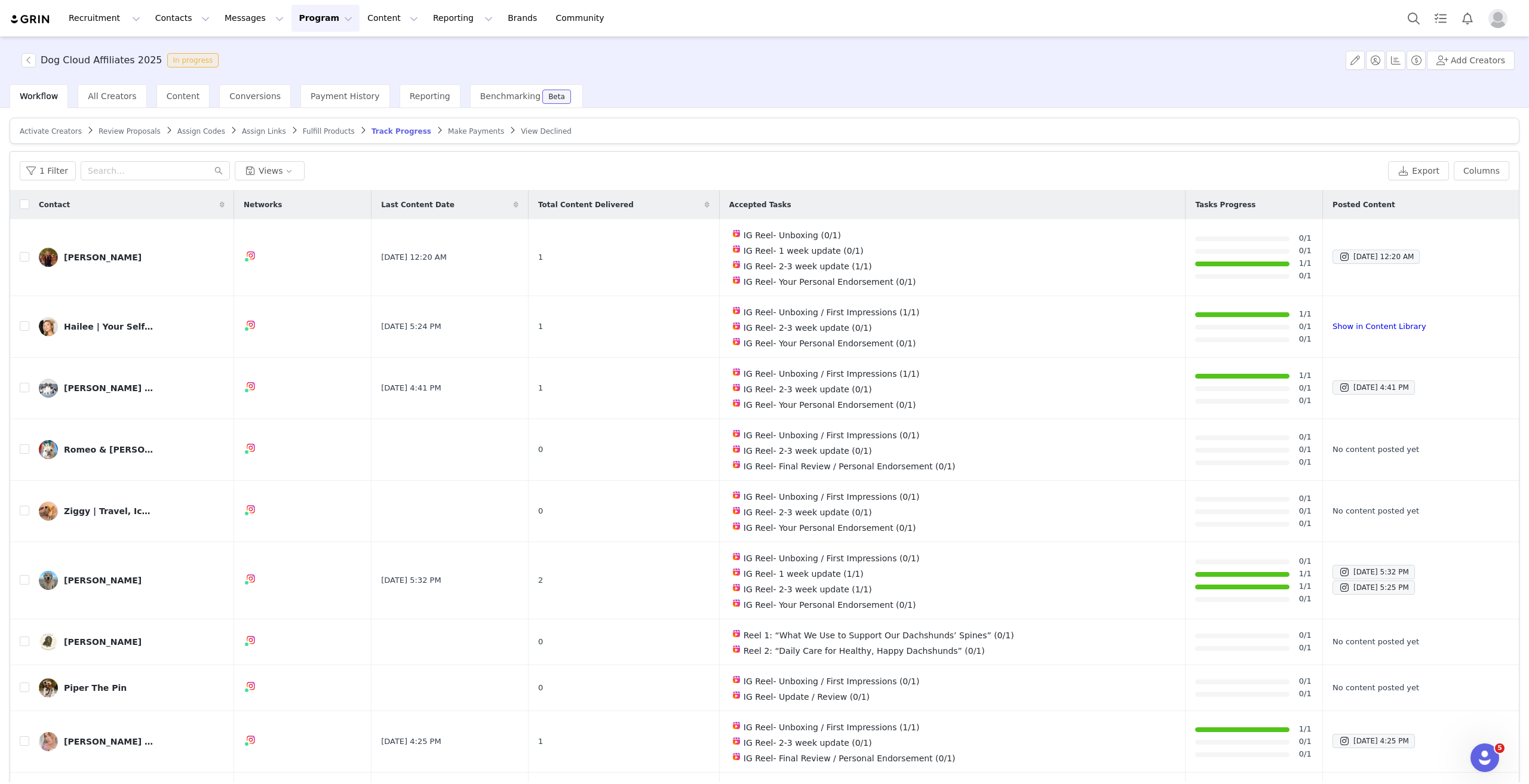
click at [185, 128] on span "Assign Codes" at bounding box center [202, 131] width 48 height 8
